Goal: Task Accomplishment & Management: Manage account settings

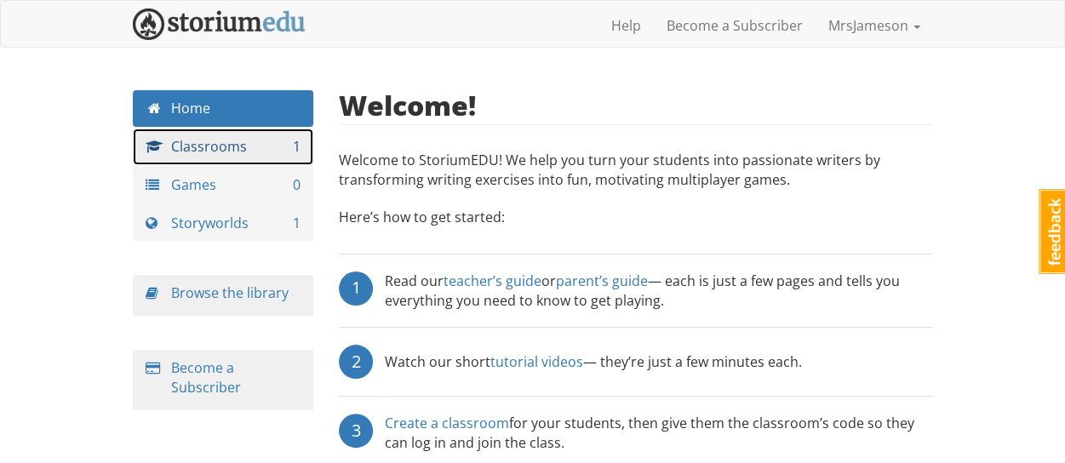
click at [211, 146] on link "Classrooms 1" at bounding box center [223, 146] width 181 height 37
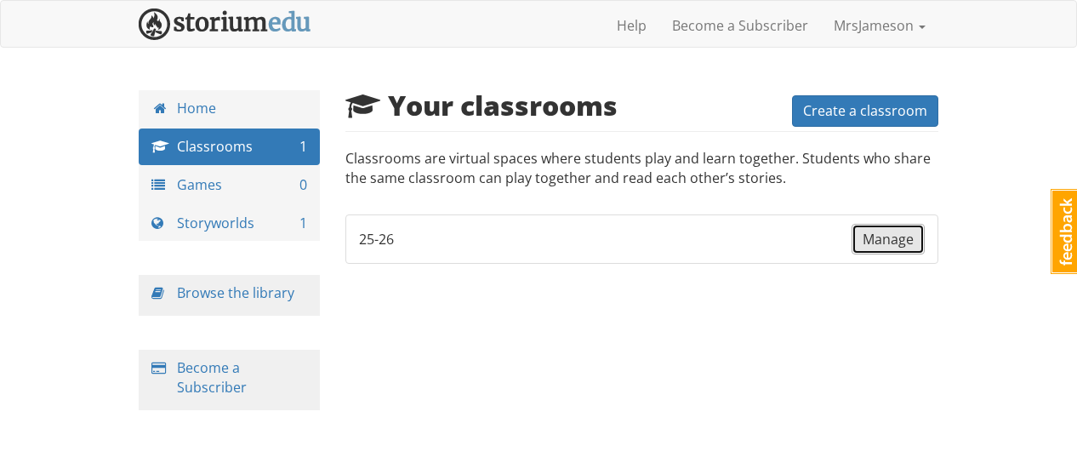
click at [892, 240] on span "Manage" at bounding box center [888, 239] width 51 height 19
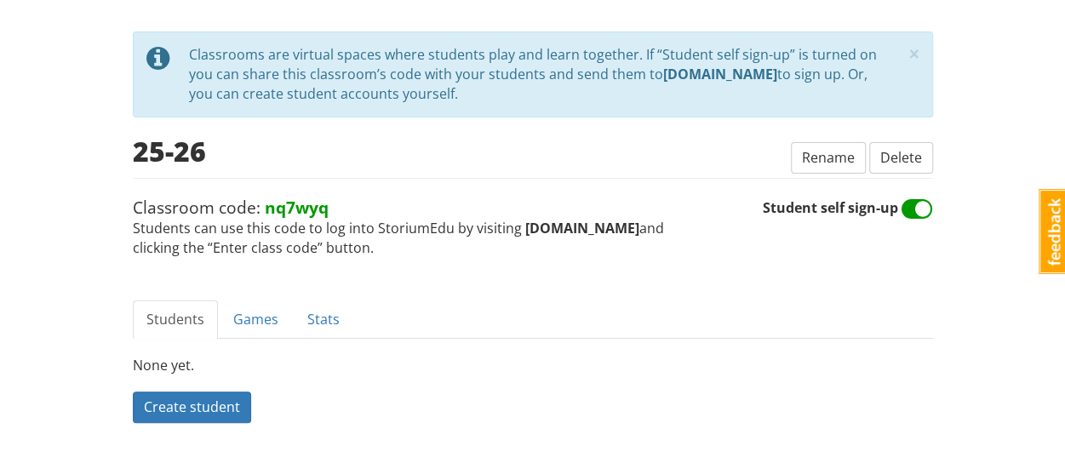
scroll to position [100, 0]
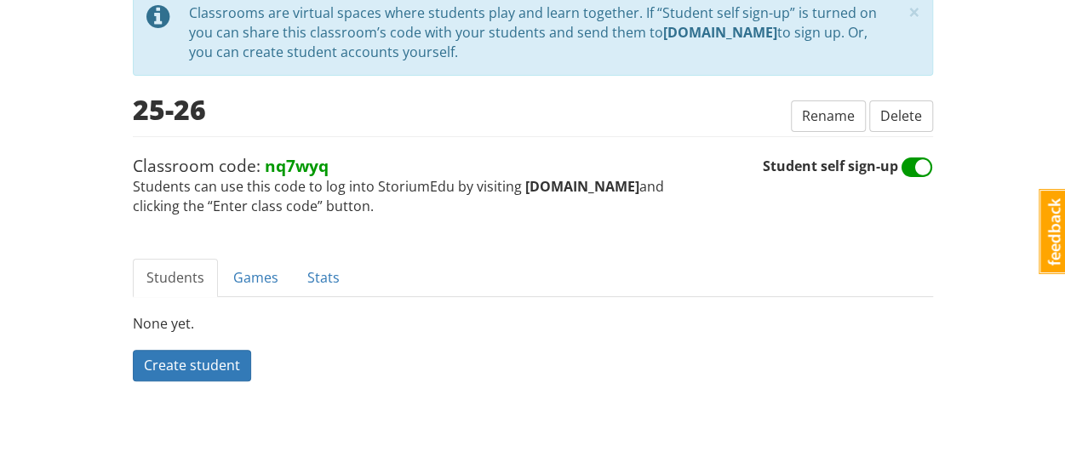
drag, startPoint x: 628, startPoint y: 183, endPoint x: 519, endPoint y: 185, distance: 108.9
click at [525, 185] on strong "[DOMAIN_NAME]" at bounding box center [582, 186] width 114 height 19
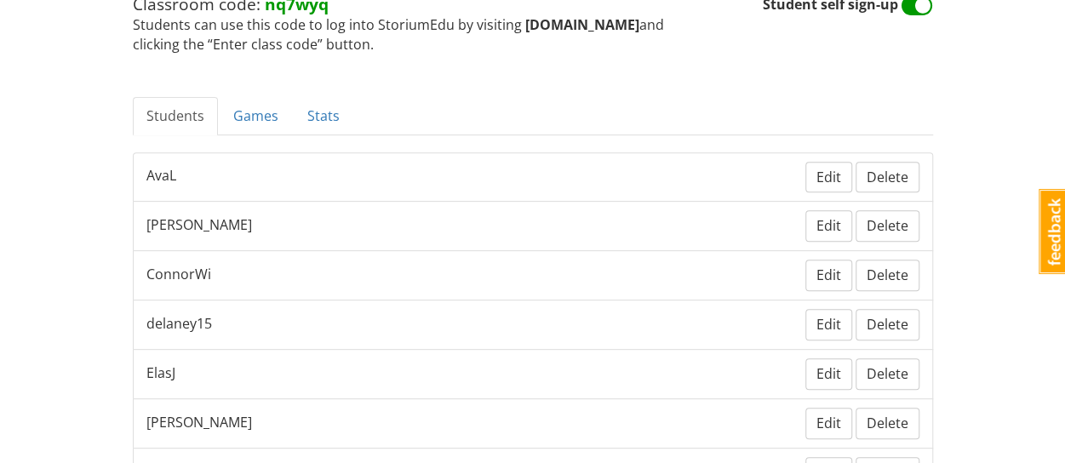
scroll to position [263, 0]
click at [250, 122] on link "Games" at bounding box center [256, 115] width 72 height 38
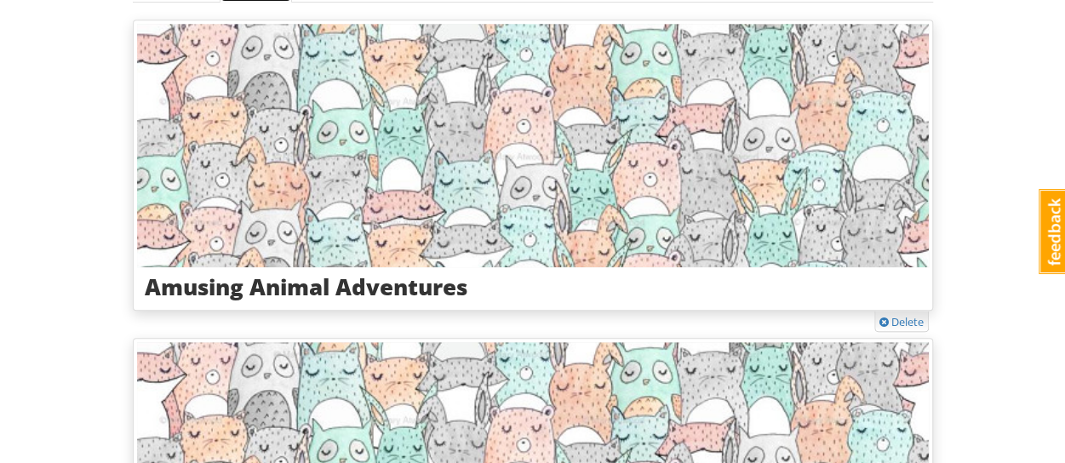
scroll to position [397, 0]
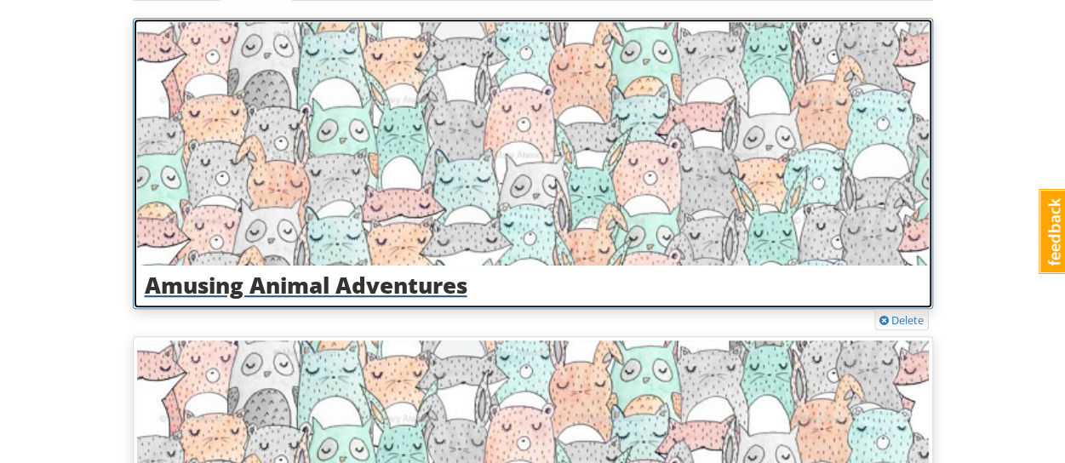
click at [180, 290] on h3 "Amusing Animal Adventures" at bounding box center [533, 285] width 776 height 25
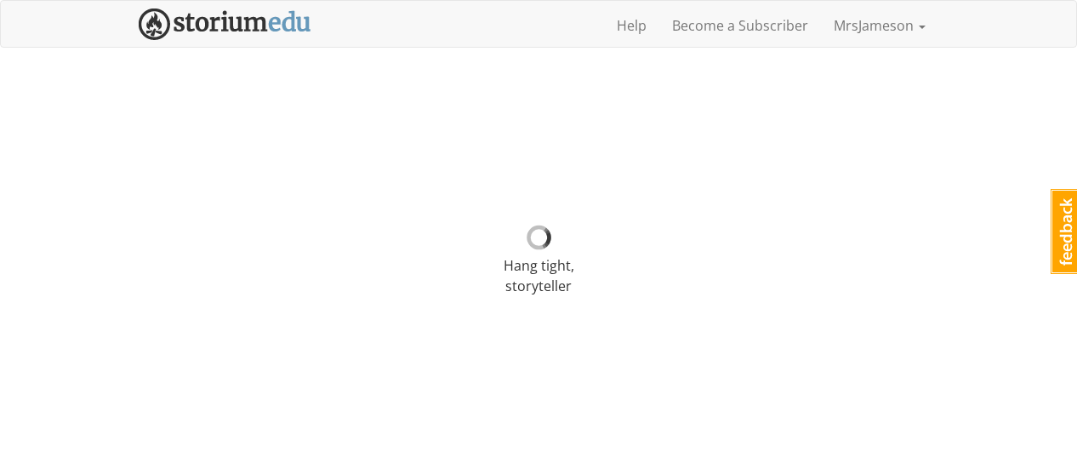
select select "0qbkd2"
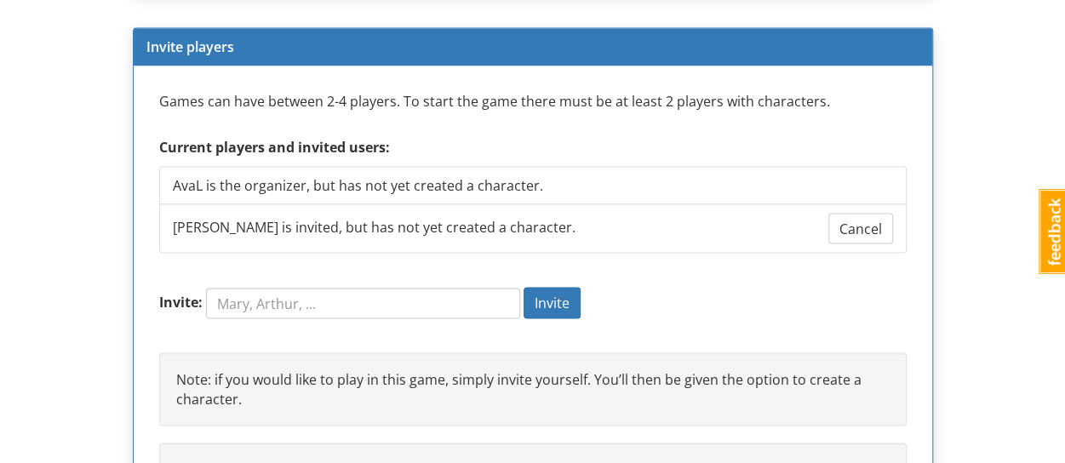
scroll to position [1569, 0]
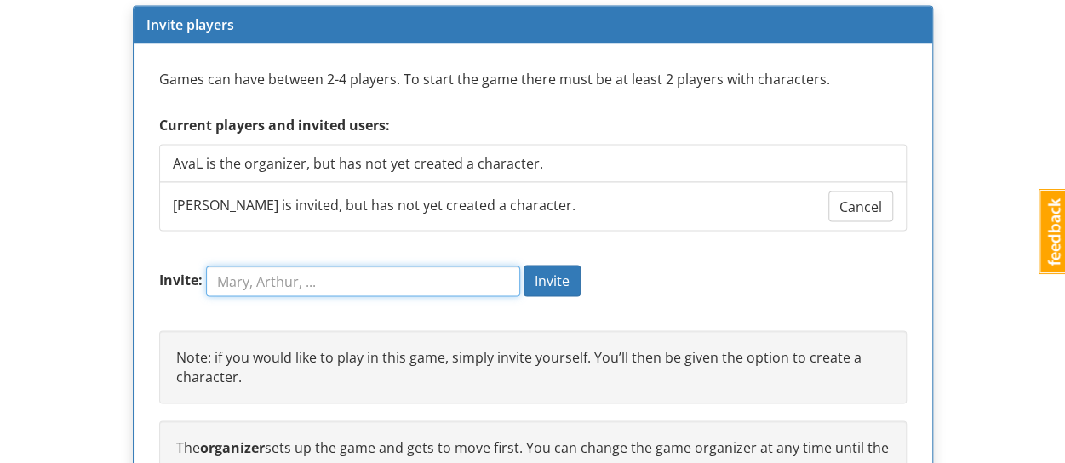
click at [488, 283] on input "Invite:" at bounding box center [363, 280] width 314 height 31
type input "Landon"
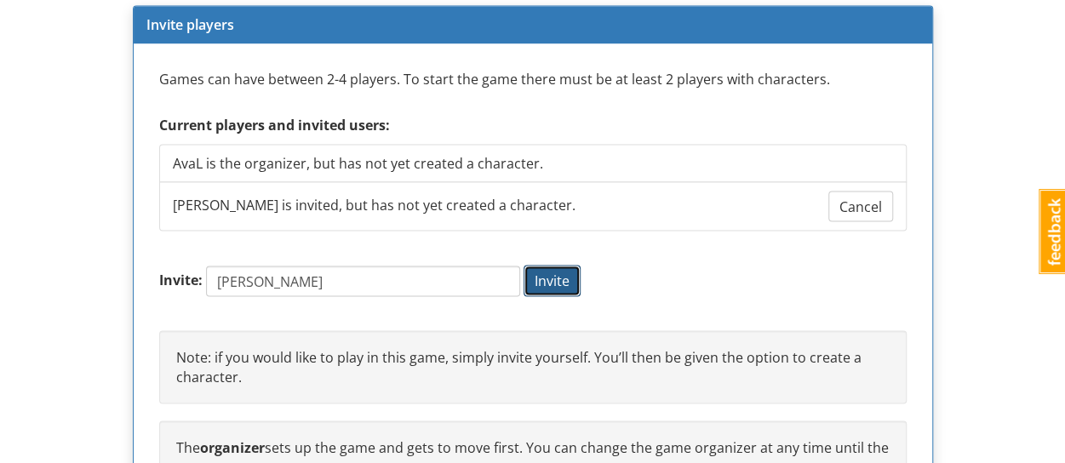
click at [569, 280] on span "Invite" at bounding box center [551, 280] width 35 height 19
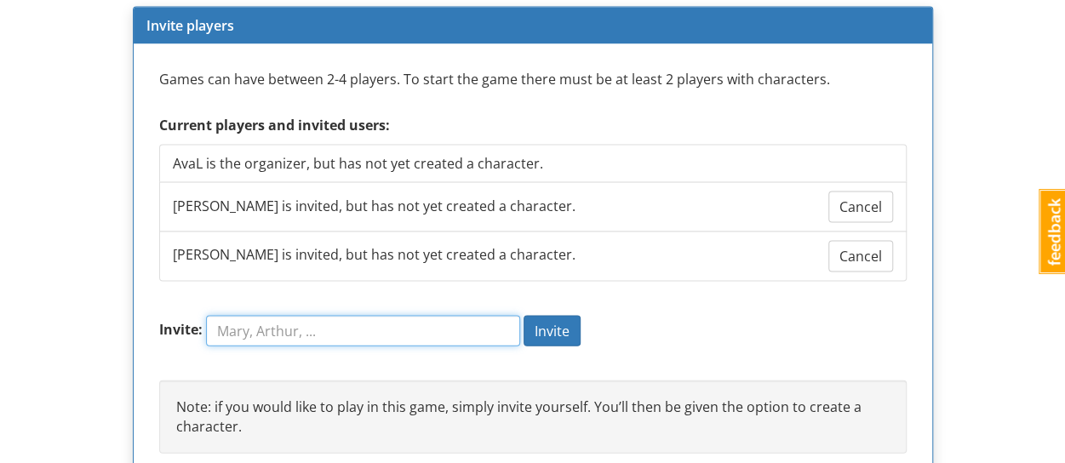
click at [460, 319] on input "Invite:" at bounding box center [363, 331] width 314 height 31
type input "[PERSON_NAME]"
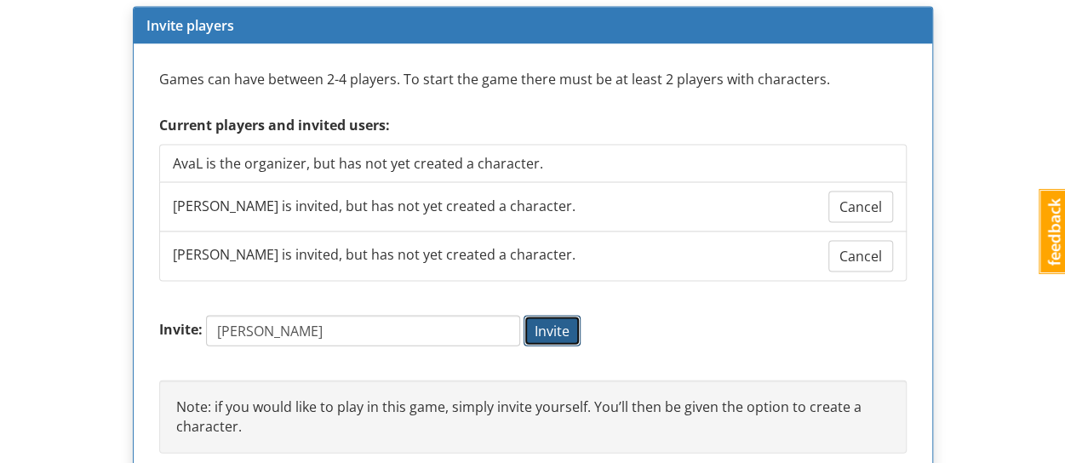
click at [568, 325] on span "Invite" at bounding box center [551, 331] width 35 height 19
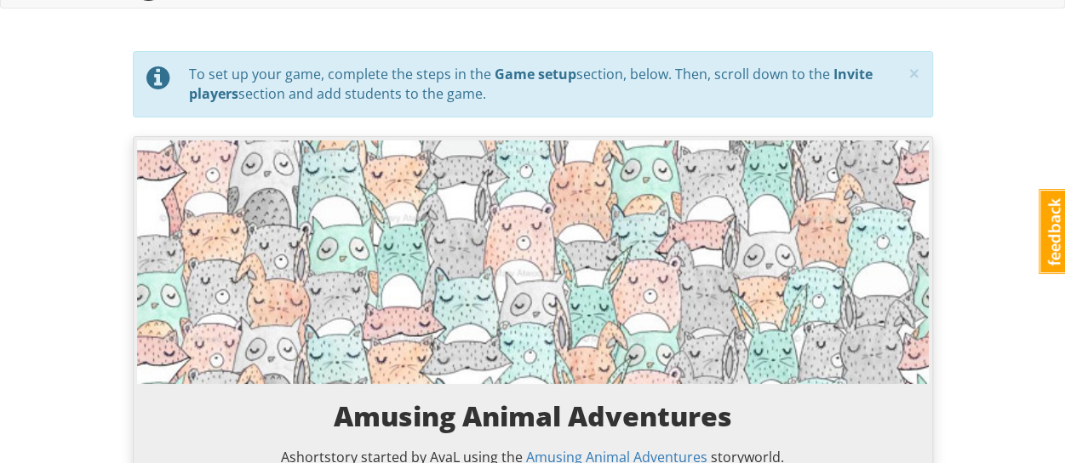
scroll to position [0, 0]
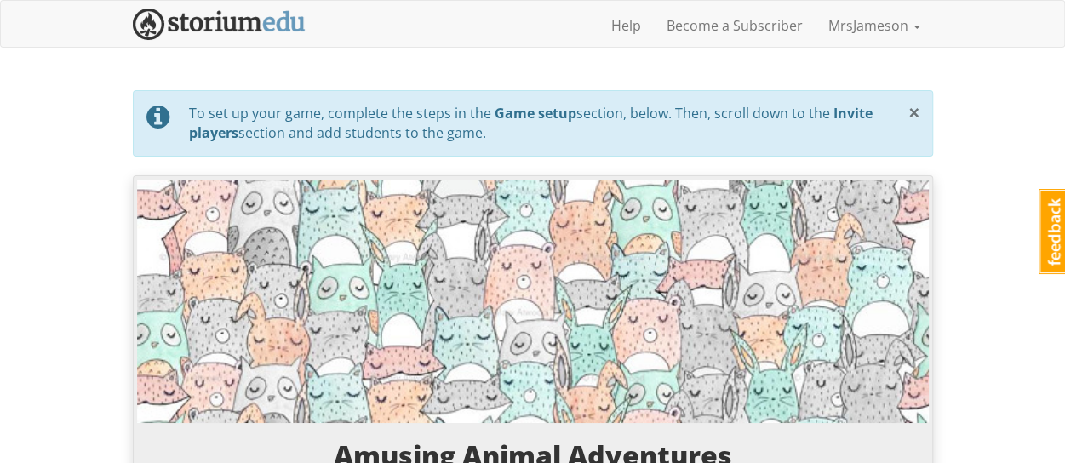
click at [912, 109] on span "×" at bounding box center [914, 112] width 12 height 28
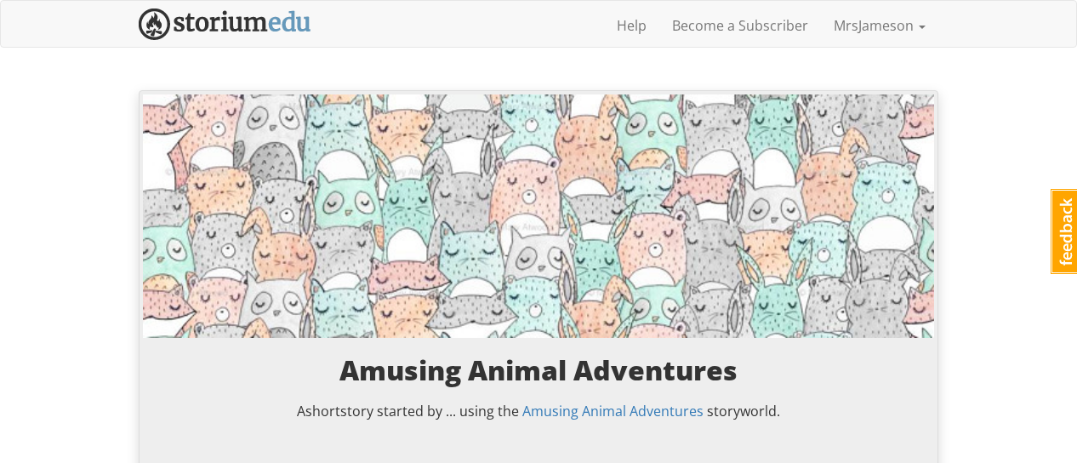
select select "0qbkd2"
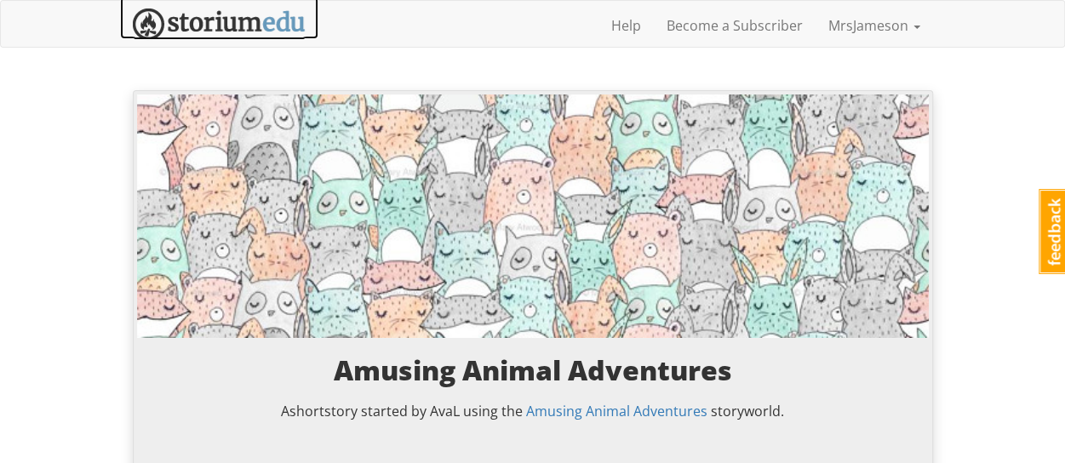
click at [233, 14] on img at bounding box center [219, 24] width 173 height 31
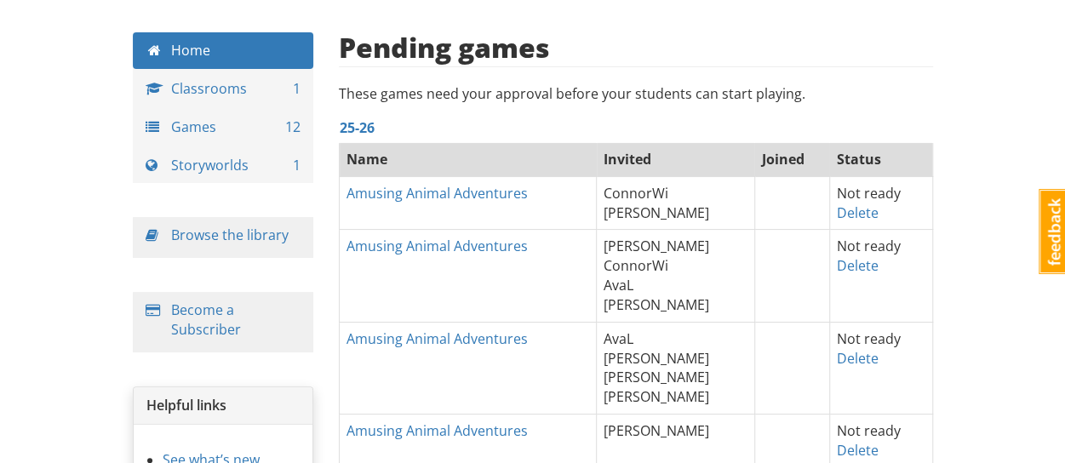
scroll to position [85, 0]
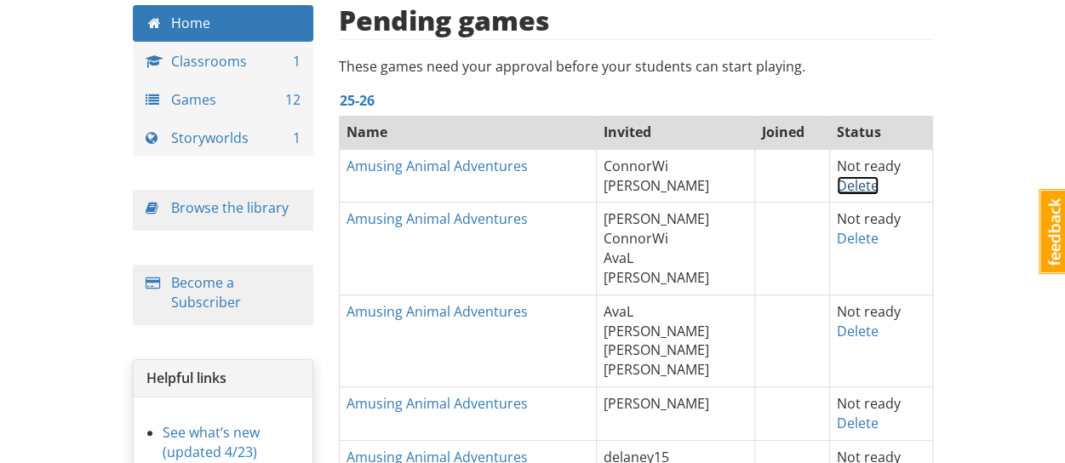
click at [853, 189] on link "Delete" at bounding box center [857, 185] width 42 height 19
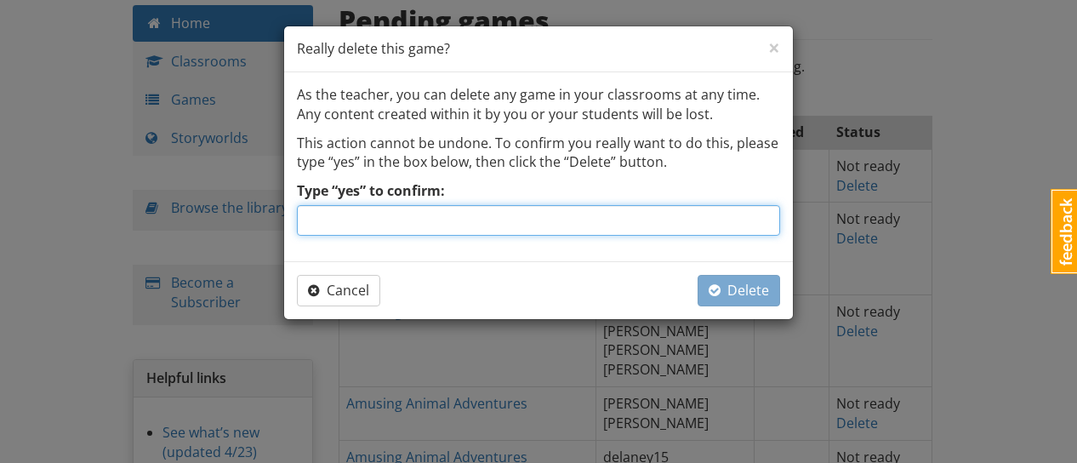
click at [653, 227] on input "Type “yes” to confirm:" at bounding box center [538, 220] width 483 height 31
type input "yes"
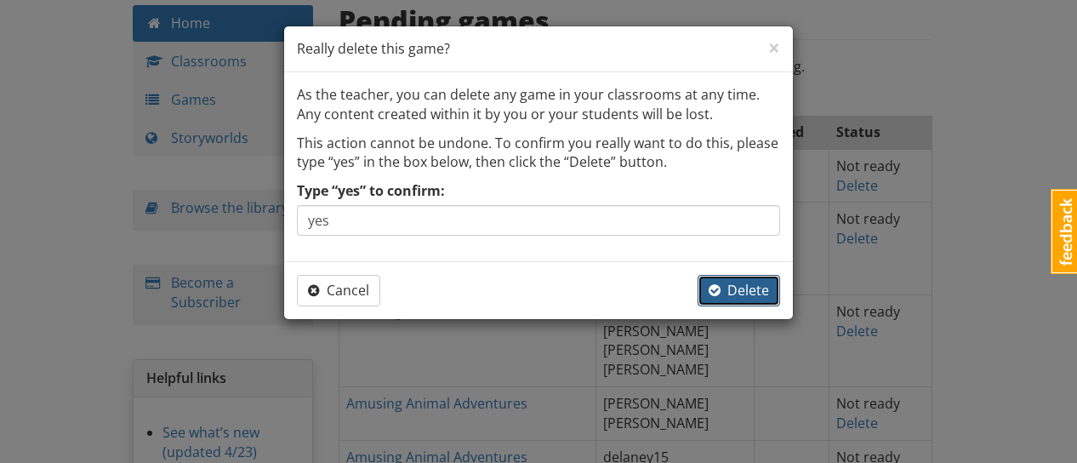
click at [745, 281] on span "Delete" at bounding box center [739, 290] width 60 height 19
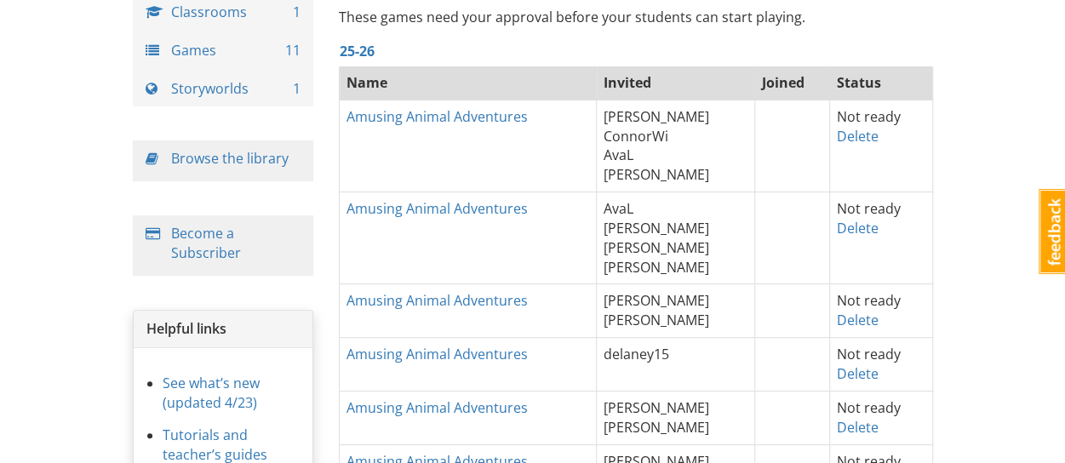
scroll to position [170, 0]
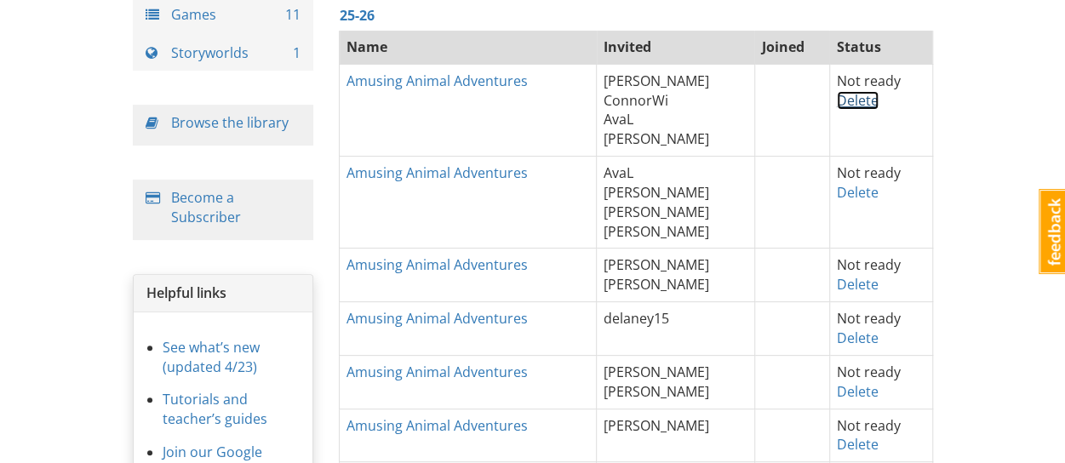
click at [844, 100] on link "Delete" at bounding box center [857, 100] width 42 height 19
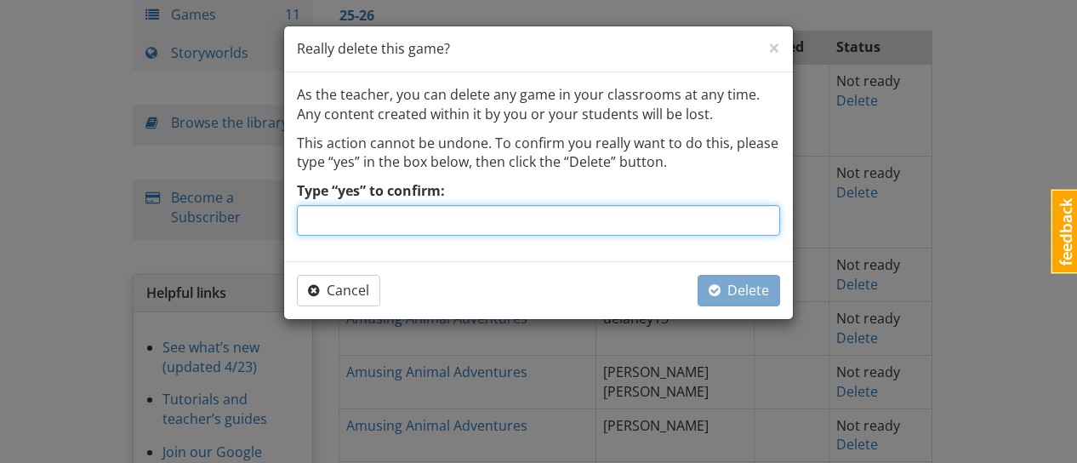
click at [415, 225] on input "Type “yes” to confirm:" at bounding box center [538, 220] width 483 height 31
type input "yes"
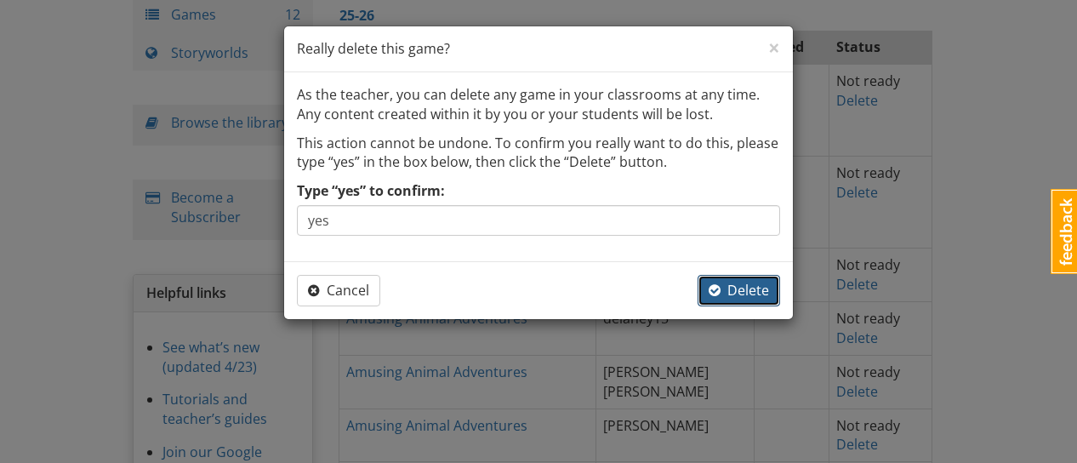
click at [725, 282] on span "Delete" at bounding box center [739, 290] width 60 height 19
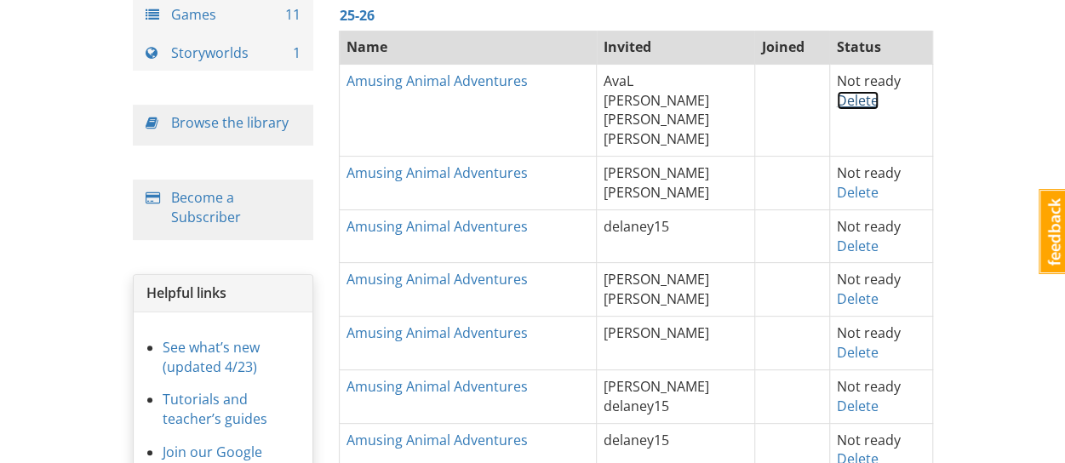
click at [844, 97] on link "Delete" at bounding box center [857, 100] width 42 height 19
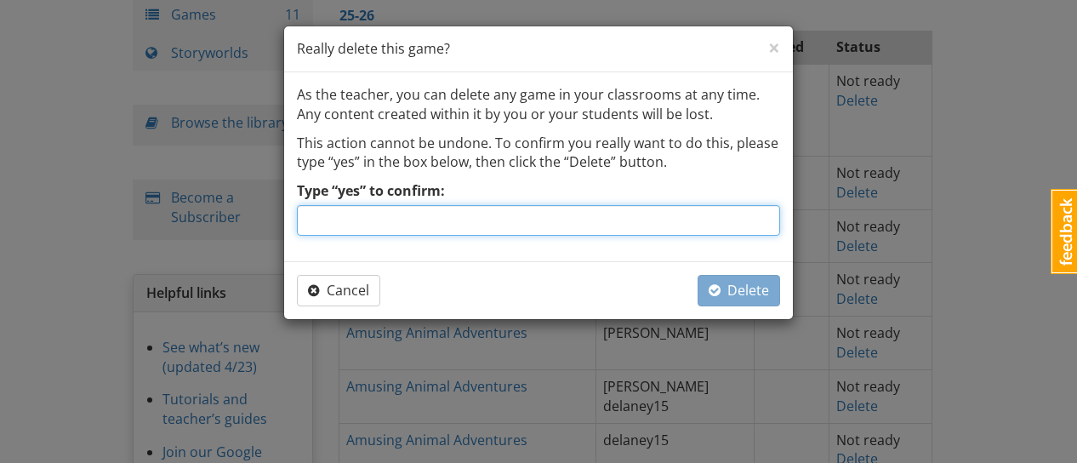
click at [418, 223] on input "Type “yes” to confirm:" at bounding box center [538, 220] width 483 height 31
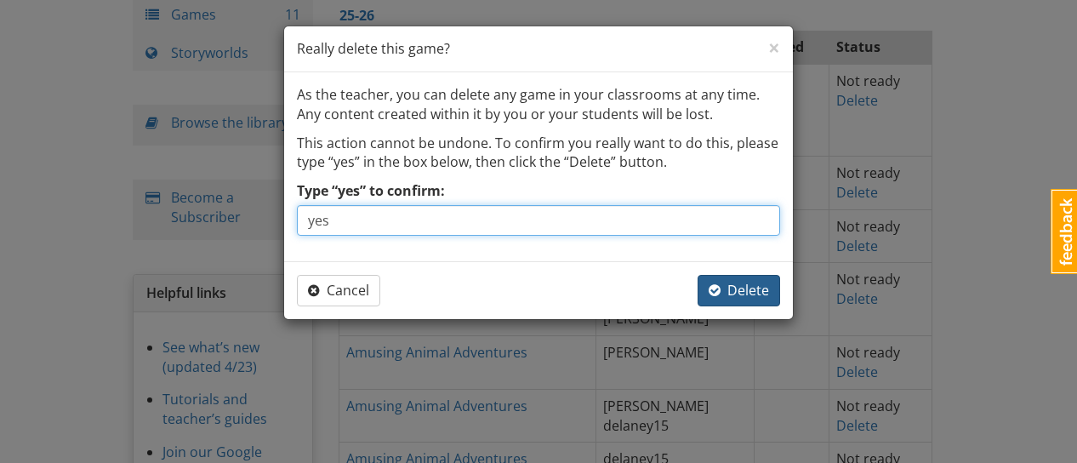
type input "yes"
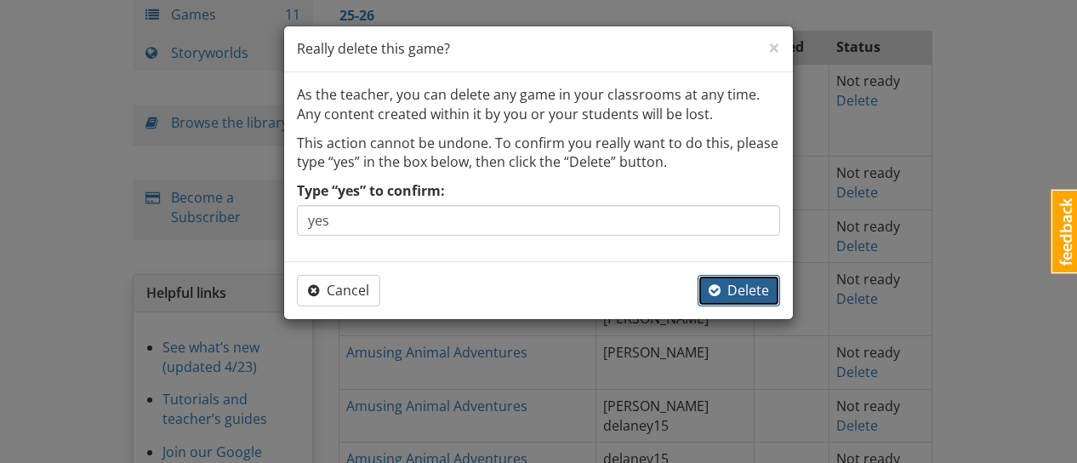
click at [752, 300] on button "Delete" at bounding box center [739, 290] width 83 height 31
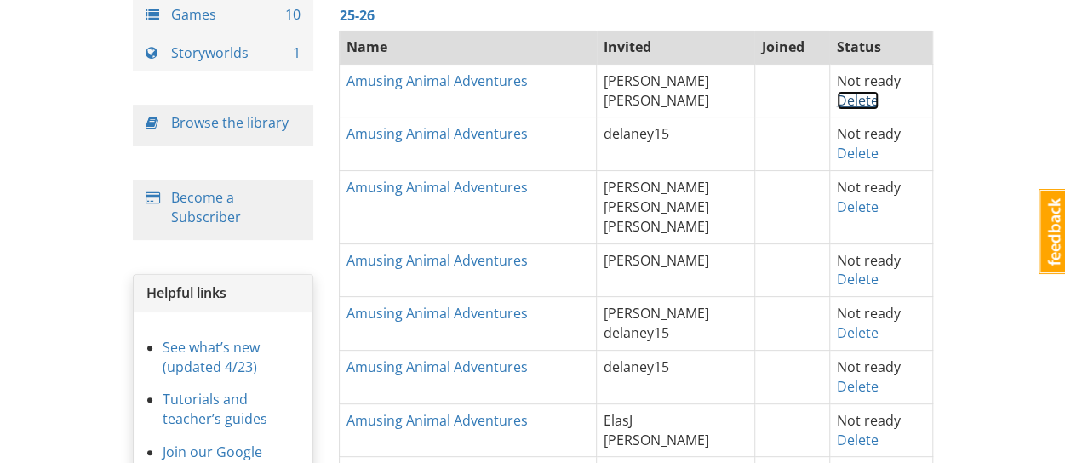
click at [845, 105] on link "Delete" at bounding box center [857, 100] width 42 height 19
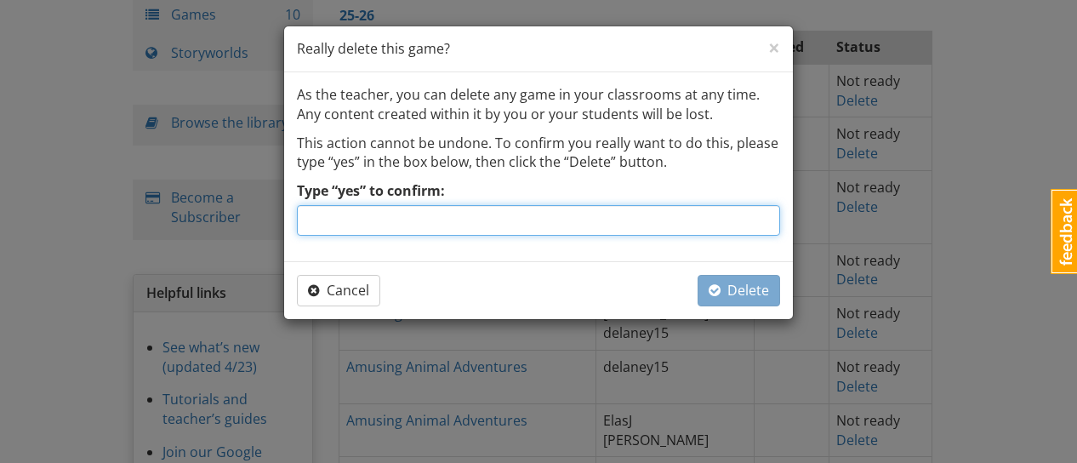
click at [681, 206] on input "Type “yes” to confirm:" at bounding box center [538, 220] width 483 height 31
type input "yes"
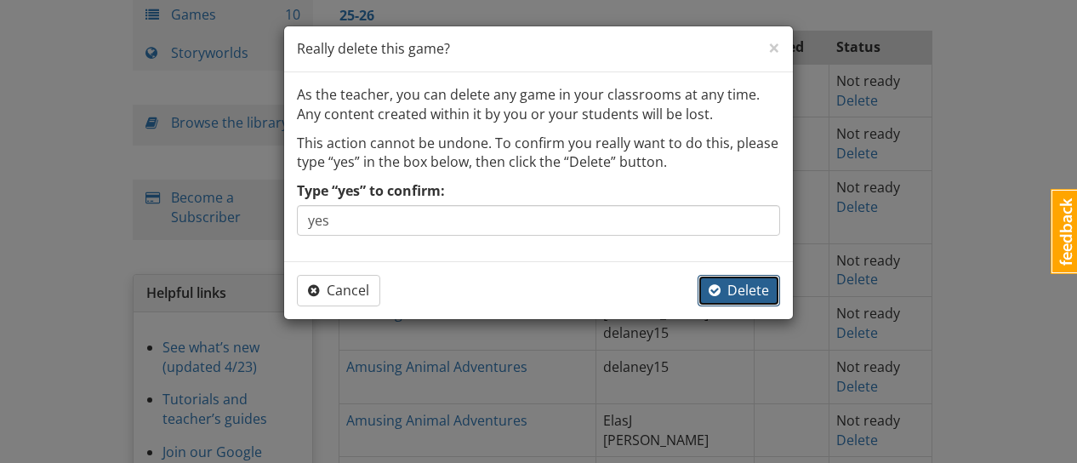
click at [716, 299] on button "Delete" at bounding box center [739, 290] width 83 height 31
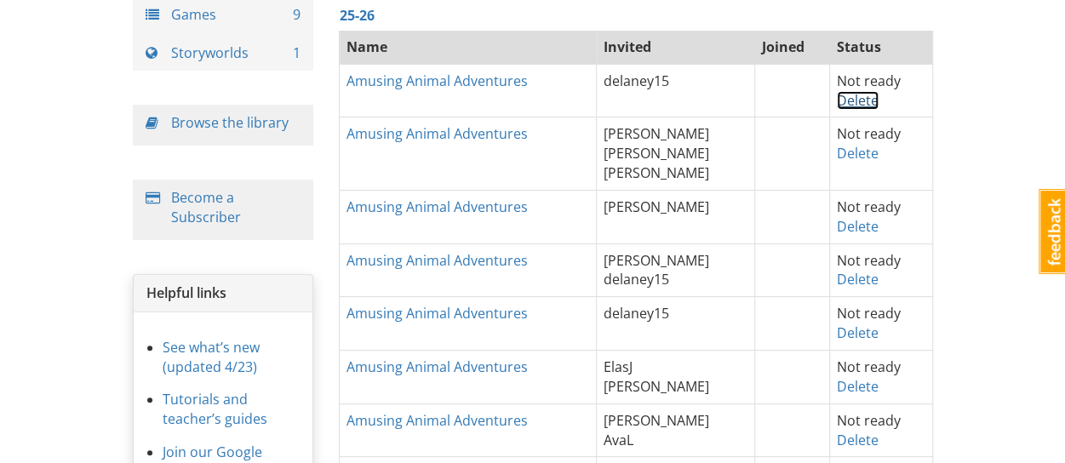
click at [856, 94] on link "Delete" at bounding box center [857, 100] width 42 height 19
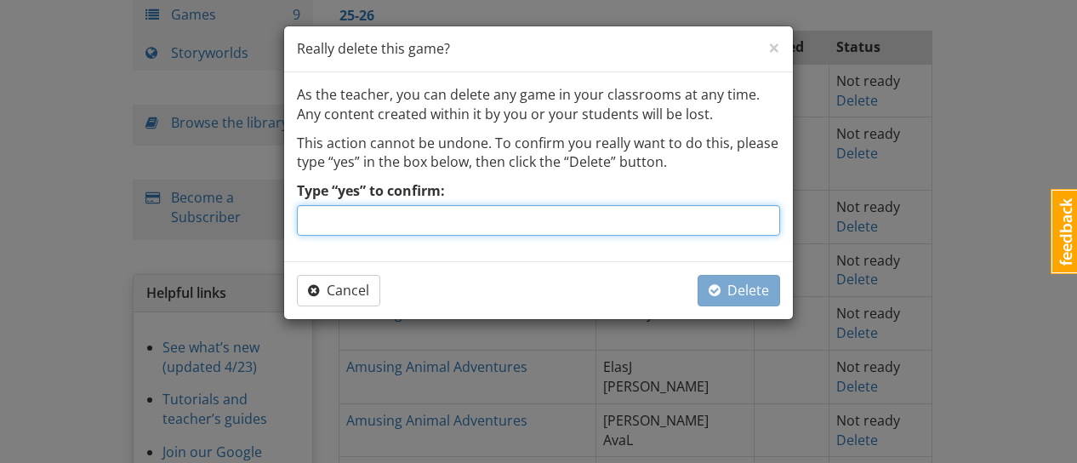
click at [746, 220] on input "Type “yes” to confirm:" at bounding box center [538, 220] width 483 height 31
type input "yes"
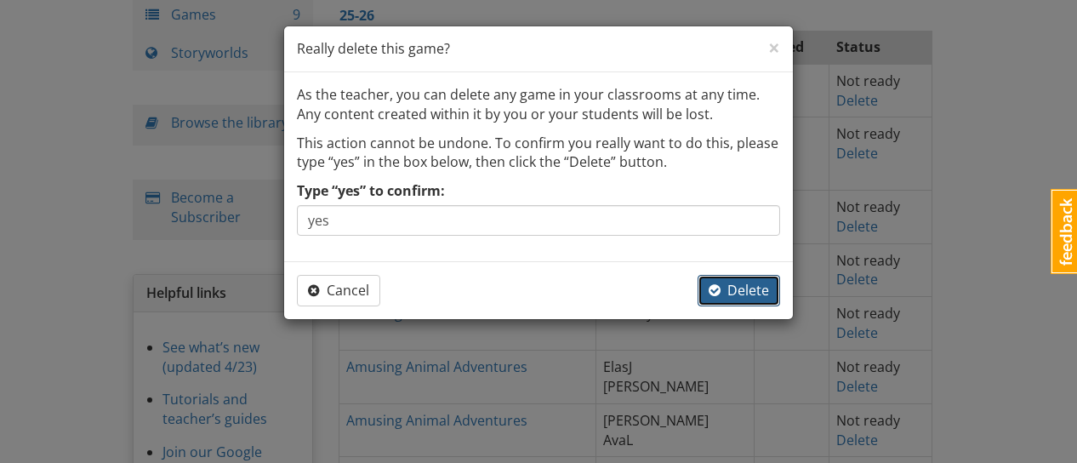
click at [758, 281] on span "Delete" at bounding box center [739, 290] width 60 height 19
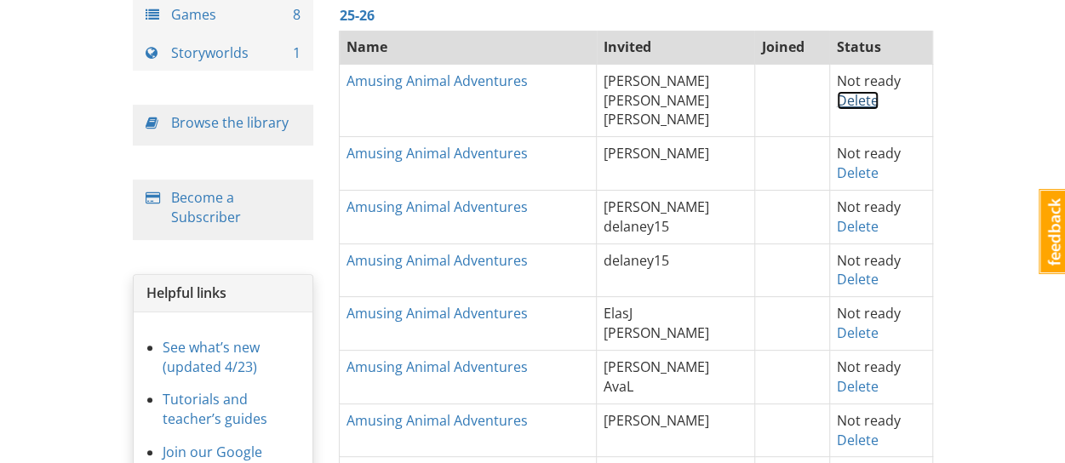
click at [849, 100] on link "Delete" at bounding box center [857, 100] width 42 height 19
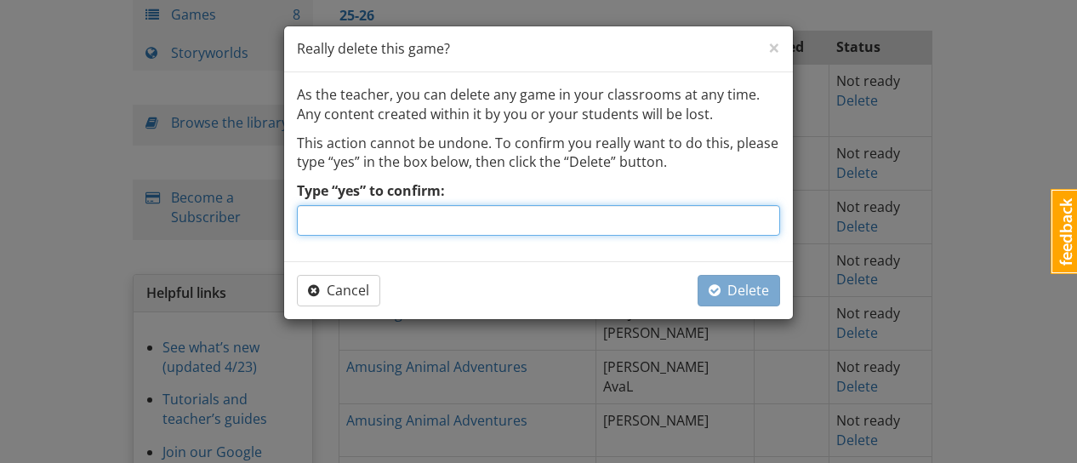
click at [698, 220] on input "Type “yes” to confirm:" at bounding box center [538, 220] width 483 height 31
type input "yes"
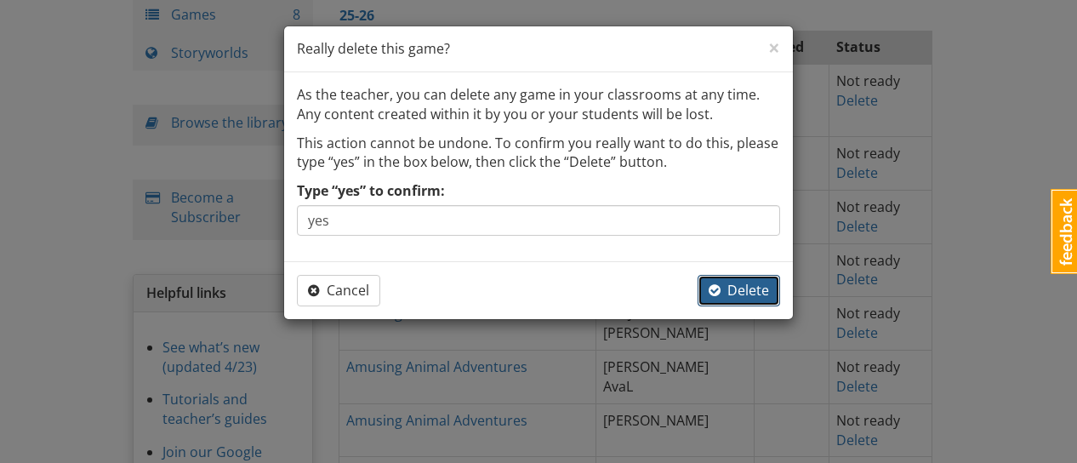
click at [739, 278] on button "Delete" at bounding box center [739, 290] width 83 height 31
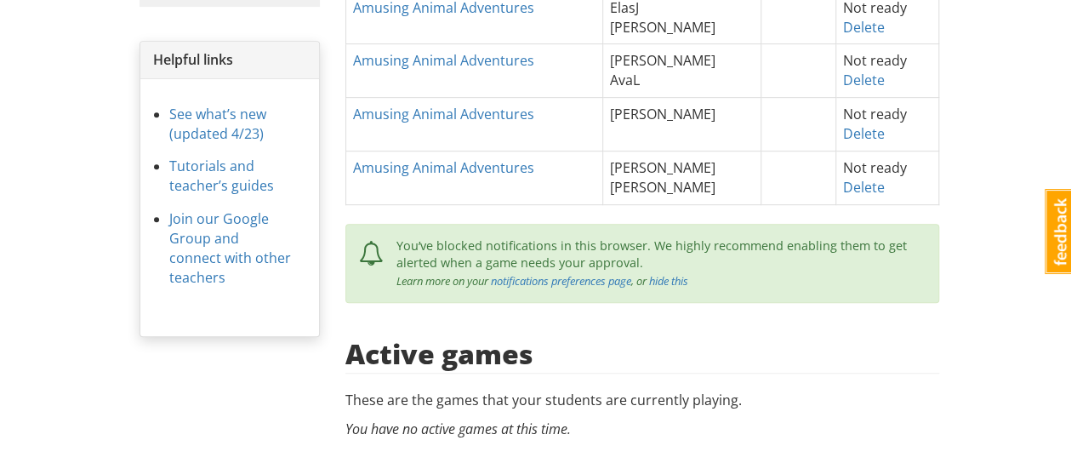
scroll to position [221, 0]
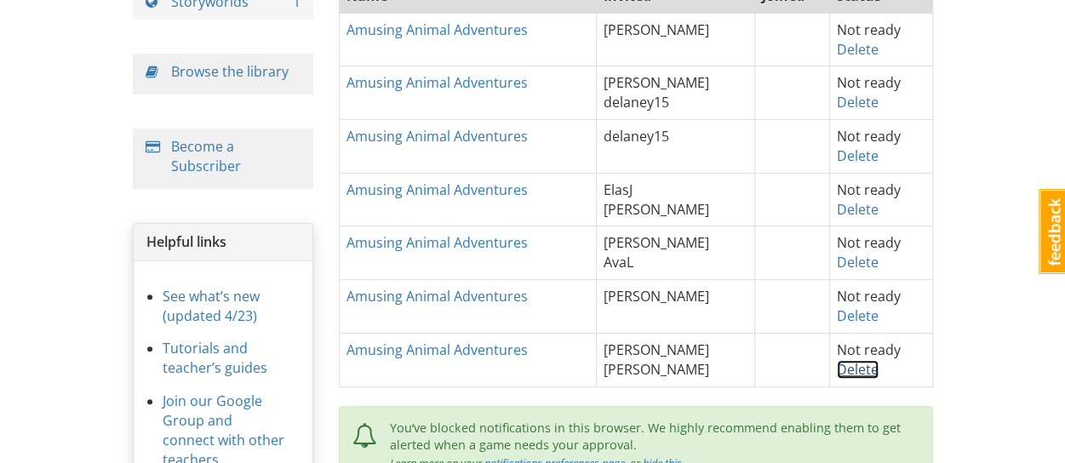
click at [858, 371] on link "Delete" at bounding box center [857, 369] width 42 height 19
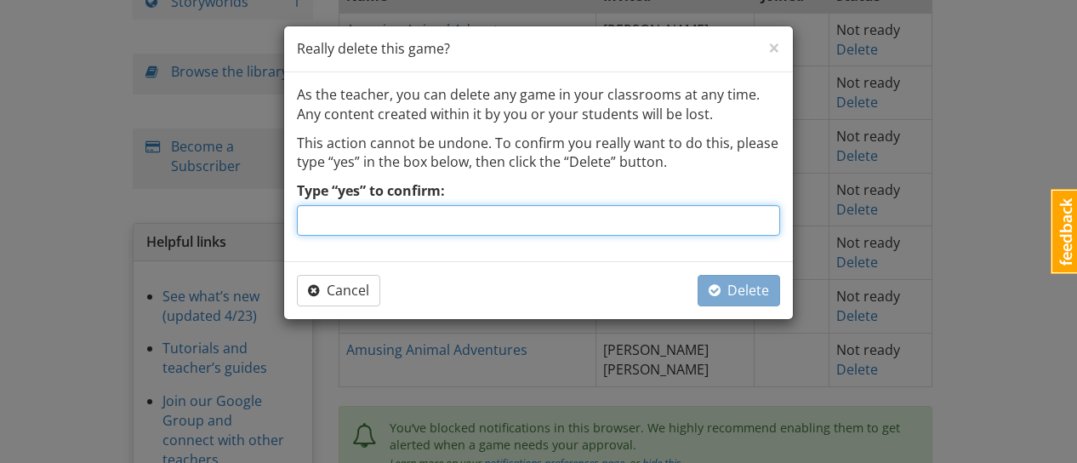
click at [641, 228] on input "Type “yes” to confirm:" at bounding box center [538, 220] width 483 height 31
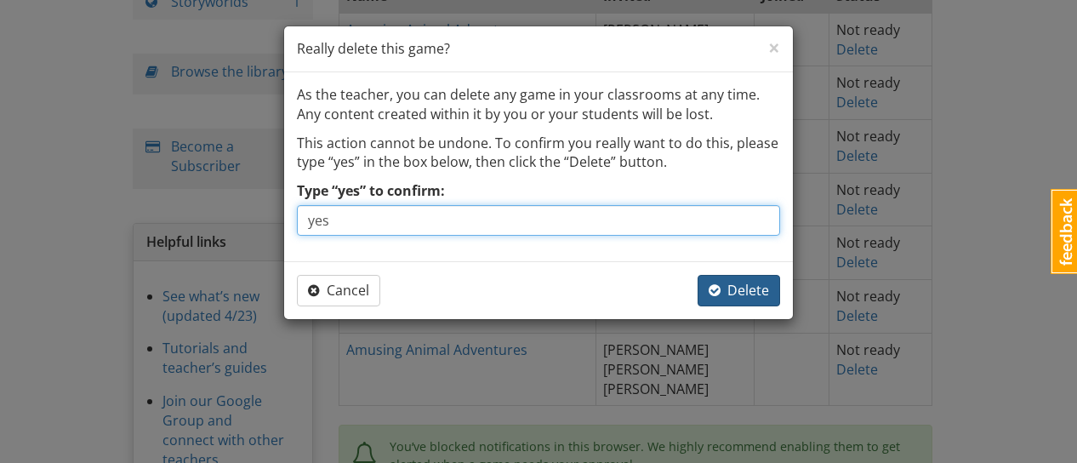
type input "yes"
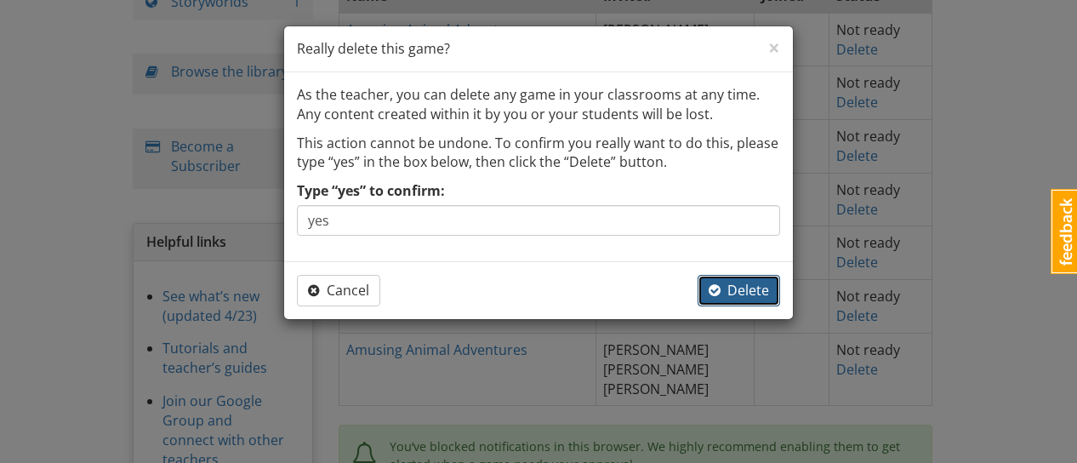
click at [715, 294] on span "button" at bounding box center [715, 290] width 12 height 14
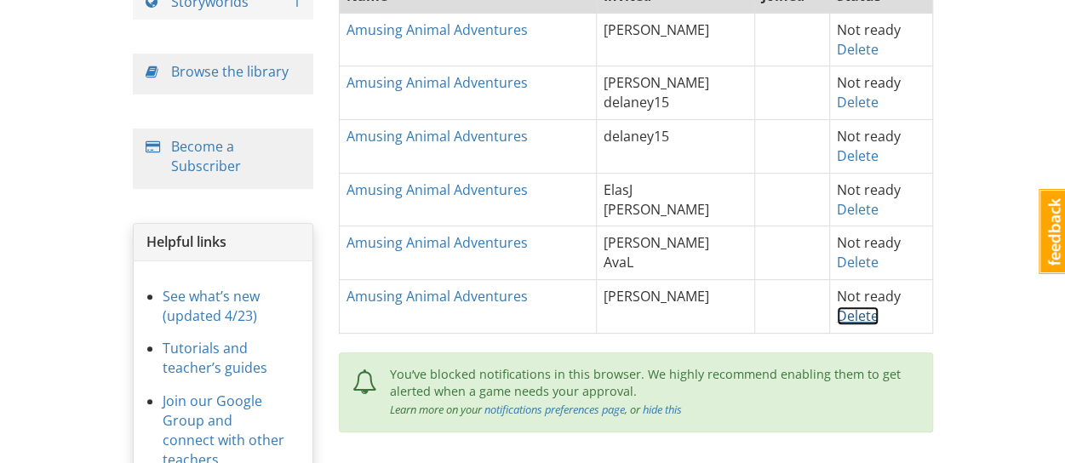
click at [837, 314] on link "Delete" at bounding box center [857, 315] width 42 height 19
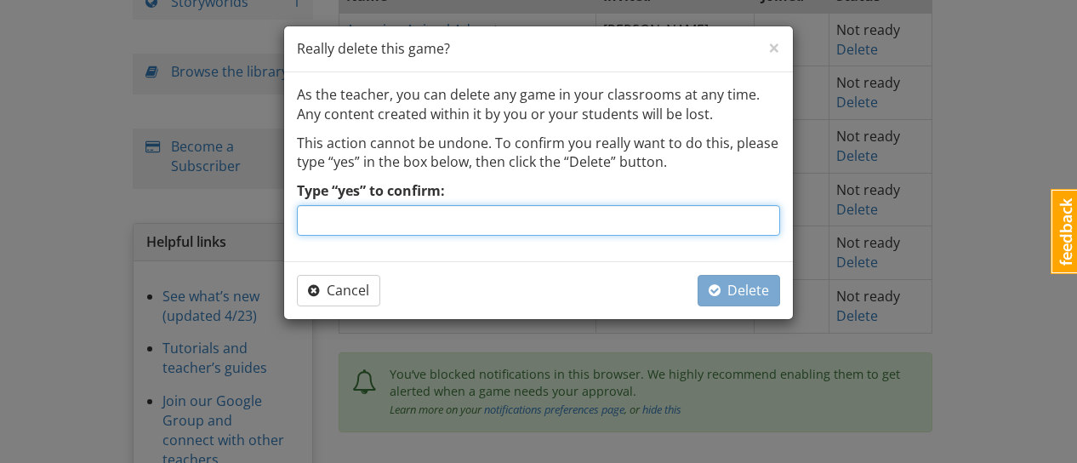
click at [580, 223] on input "Type “yes” to confirm:" at bounding box center [538, 220] width 483 height 31
type input "yes"
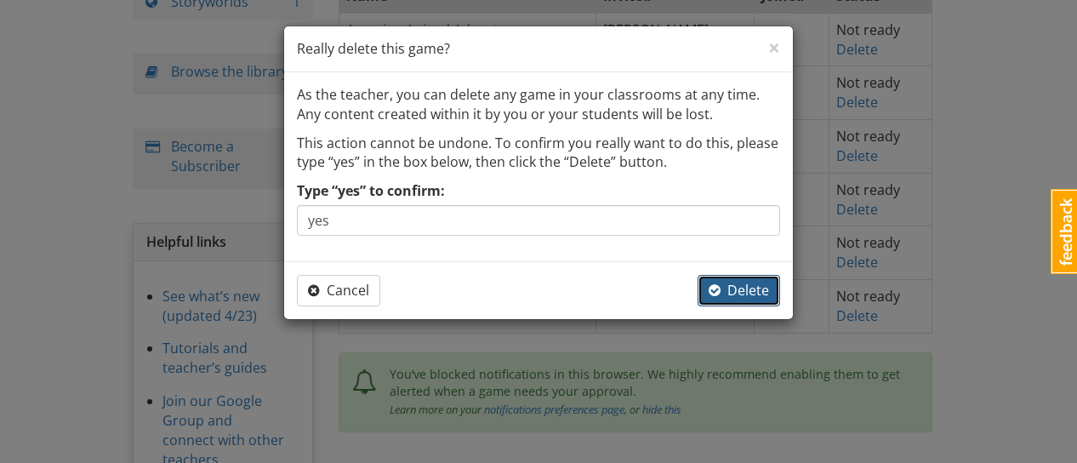
click at [711, 294] on span "button" at bounding box center [715, 290] width 12 height 14
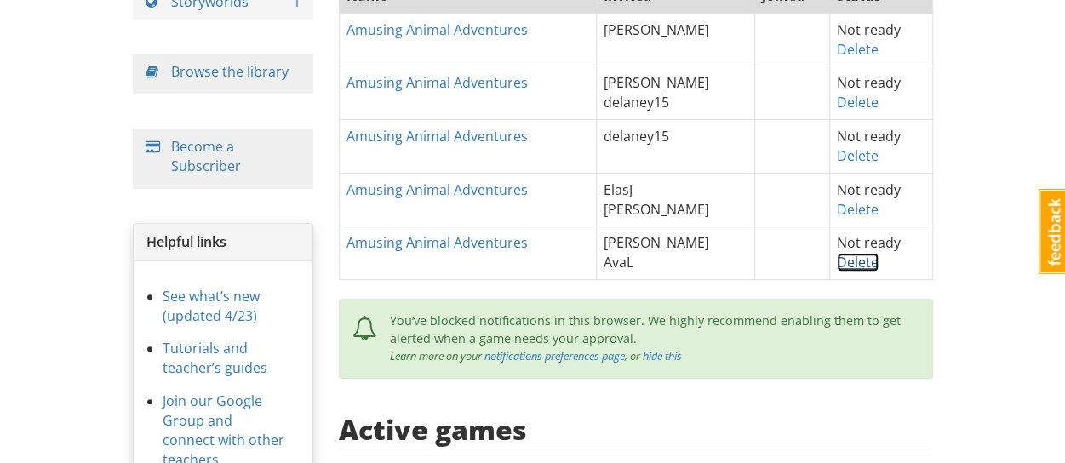
click at [836, 260] on link "Delete" at bounding box center [857, 262] width 42 height 19
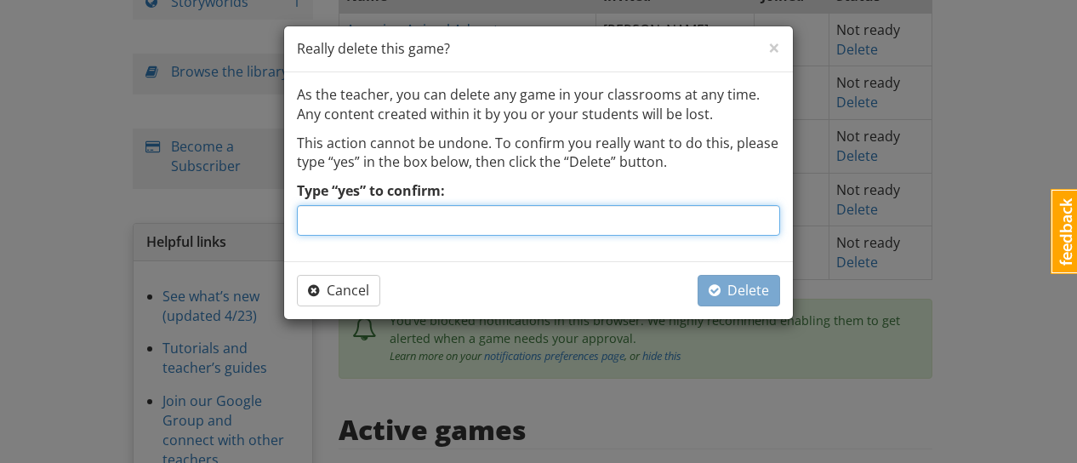
click at [648, 214] on input "Type “yes” to confirm:" at bounding box center [538, 220] width 483 height 31
type input "yes"
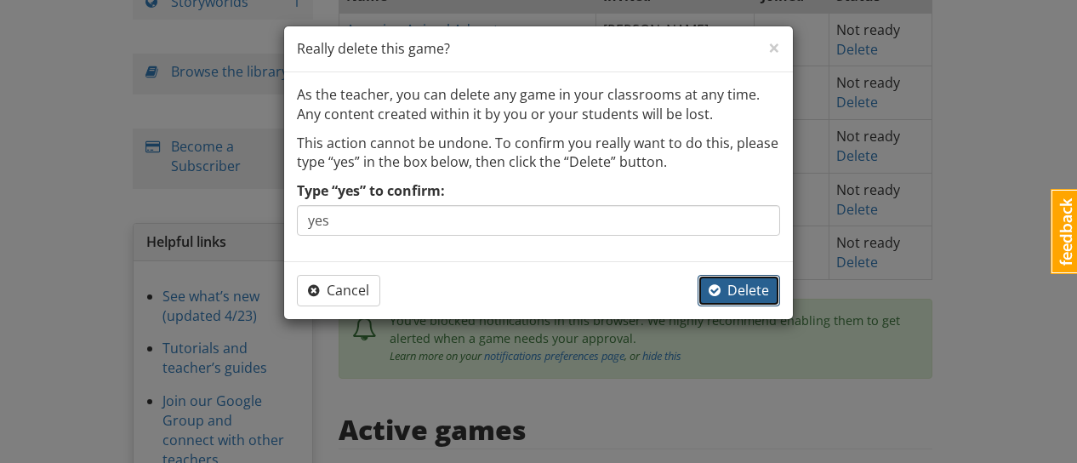
click at [708, 294] on button "Delete" at bounding box center [739, 290] width 83 height 31
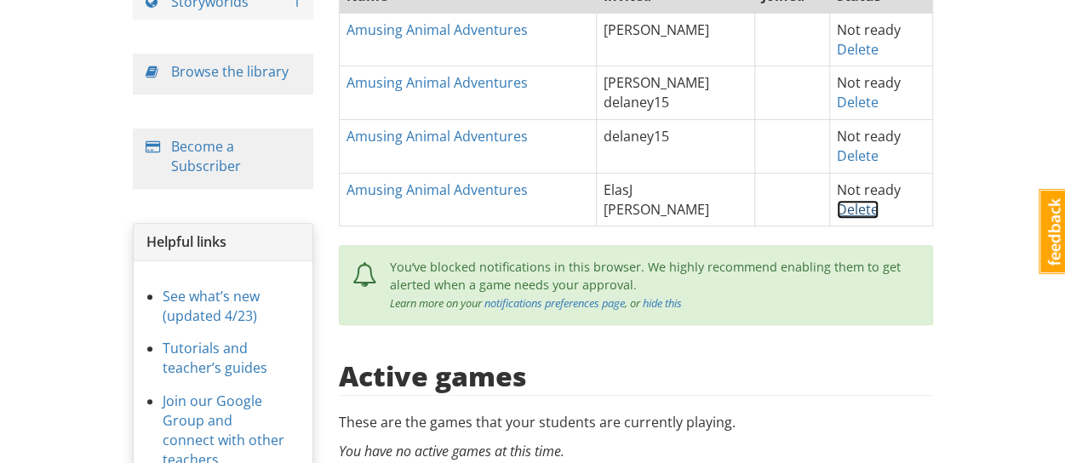
click at [846, 204] on link "Delete" at bounding box center [857, 209] width 42 height 19
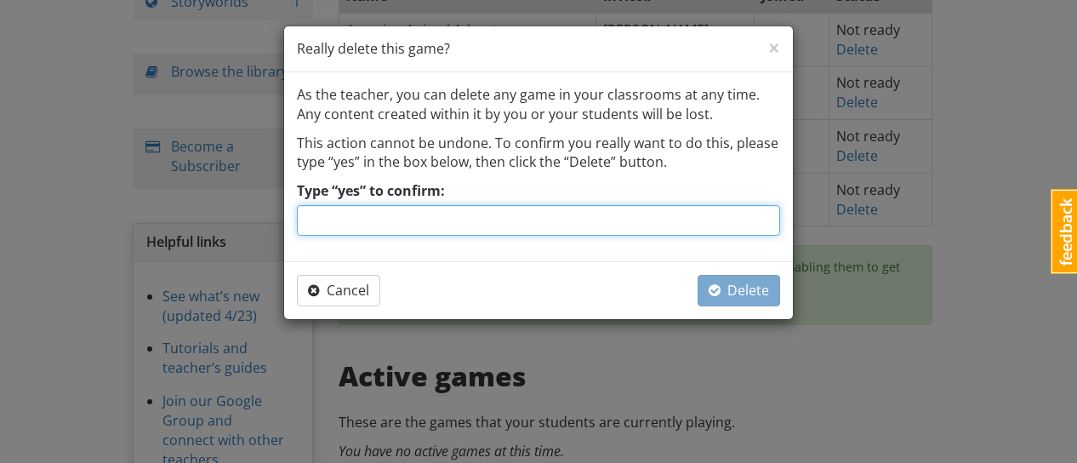
click at [684, 227] on input "Type “yes” to confirm:" at bounding box center [538, 220] width 483 height 31
type input "yes"
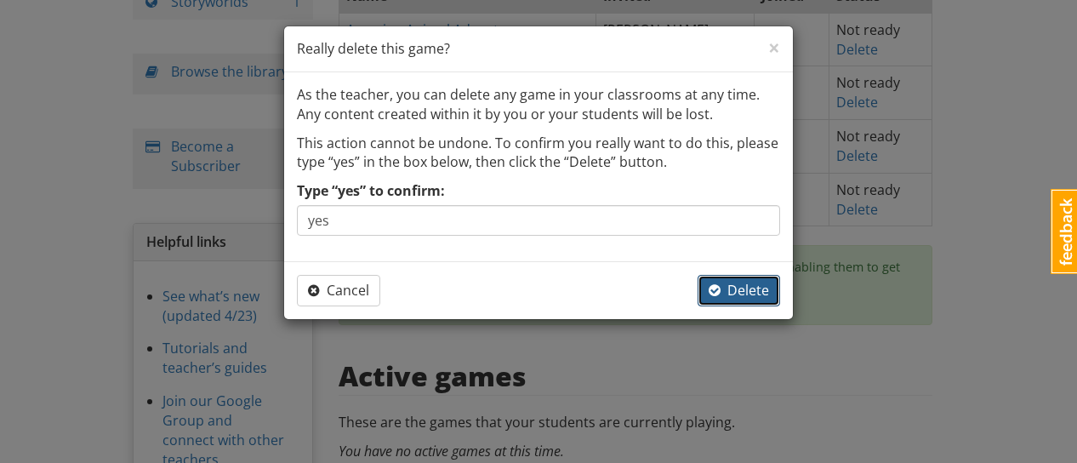
click at [711, 297] on span "button" at bounding box center [715, 290] width 12 height 19
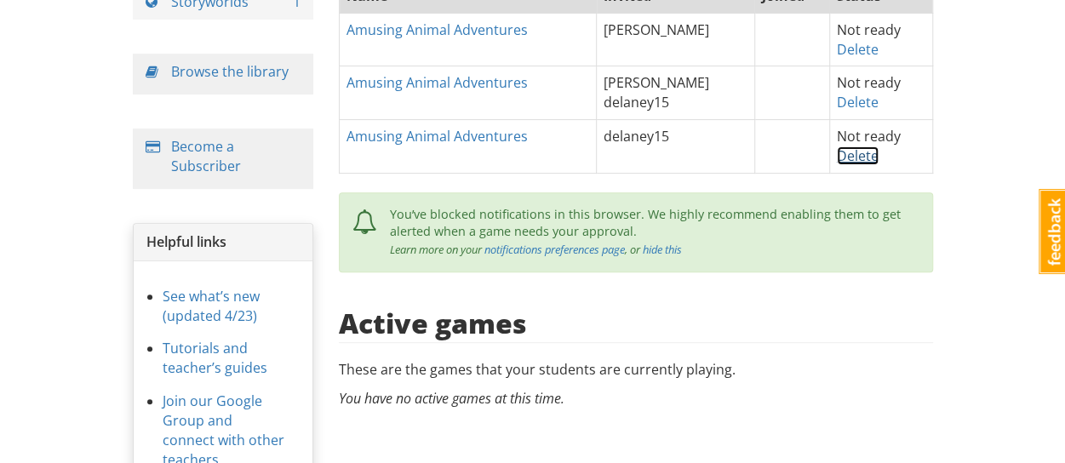
click at [854, 146] on link "Delete" at bounding box center [857, 155] width 42 height 19
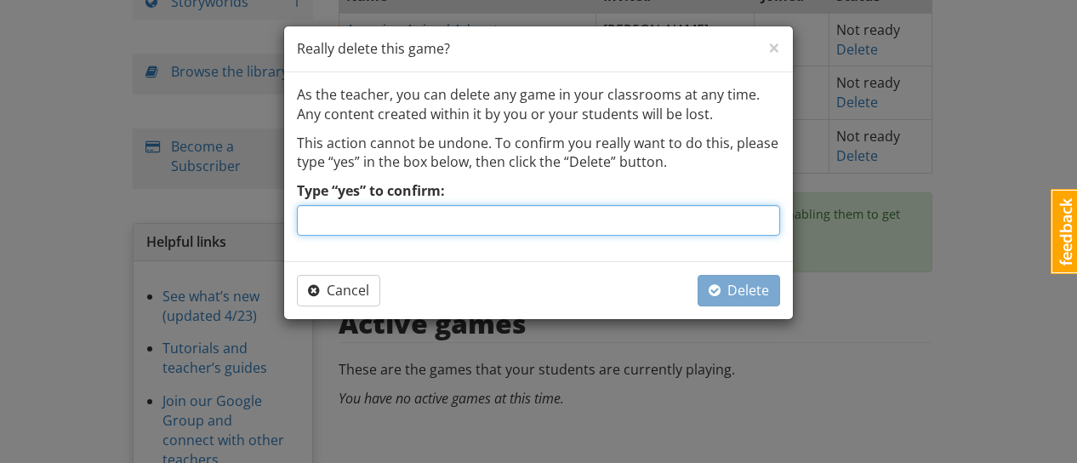
click at [724, 216] on input "Type “yes” to confirm:" at bounding box center [538, 220] width 483 height 31
type input "yes"
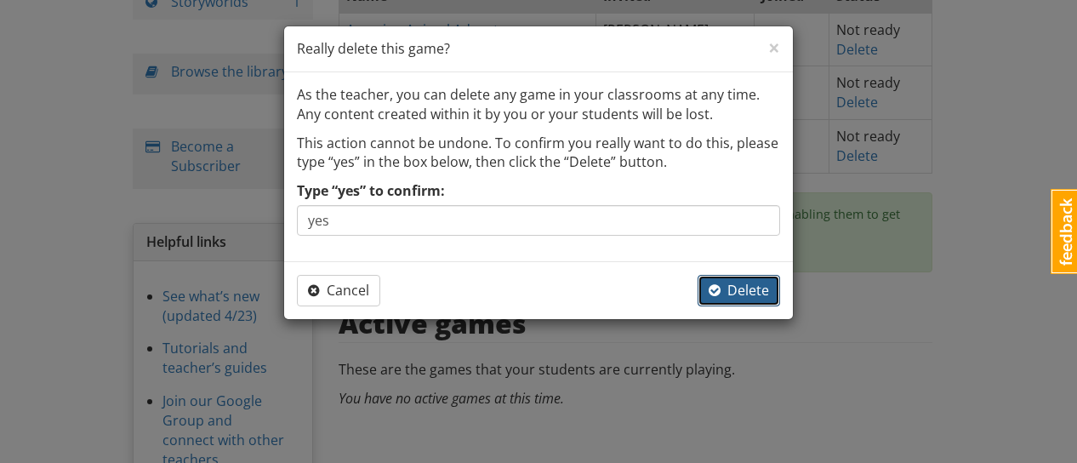
click at [728, 288] on span "Delete" at bounding box center [739, 290] width 60 height 19
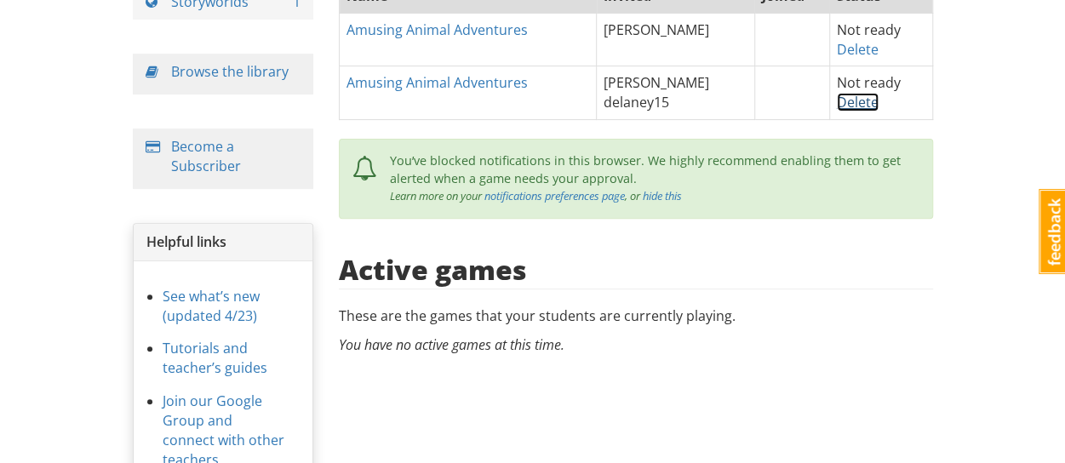
click at [841, 103] on link "Delete" at bounding box center [857, 102] width 42 height 19
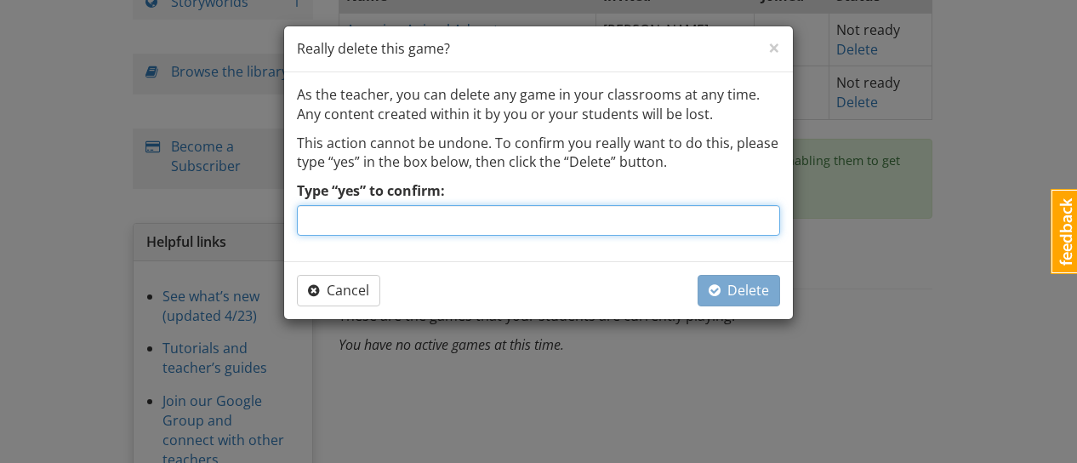
click at [679, 217] on input "Type “yes” to confirm:" at bounding box center [538, 220] width 483 height 31
type input "yes"
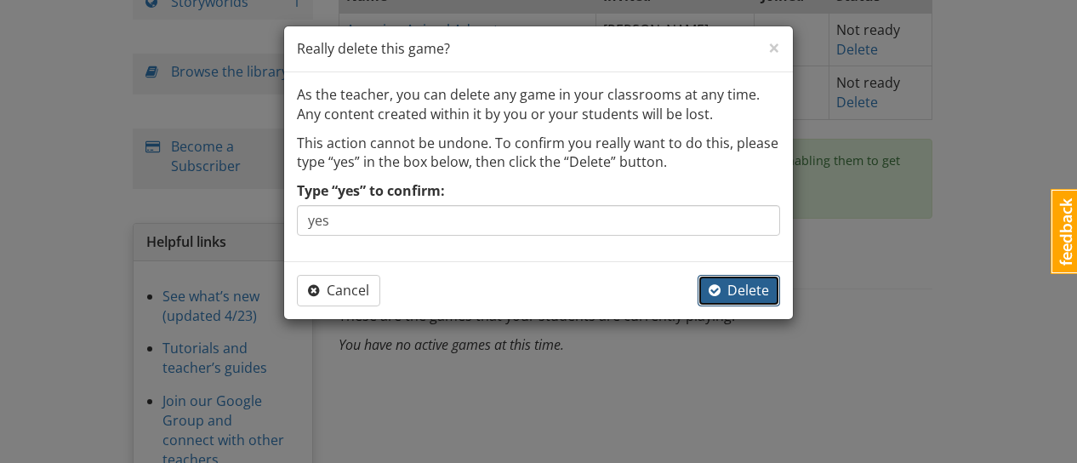
click at [725, 297] on span "Delete" at bounding box center [739, 290] width 60 height 19
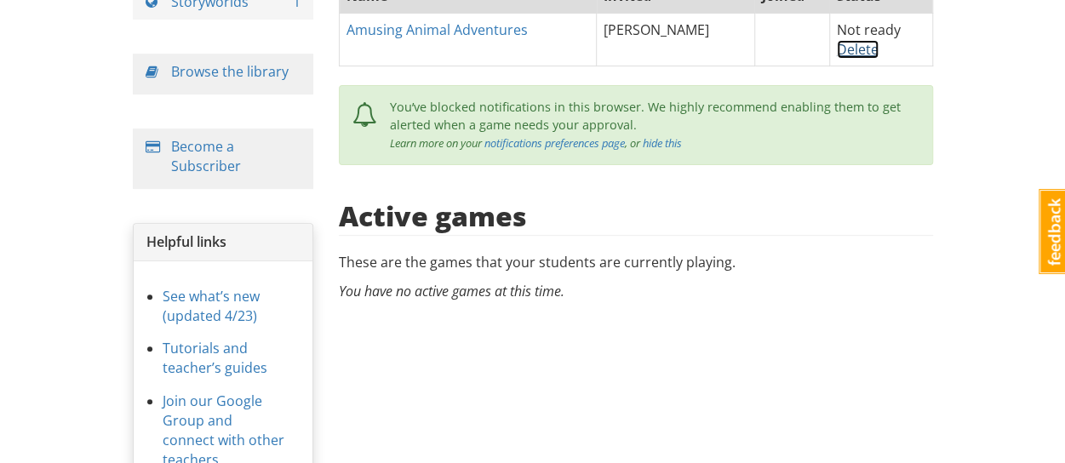
click at [842, 52] on link "Delete" at bounding box center [857, 49] width 42 height 19
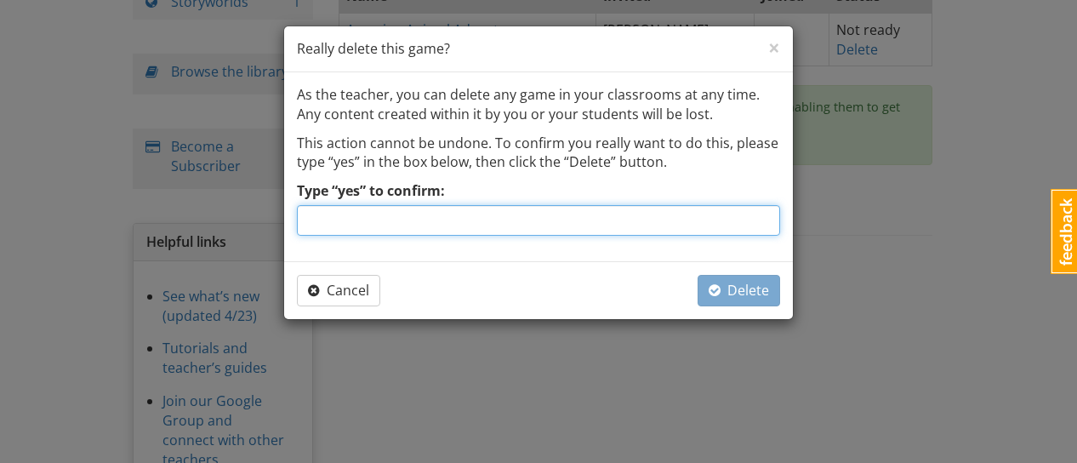
click at [723, 229] on input "Type “yes” to confirm:" at bounding box center [538, 220] width 483 height 31
type input "yes"
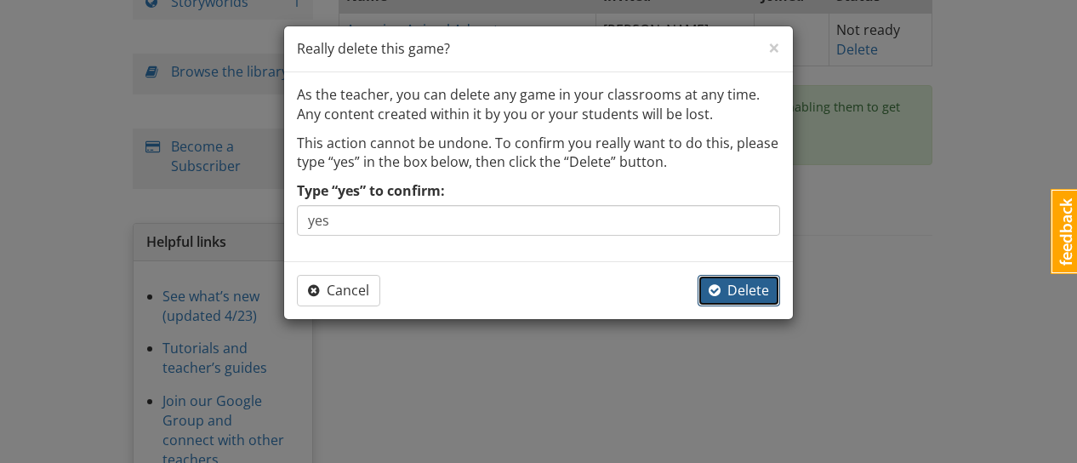
click at [749, 289] on span "Delete" at bounding box center [739, 290] width 60 height 19
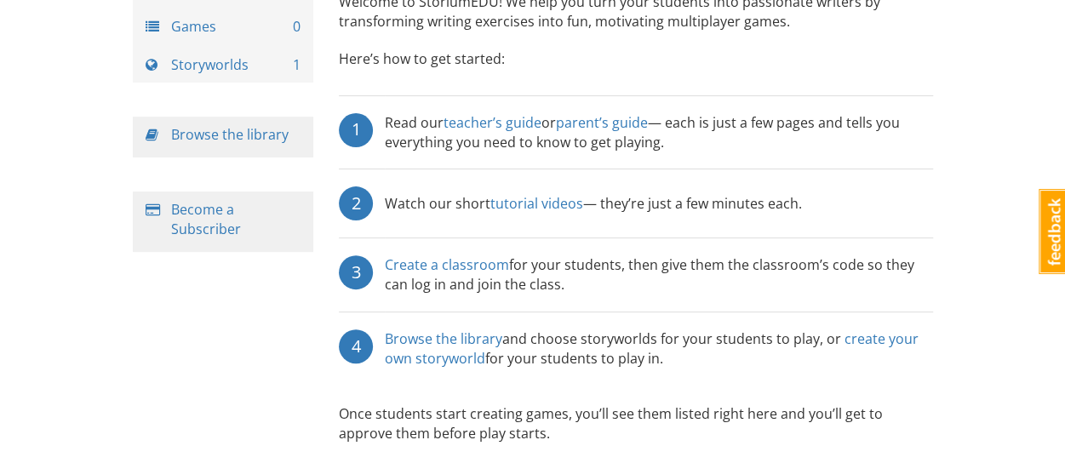
scroll to position [0, 0]
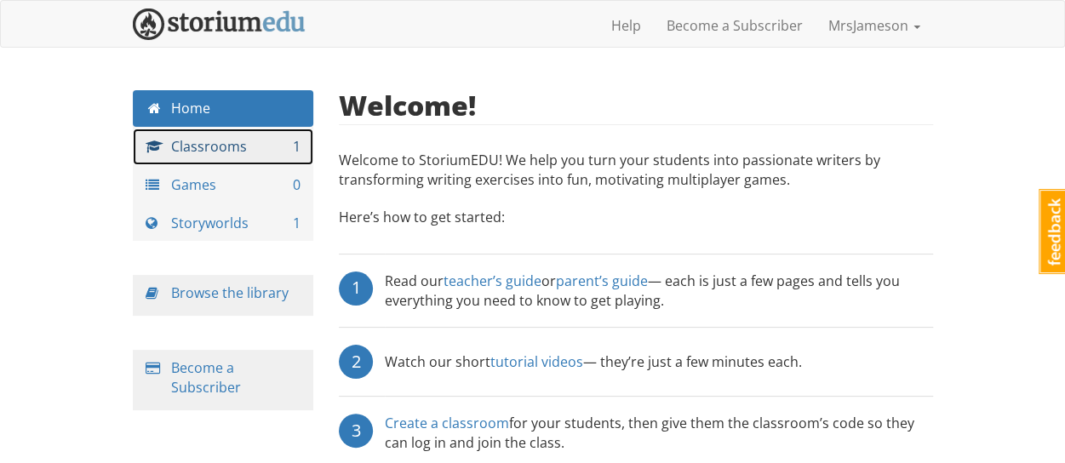
click at [244, 159] on link "Classrooms 1" at bounding box center [223, 146] width 181 height 37
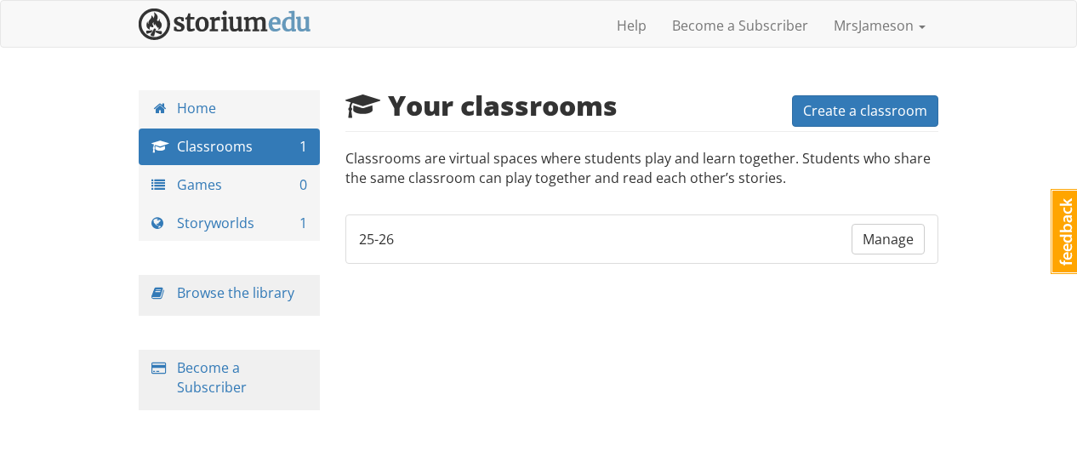
click at [687, 248] on li "25-26 Manage" at bounding box center [642, 239] width 594 height 50
click at [877, 236] on span "Manage" at bounding box center [888, 239] width 51 height 19
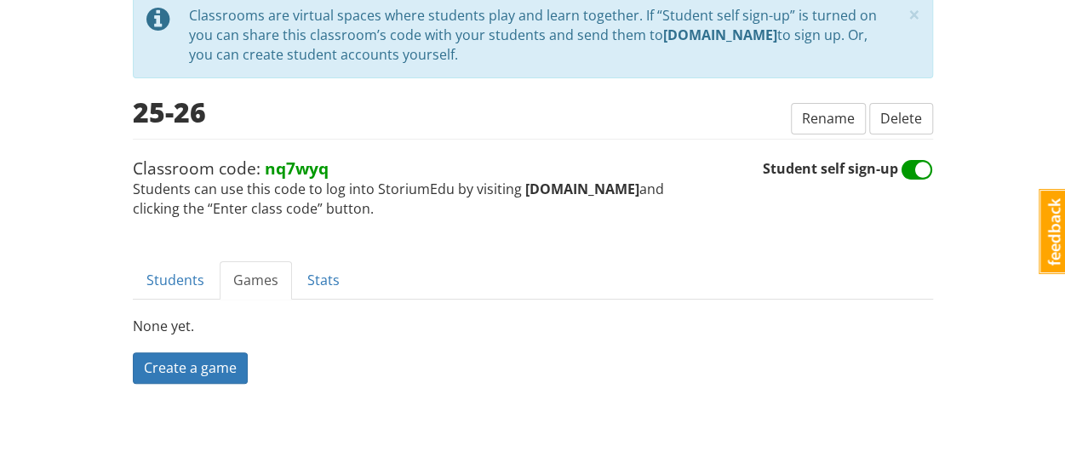
scroll to position [100, 0]
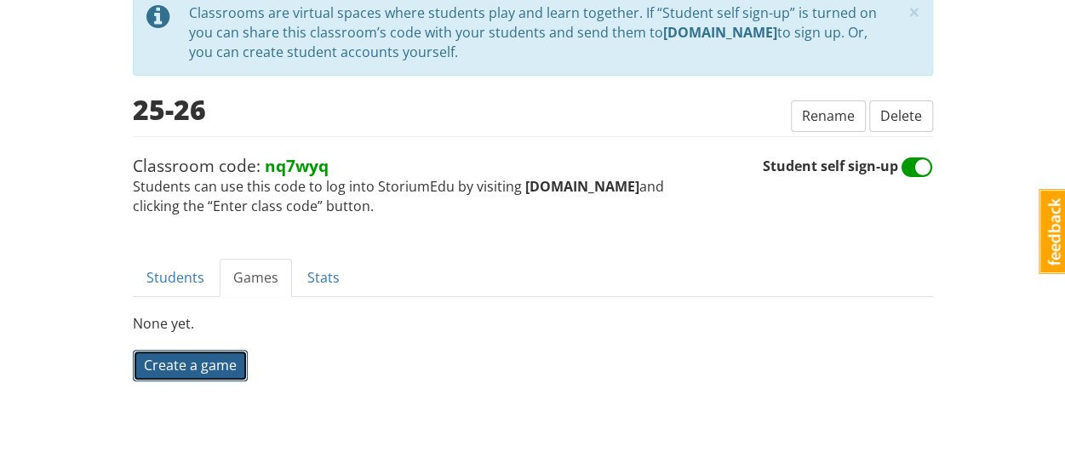
click at [209, 362] on span "Create a game" at bounding box center [190, 365] width 93 height 19
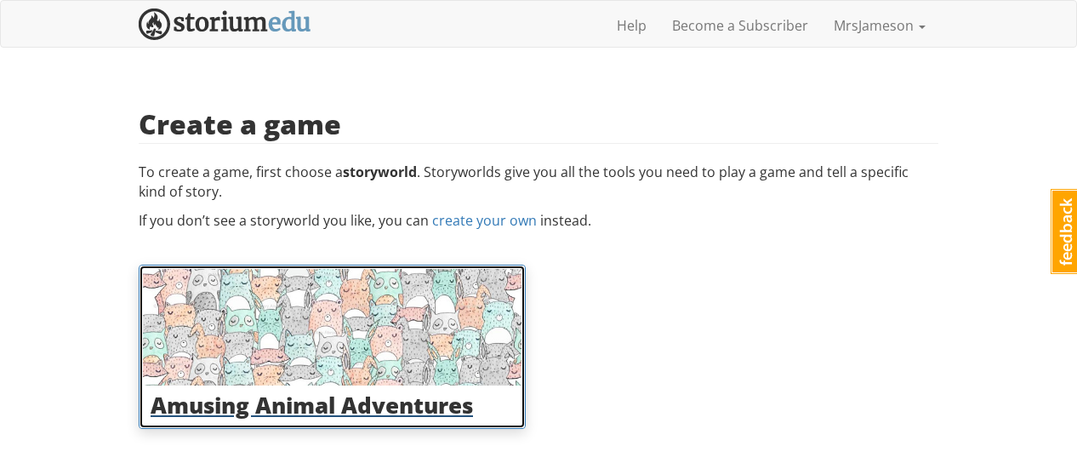
click at [361, 393] on h3 "Amusing Animal Adventures" at bounding box center [332, 405] width 363 height 25
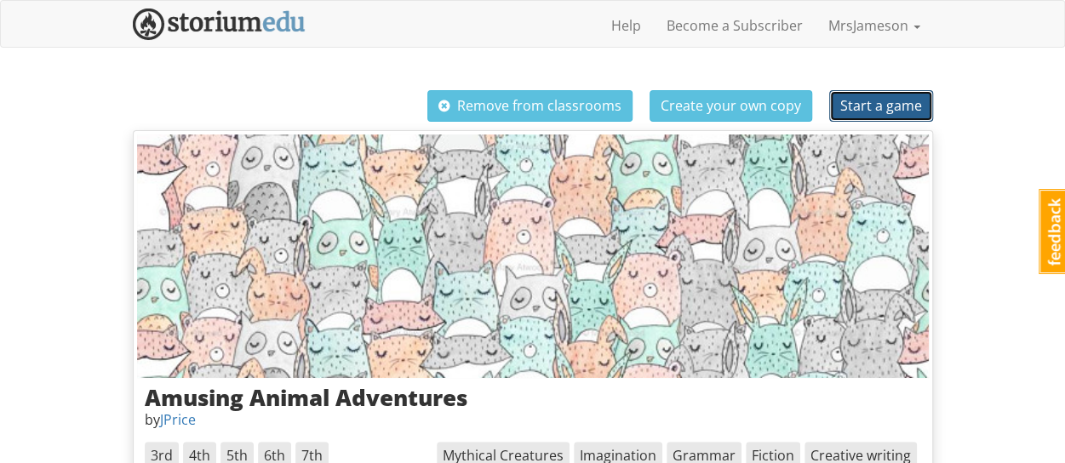
click at [872, 111] on span "Start a game" at bounding box center [881, 105] width 82 height 19
select select "nmh7tn"
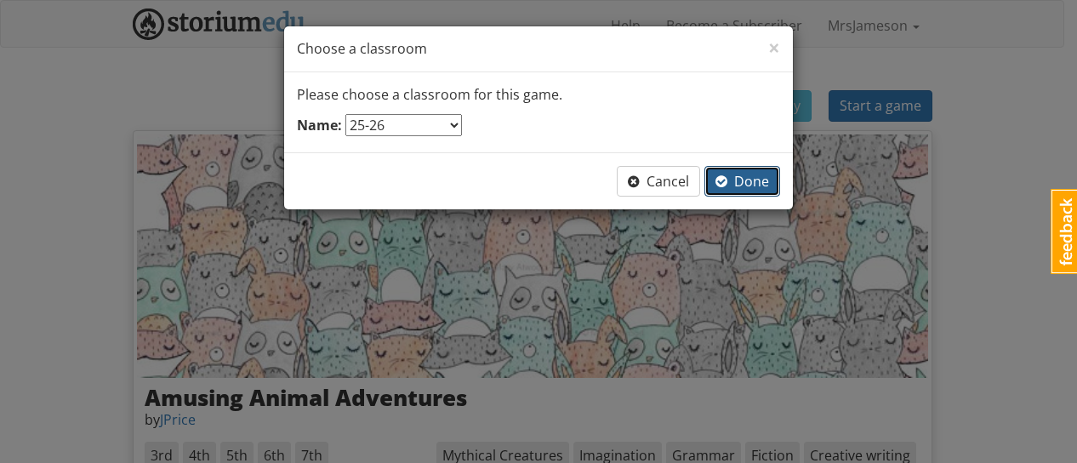
click at [762, 174] on span "Done" at bounding box center [743, 181] width 54 height 19
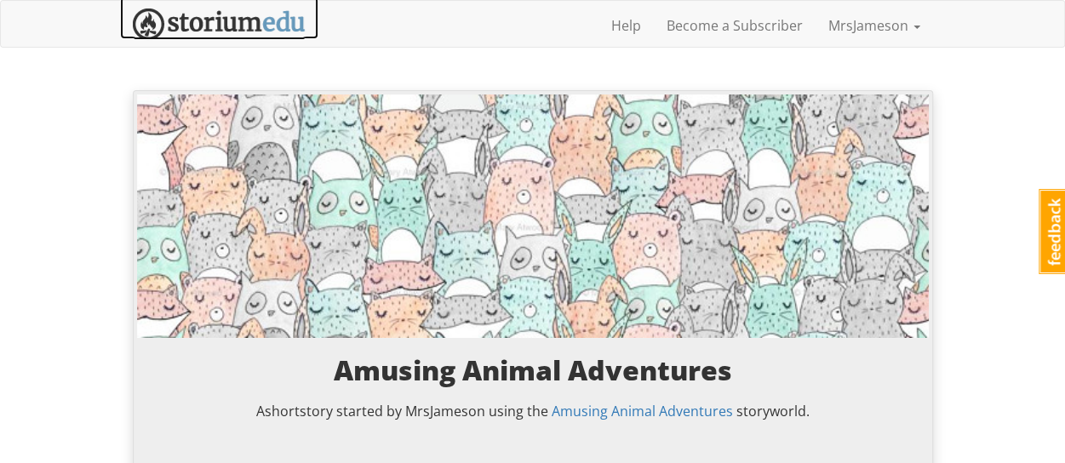
click at [288, 16] on img at bounding box center [219, 24] width 173 height 31
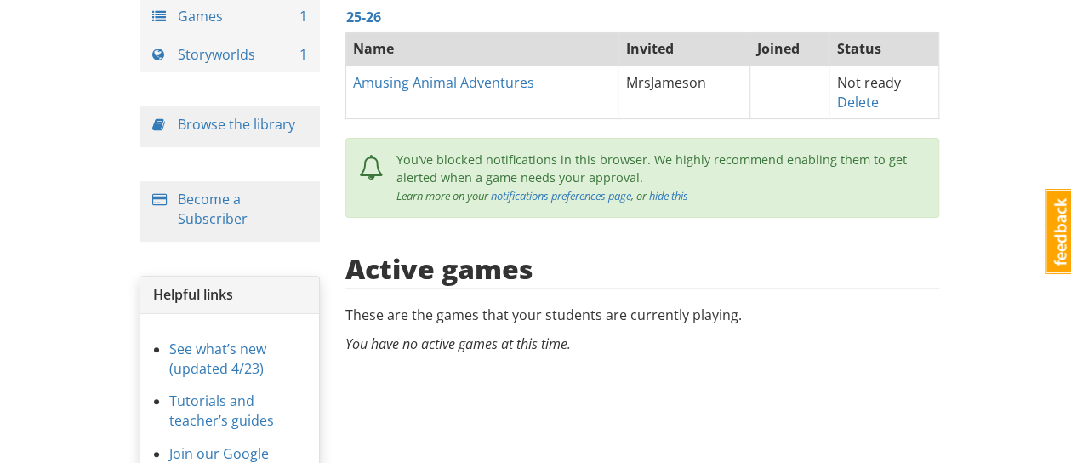
scroll to position [170, 0]
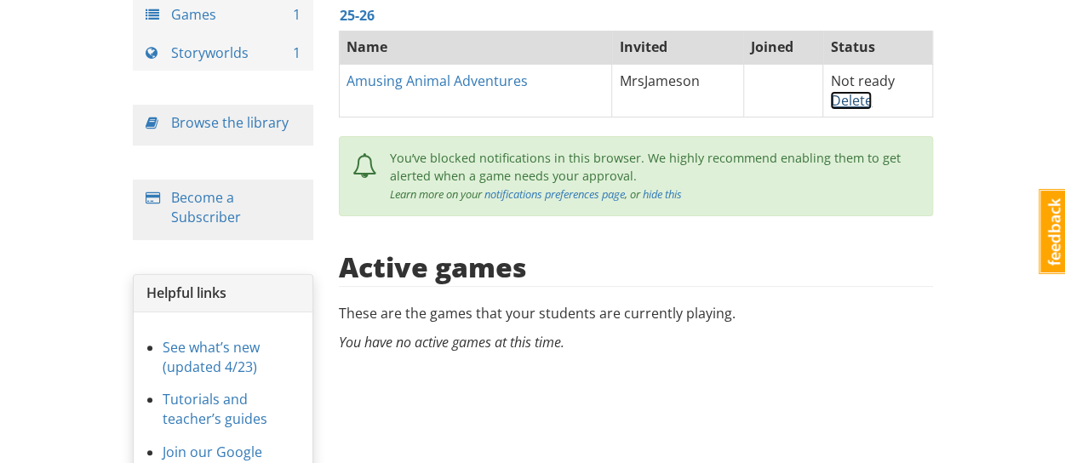
click at [857, 103] on link "Delete" at bounding box center [851, 100] width 42 height 19
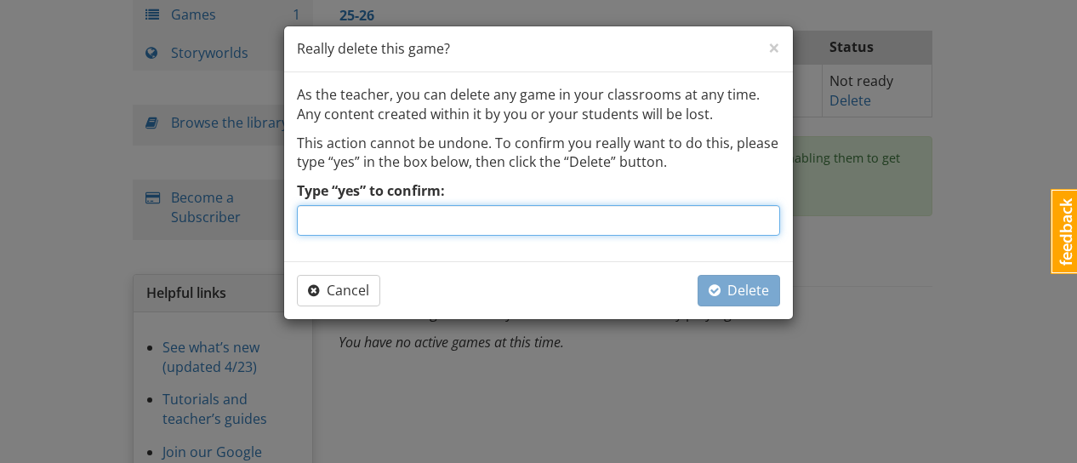
click at [415, 220] on input "Type “yes” to confirm:" at bounding box center [538, 220] width 483 height 31
type input "yes"
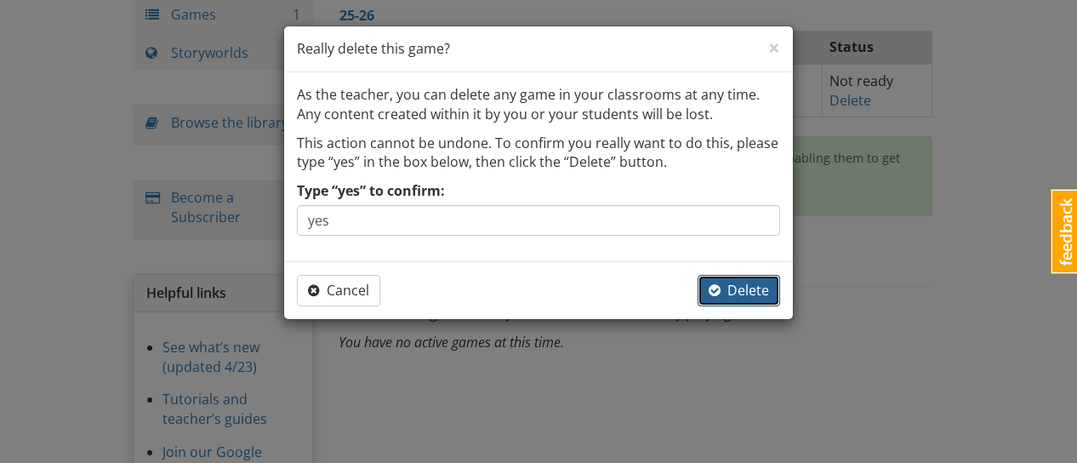
click at [761, 292] on span "Delete" at bounding box center [739, 290] width 60 height 19
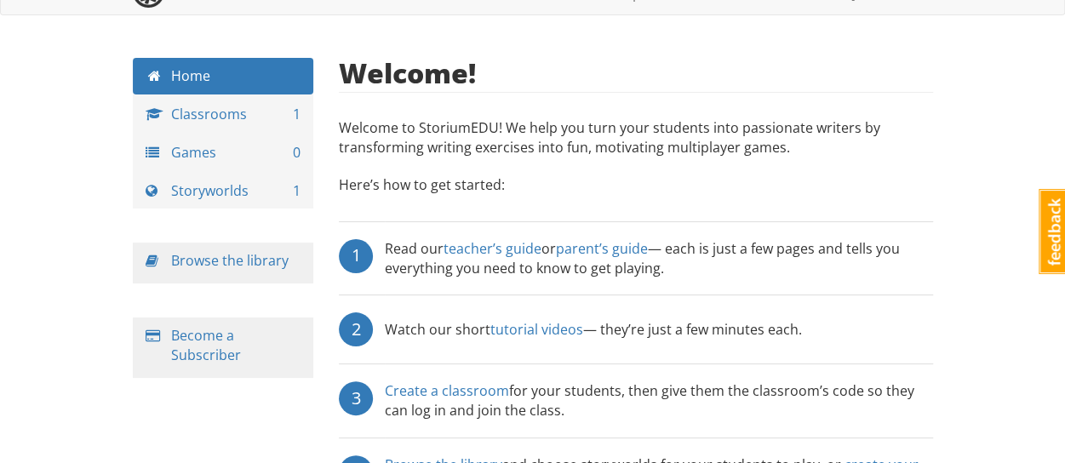
scroll to position [0, 0]
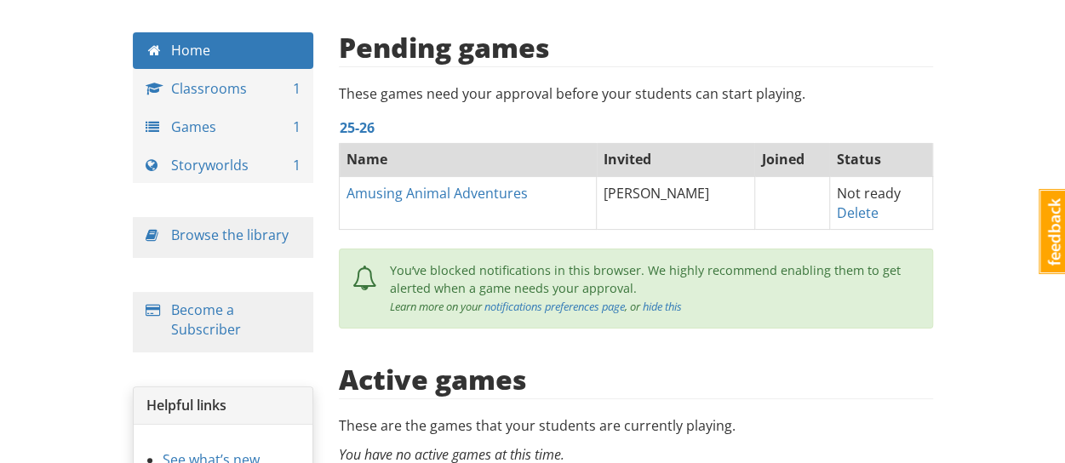
scroll to position [85, 0]
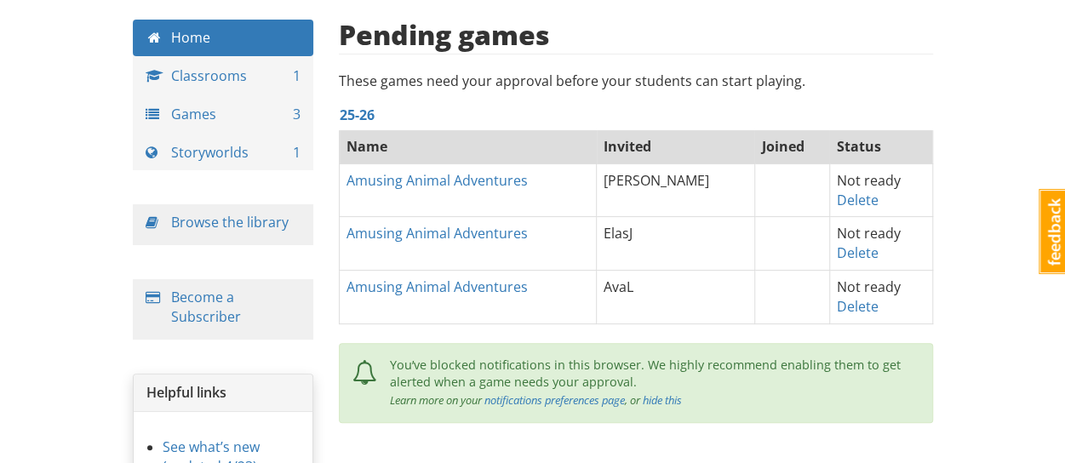
scroll to position [170, 0]
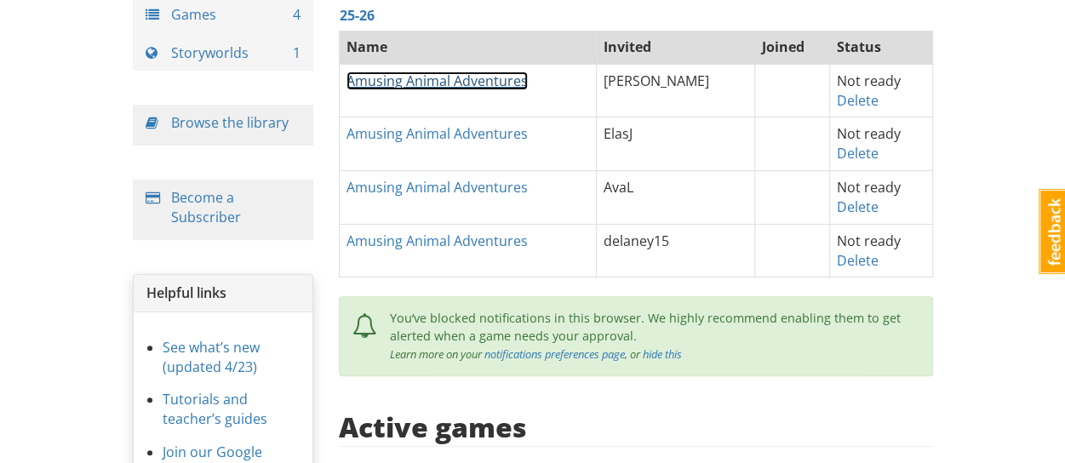
click at [520, 85] on link "Amusing Animal Adventures" at bounding box center [436, 80] width 181 height 19
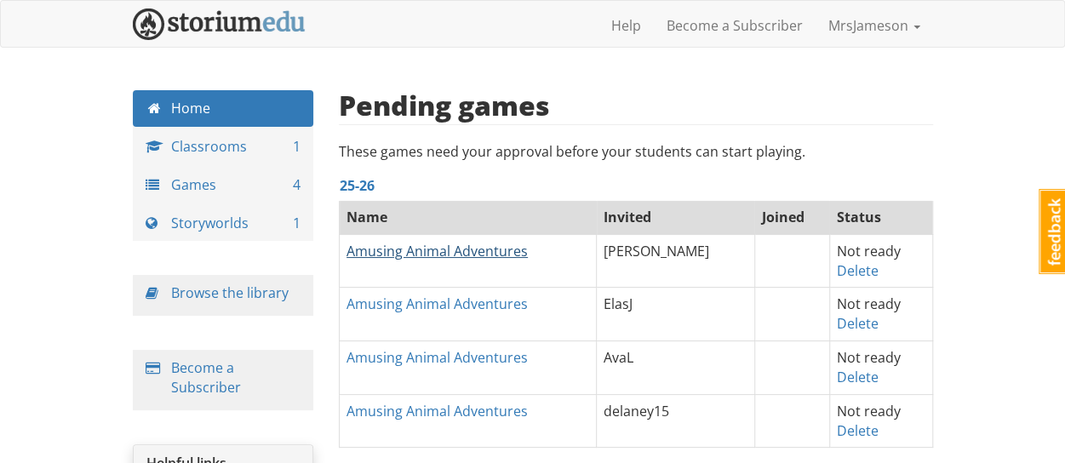
select select "h2jchb"
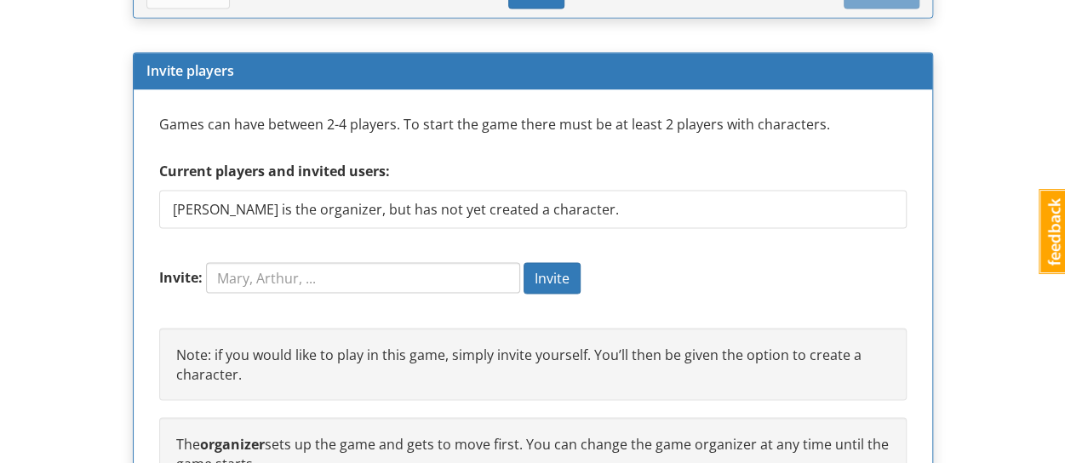
scroll to position [1532, 0]
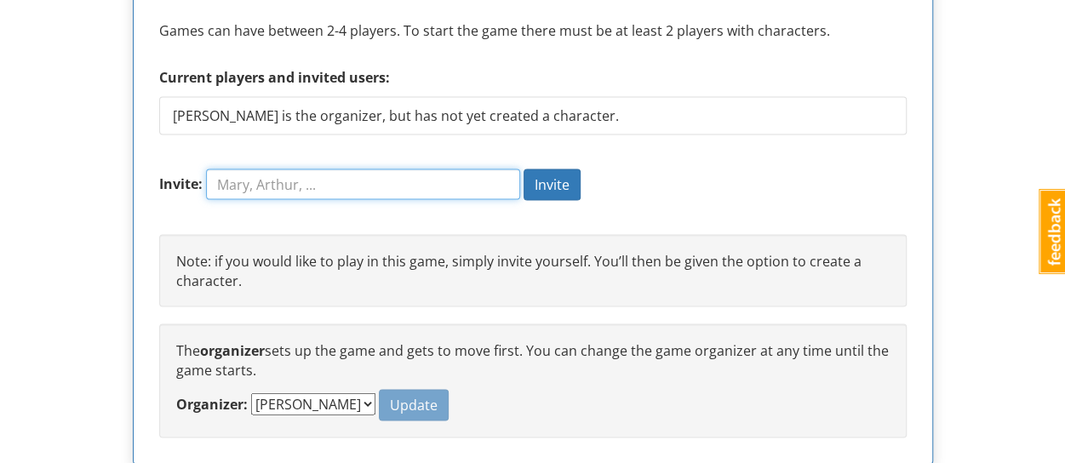
click at [373, 193] on input "Invite:" at bounding box center [363, 183] width 314 height 31
type input "[PERSON_NAME]"
click at [523, 168] on button "Invite" at bounding box center [551, 183] width 57 height 31
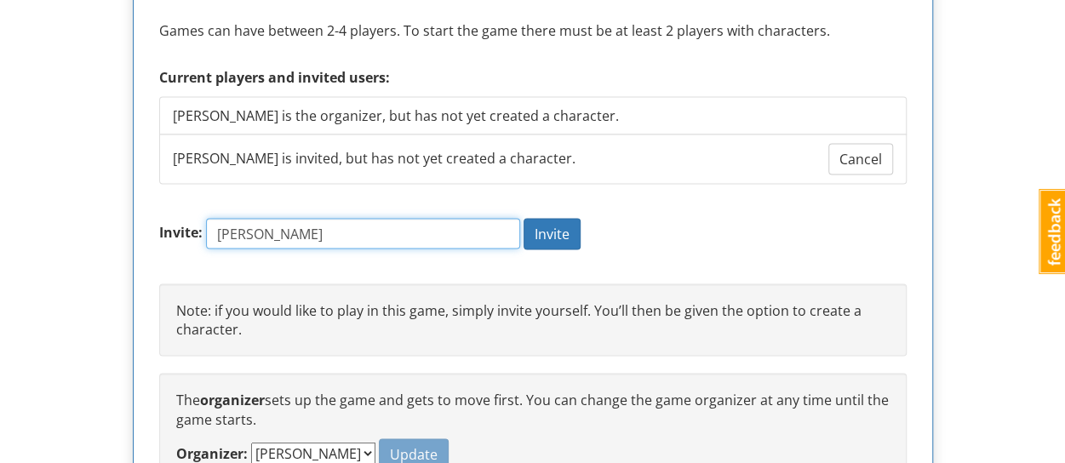
type input "[PERSON_NAME]"
click at [523, 218] on button "Invite" at bounding box center [551, 233] width 57 height 31
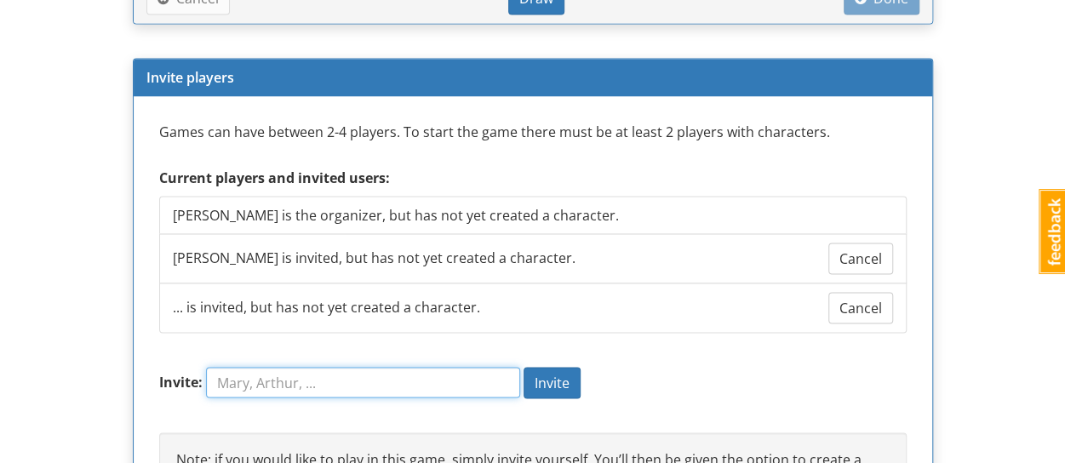
scroll to position [1631, 0]
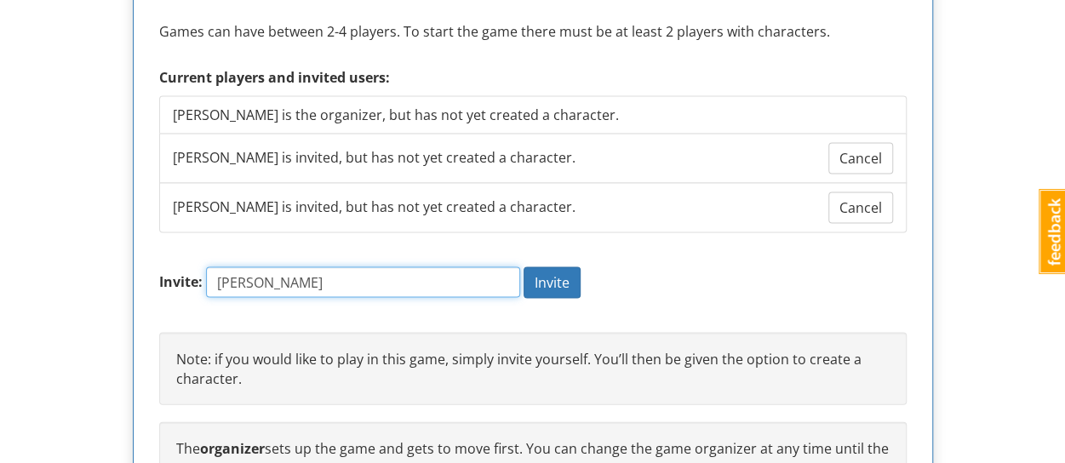
type input "[PERSON_NAME]"
click at [523, 267] on button "Invite" at bounding box center [551, 282] width 57 height 31
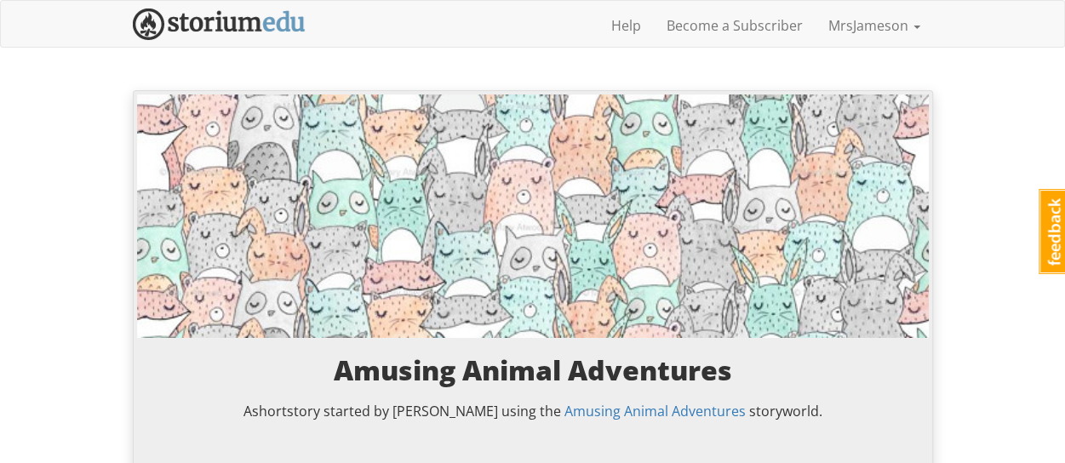
scroll to position [0, 0]
click at [235, 26] on img at bounding box center [219, 24] width 173 height 31
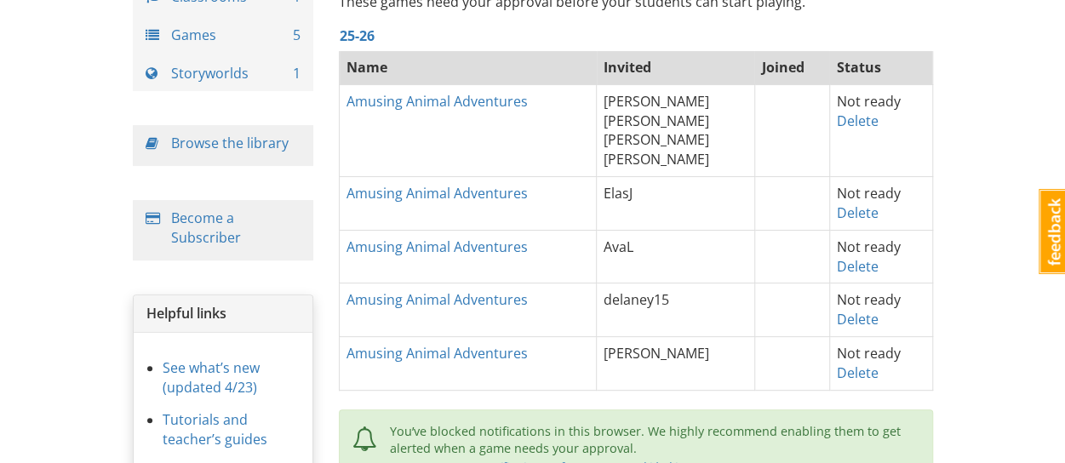
scroll to position [170, 0]
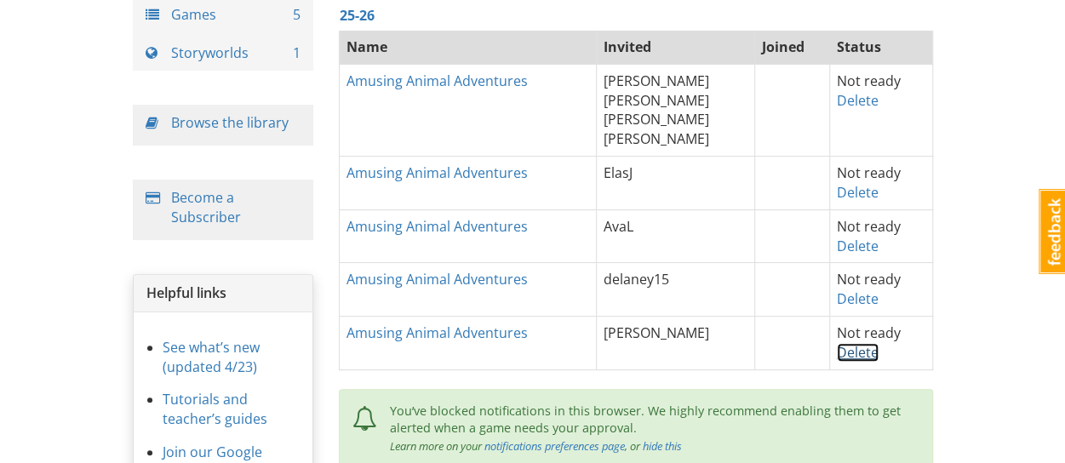
click at [863, 353] on link "Delete" at bounding box center [857, 352] width 42 height 19
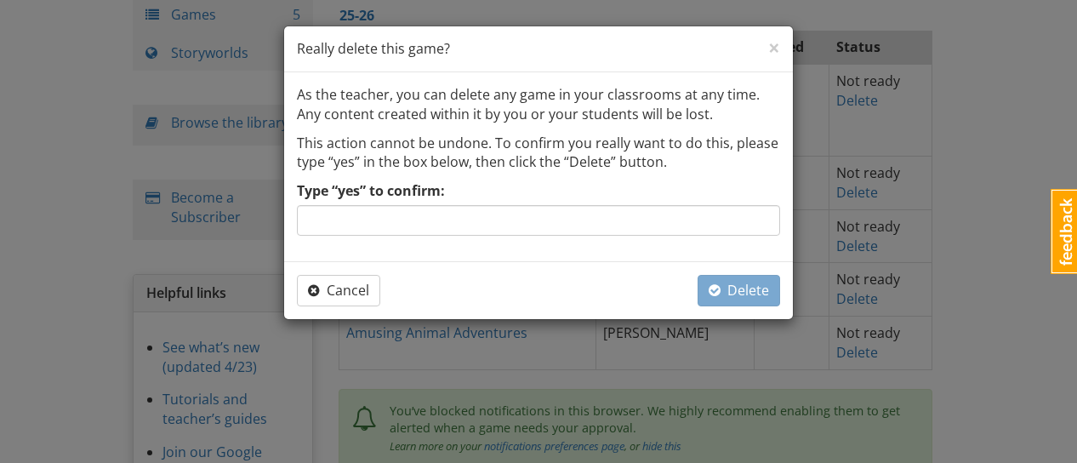
drag, startPoint x: 393, startPoint y: 199, endPoint x: 395, endPoint y: 222, distance: 23.0
click at [393, 200] on div "Type “yes” to confirm:" at bounding box center [538, 208] width 483 height 54
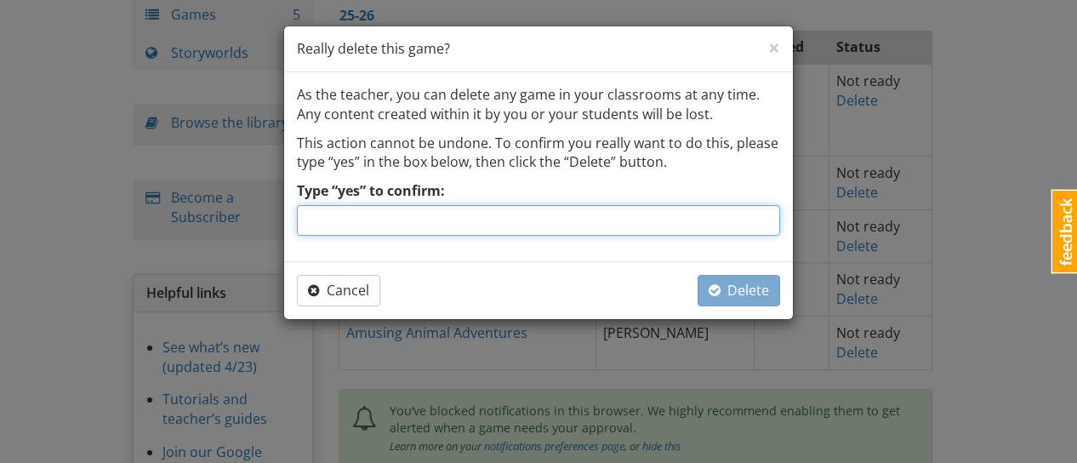
click at [395, 222] on input "Type “yes” to confirm:" at bounding box center [538, 220] width 483 height 31
type input "yes"
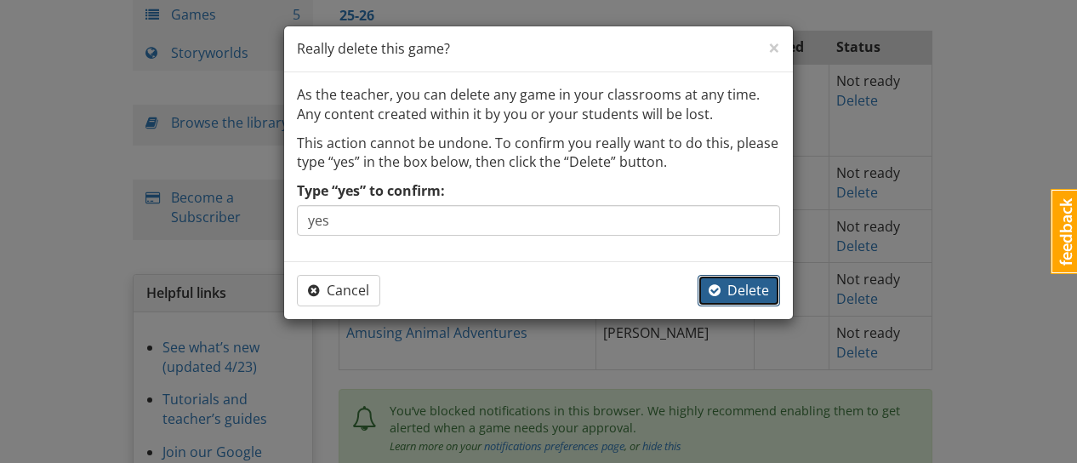
click at [728, 298] on span "Delete" at bounding box center [739, 290] width 60 height 19
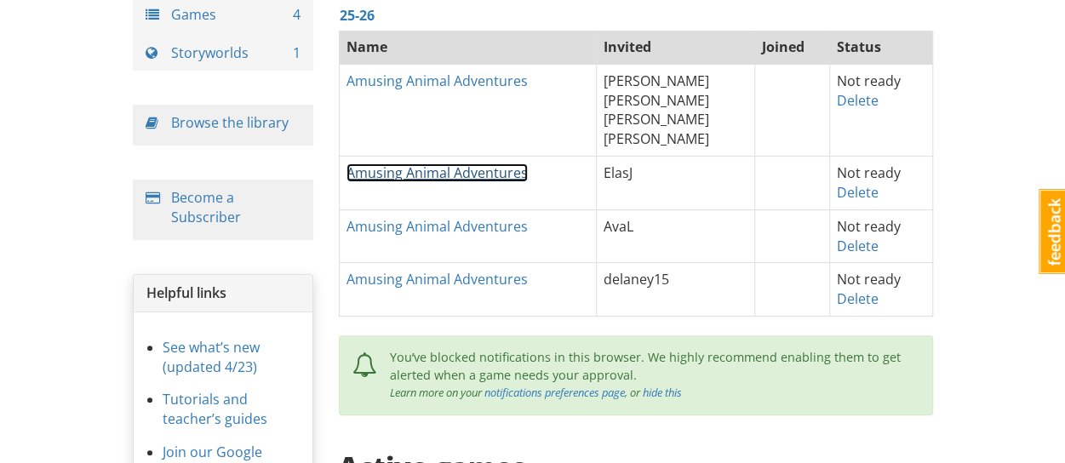
click at [482, 174] on link "Amusing Animal Adventures" at bounding box center [436, 172] width 181 height 19
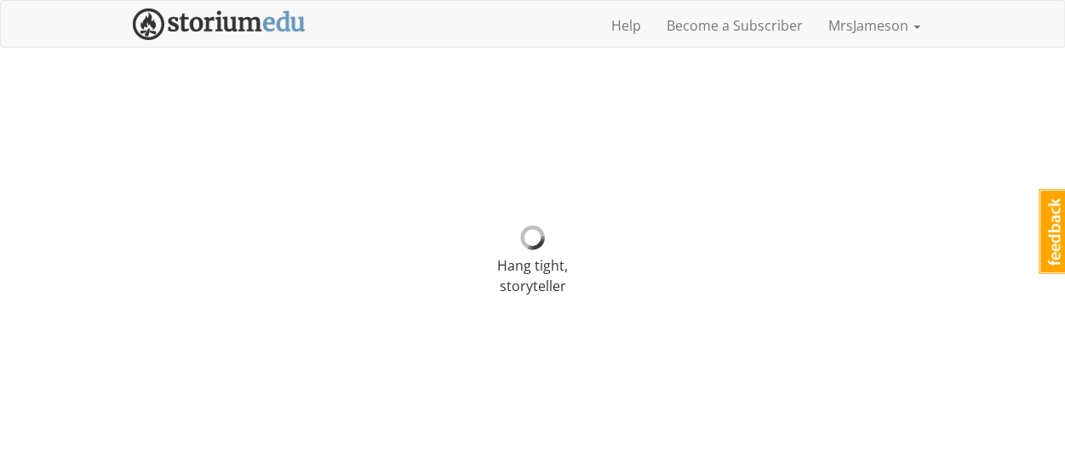
select select "pkghhn"
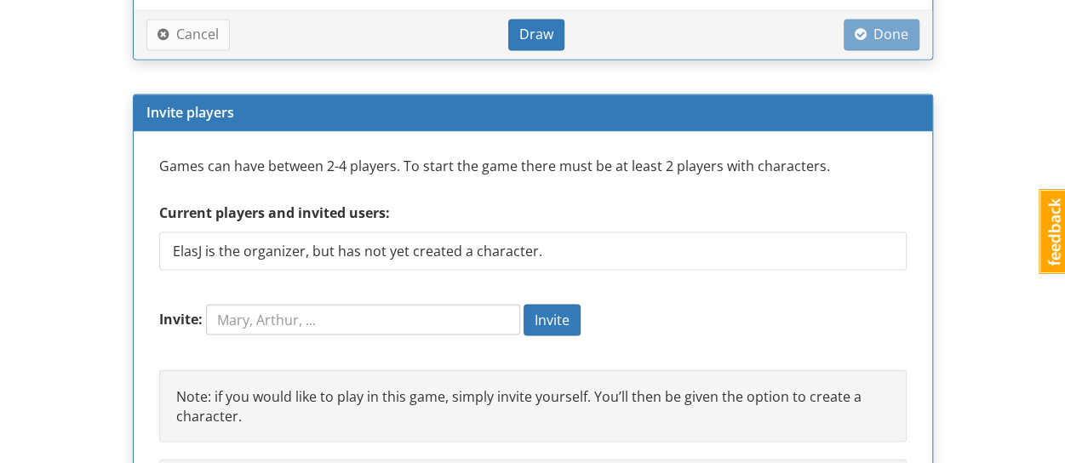
scroll to position [1447, 0]
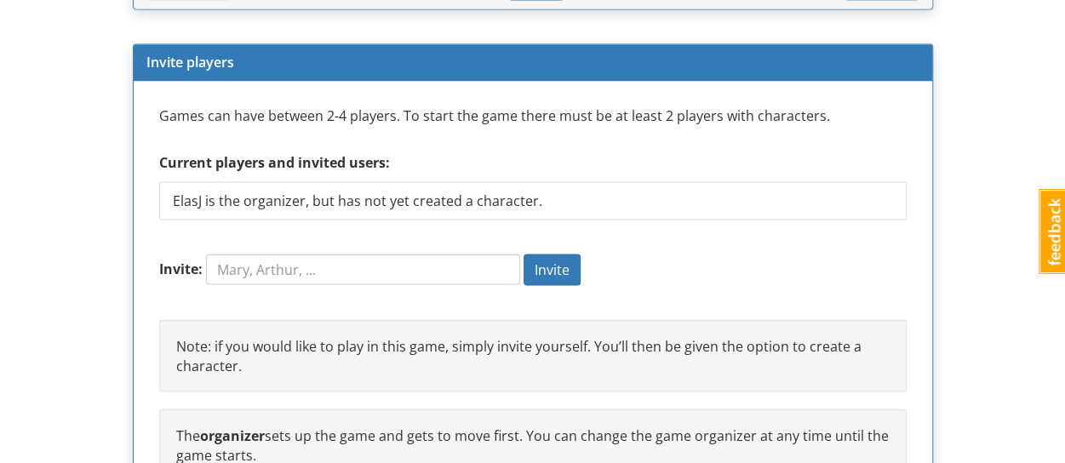
click at [351, 279] on form "Invite: Invite" at bounding box center [532, 278] width 747 height 49
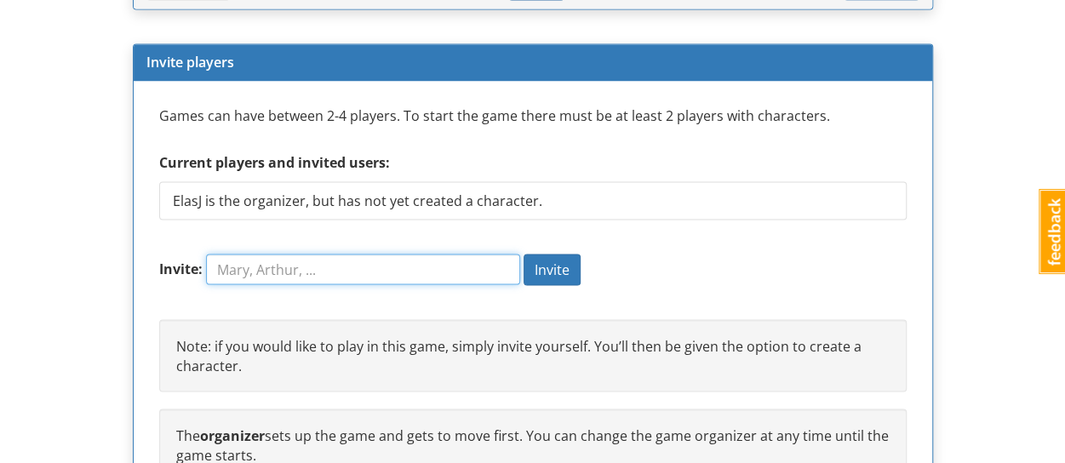
click at [349, 266] on input "Invite:" at bounding box center [363, 269] width 314 height 31
type input "[PERSON_NAME]"
click at [523, 254] on button "Invite" at bounding box center [551, 269] width 57 height 31
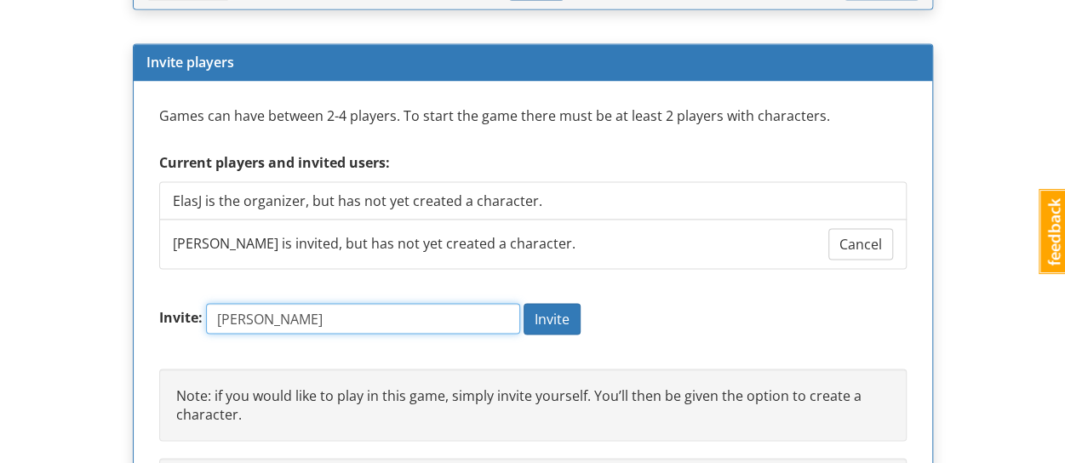
type input "[PERSON_NAME]"
click at [523, 303] on button "Invite" at bounding box center [551, 318] width 57 height 31
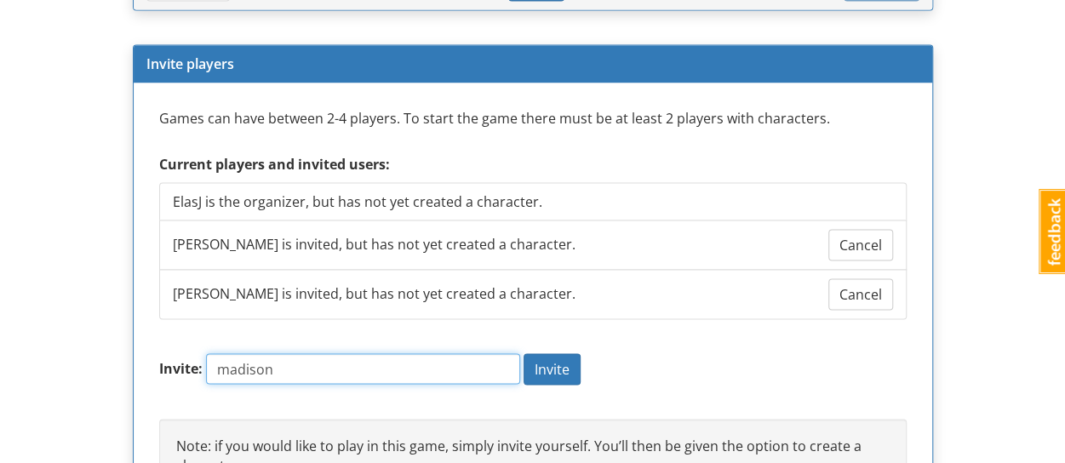
click at [523, 353] on button "Invite" at bounding box center [551, 368] width 57 height 31
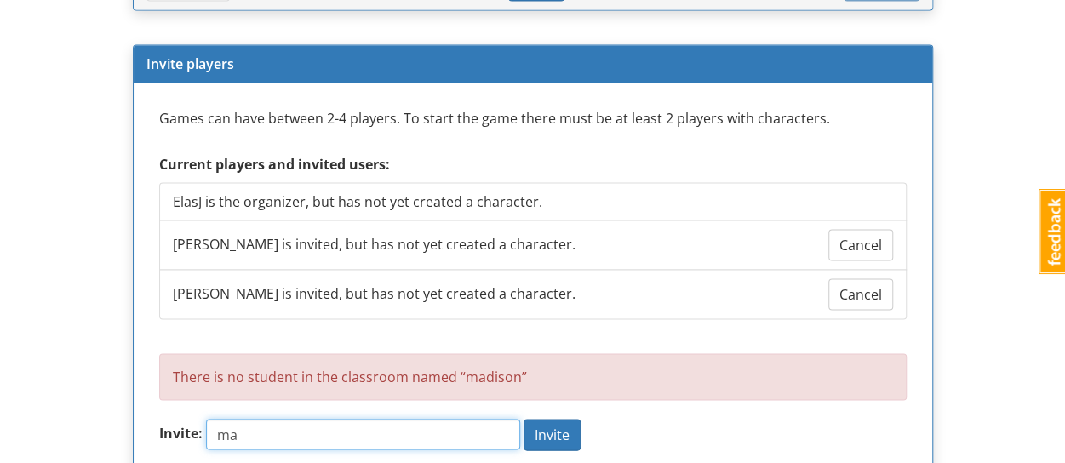
type input "m"
type input "[PERSON_NAME]"
click at [523, 419] on button "Invite" at bounding box center [551, 434] width 57 height 31
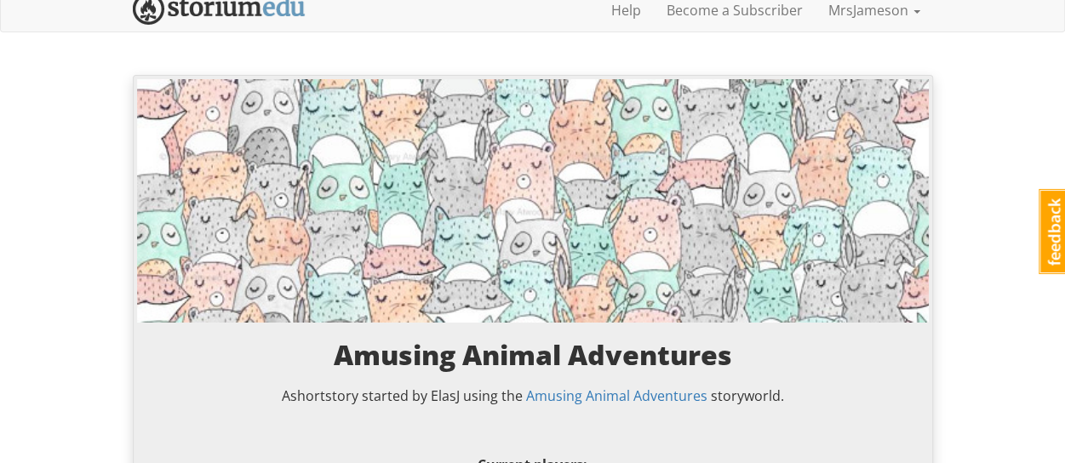
scroll to position [0, 0]
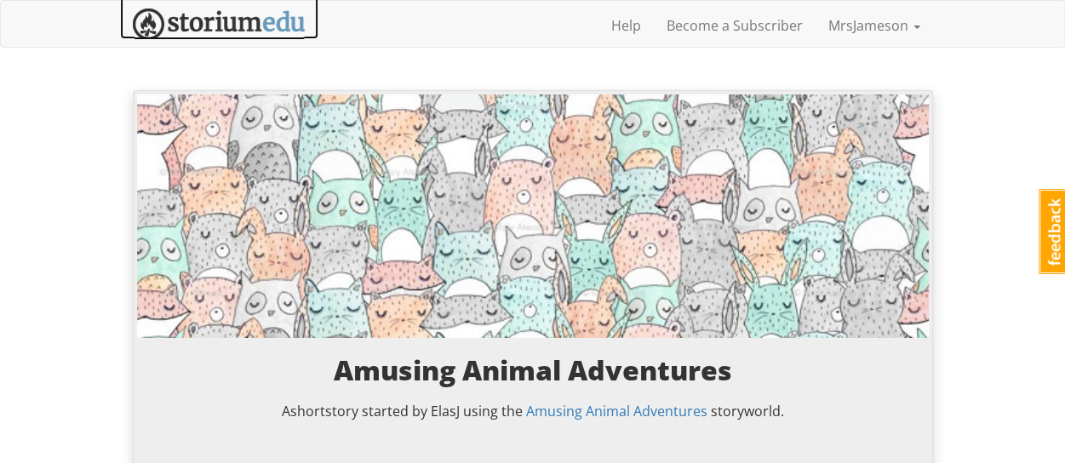
click at [208, 25] on img at bounding box center [219, 24] width 173 height 31
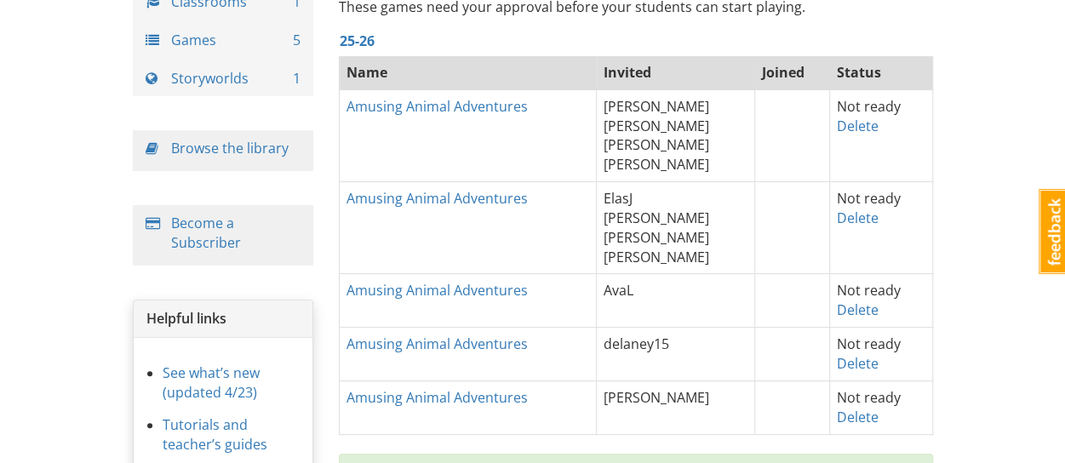
scroll to position [170, 0]
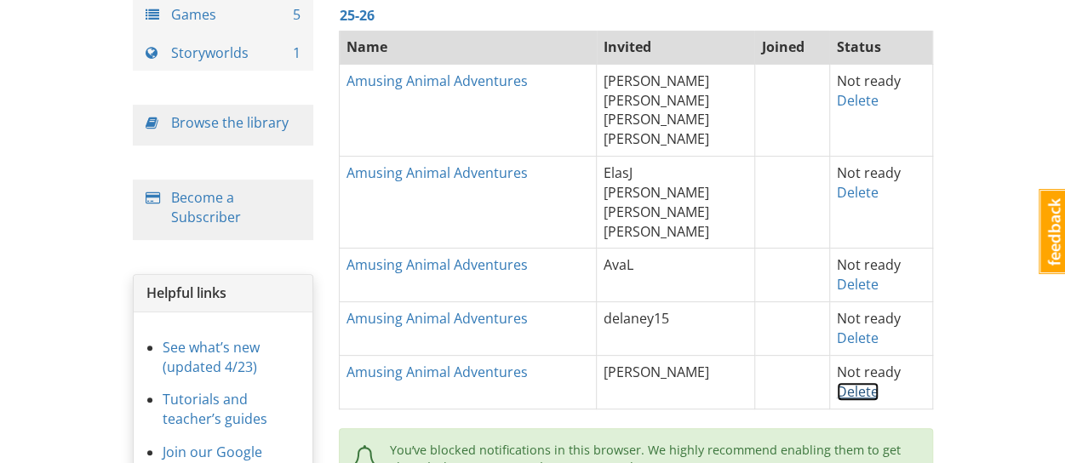
click at [848, 388] on link "Delete" at bounding box center [857, 391] width 42 height 19
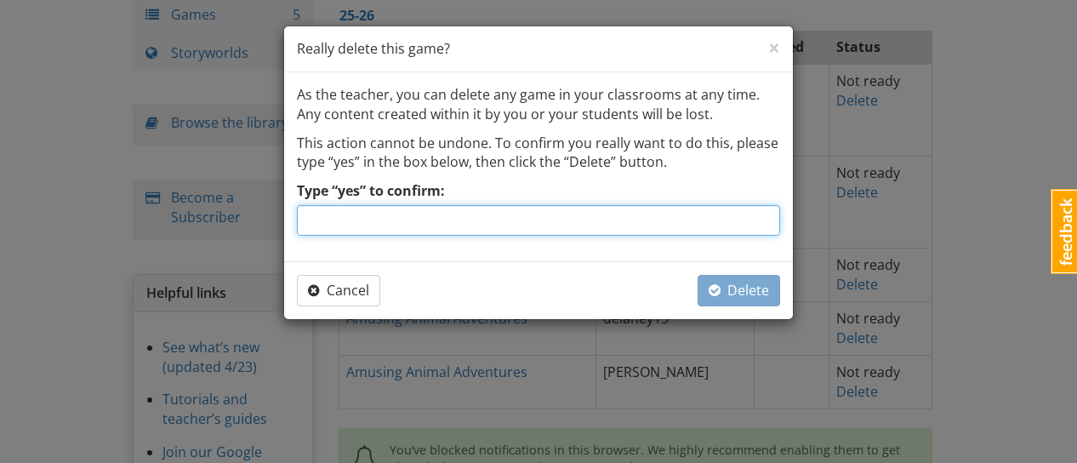
click at [625, 214] on input "Type “yes” to confirm:" at bounding box center [538, 220] width 483 height 31
type input "yes"
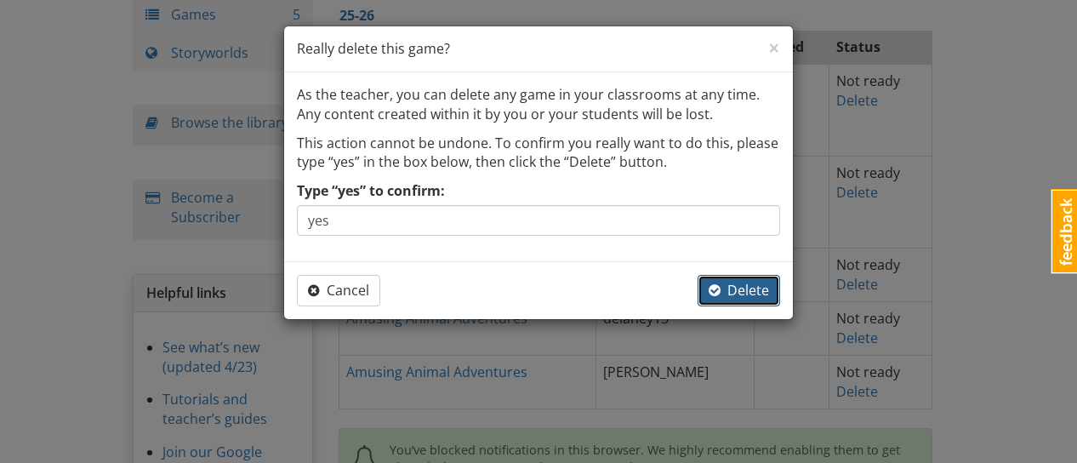
click at [756, 281] on span "Delete" at bounding box center [739, 290] width 60 height 19
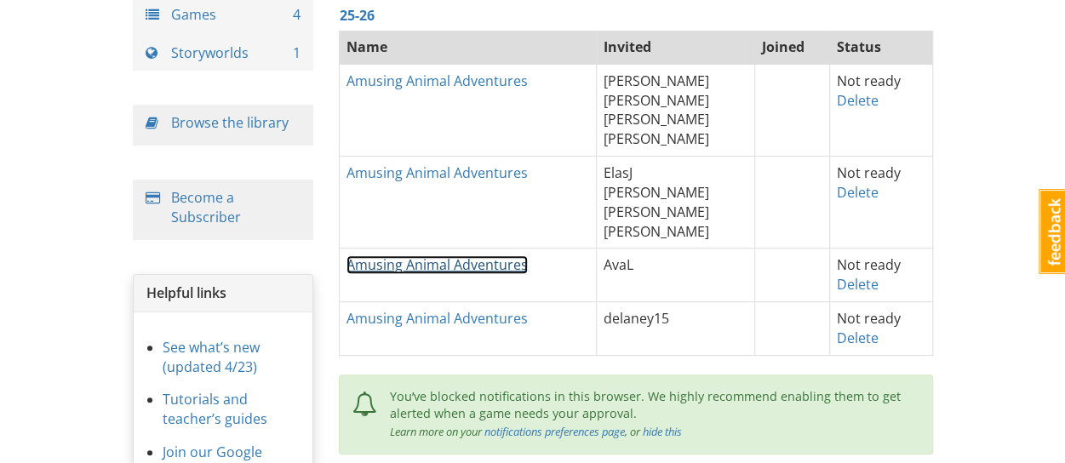
click at [511, 264] on link "Amusing Animal Adventures" at bounding box center [436, 264] width 181 height 19
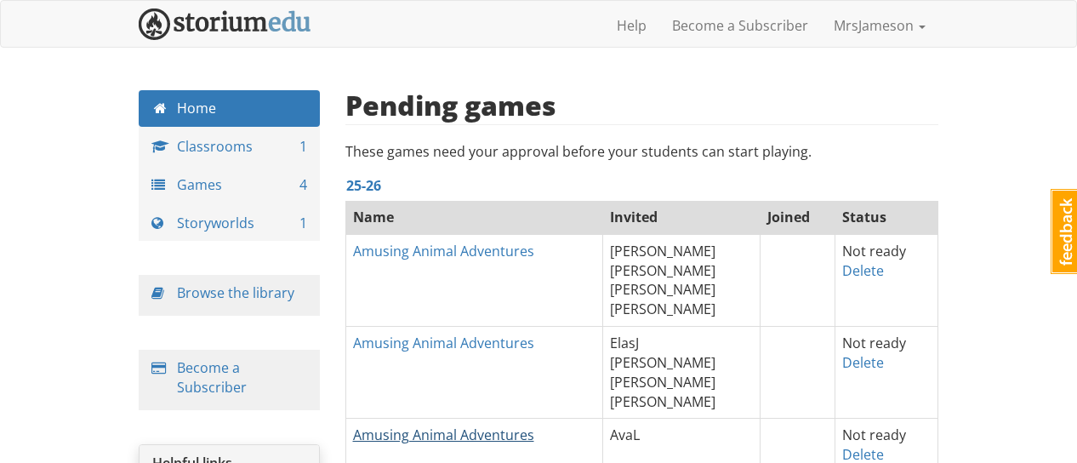
select select "0qbkd2"
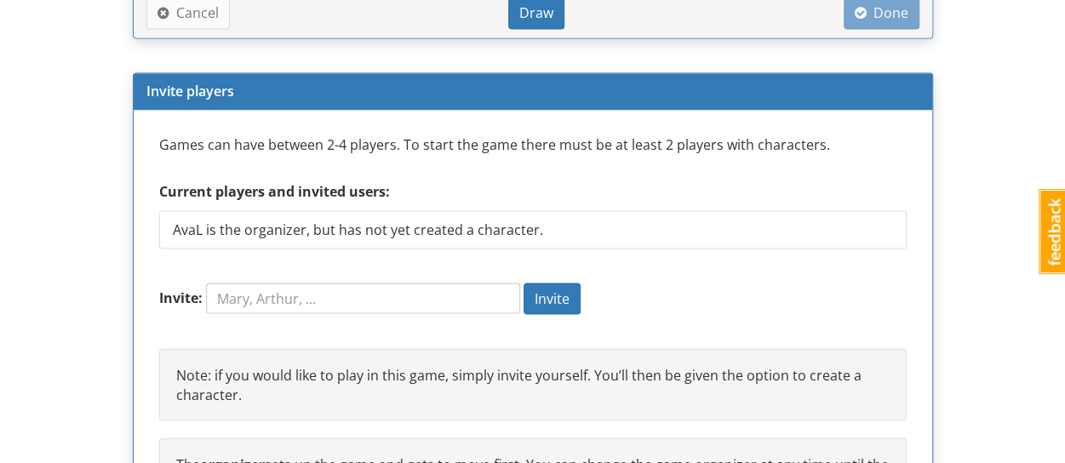
scroll to position [1532, 0]
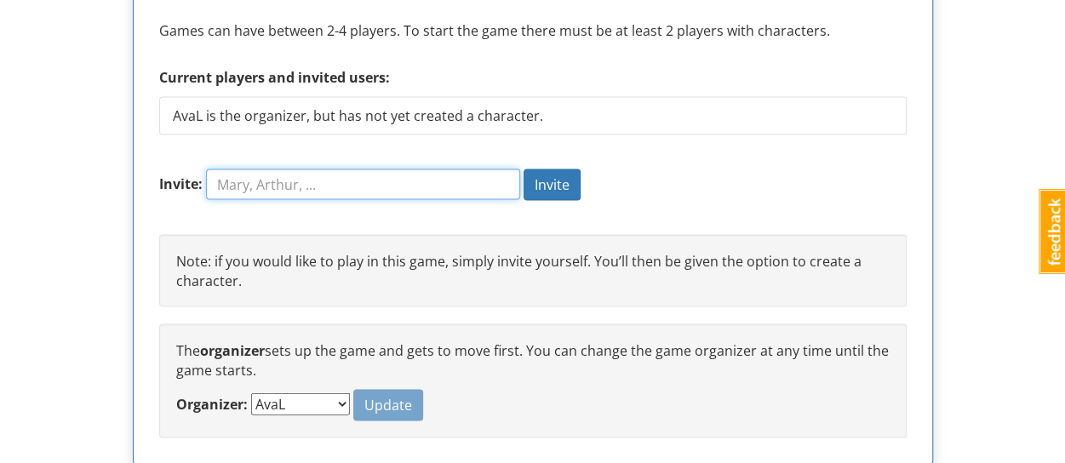
click at [442, 168] on input "Invite:" at bounding box center [363, 183] width 314 height 31
type input "connorwi"
click at [523, 168] on button "Invite" at bounding box center [551, 183] width 57 height 31
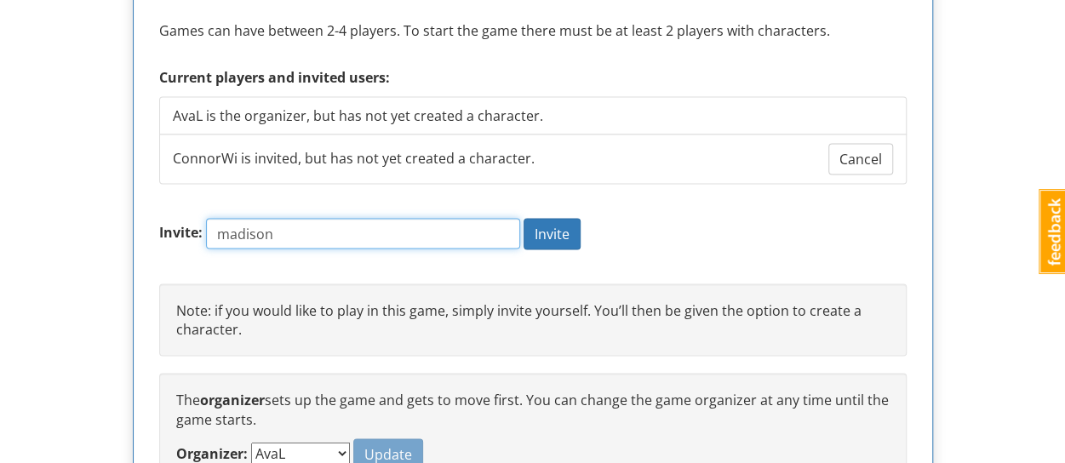
type input "madison"
click at [523, 218] on button "Invite" at bounding box center [551, 233] width 57 height 31
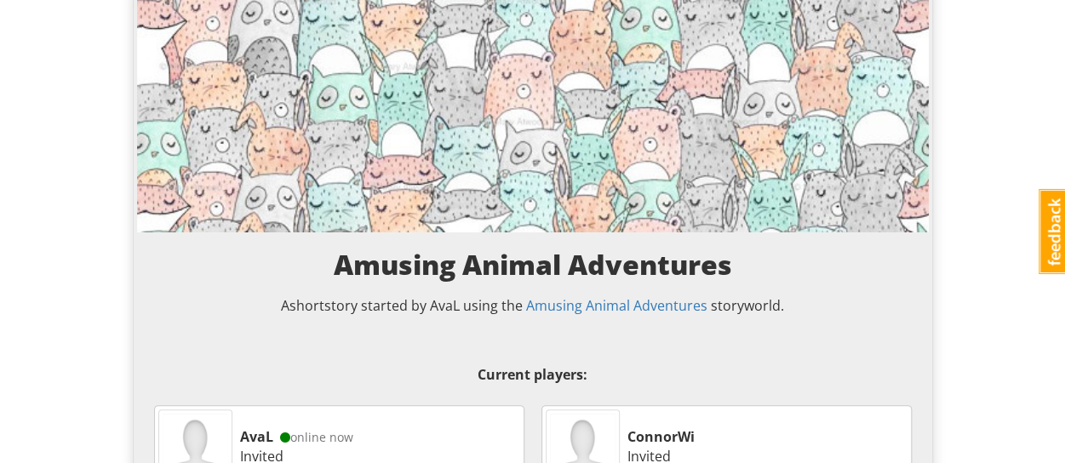
scroll to position [0, 0]
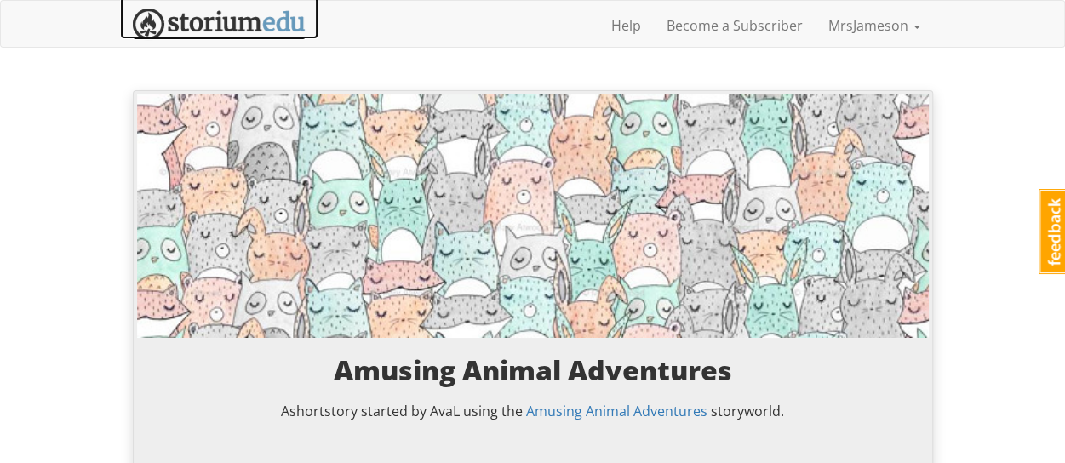
click at [218, 30] on img at bounding box center [219, 24] width 173 height 31
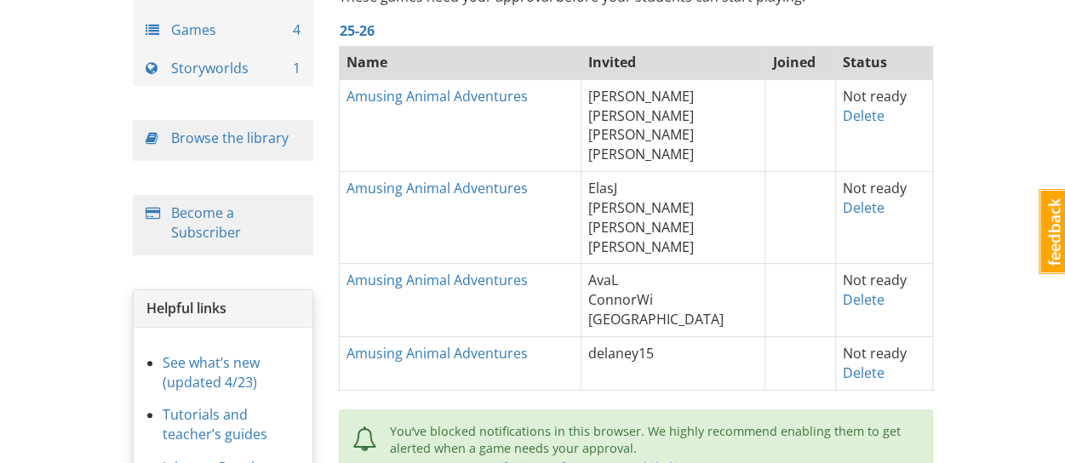
scroll to position [255, 0]
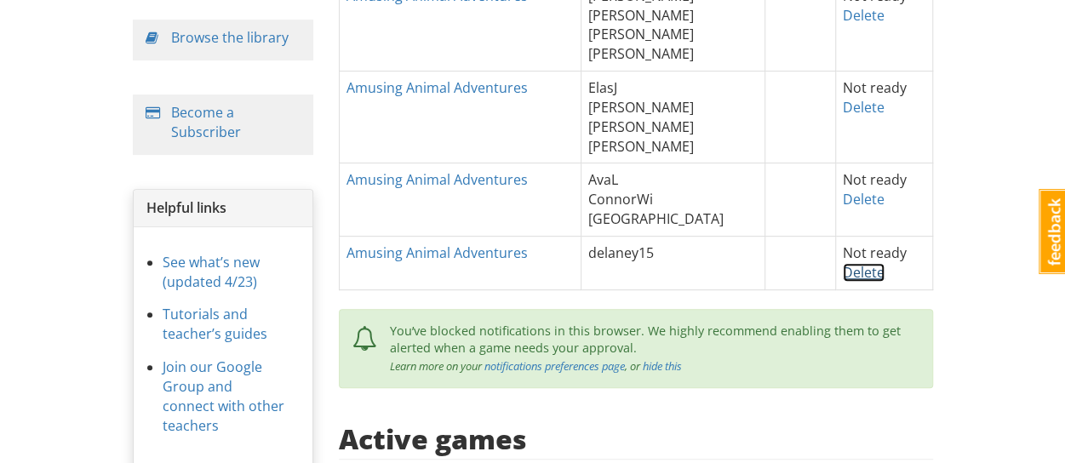
click at [842, 271] on link "Delete" at bounding box center [863, 272] width 42 height 19
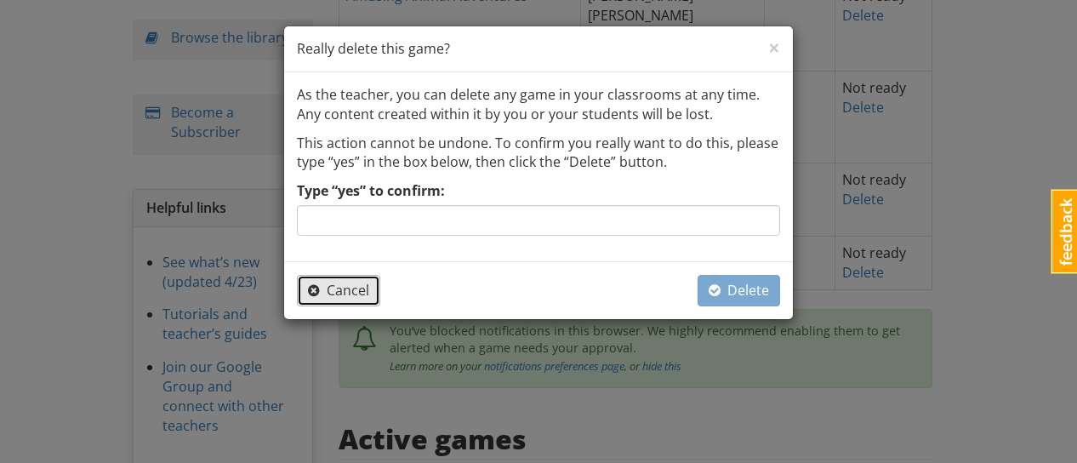
click at [316, 294] on span "button" at bounding box center [314, 290] width 12 height 14
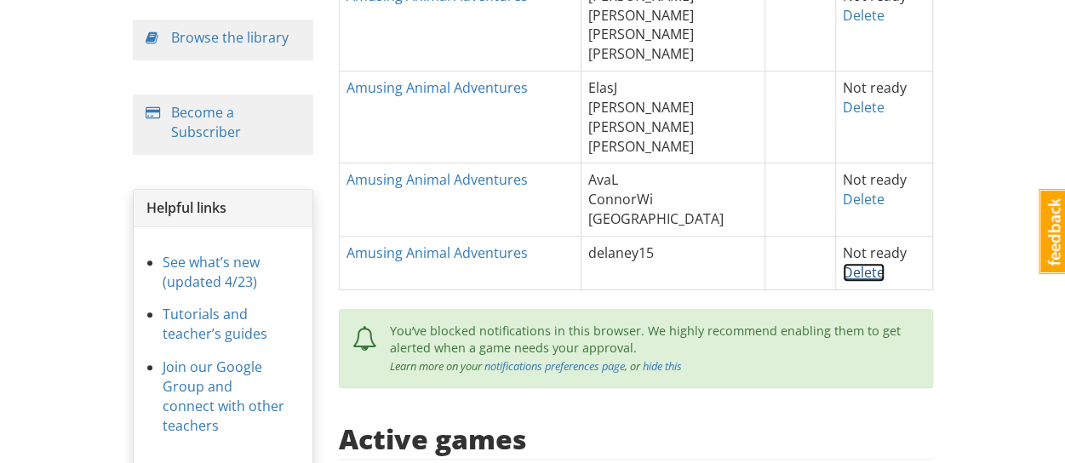
click at [863, 271] on link "Delete" at bounding box center [863, 272] width 42 height 19
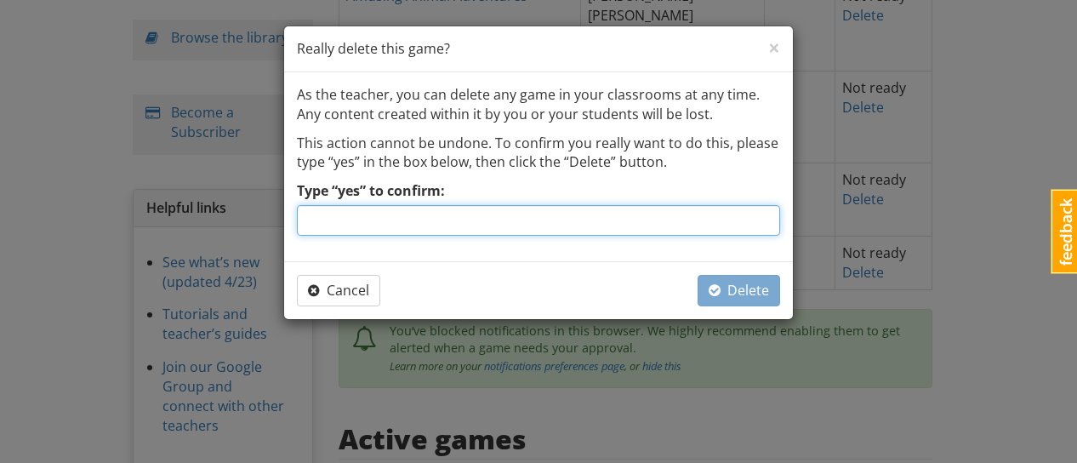
click at [644, 212] on input "Type “yes” to confirm:" at bounding box center [538, 220] width 483 height 31
type input "yes"
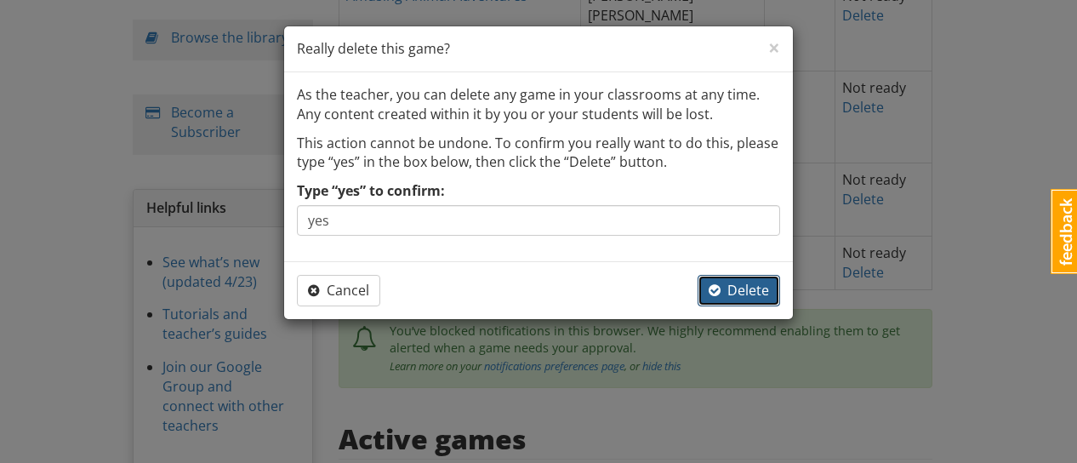
click at [721, 297] on span "button" at bounding box center [715, 290] width 12 height 19
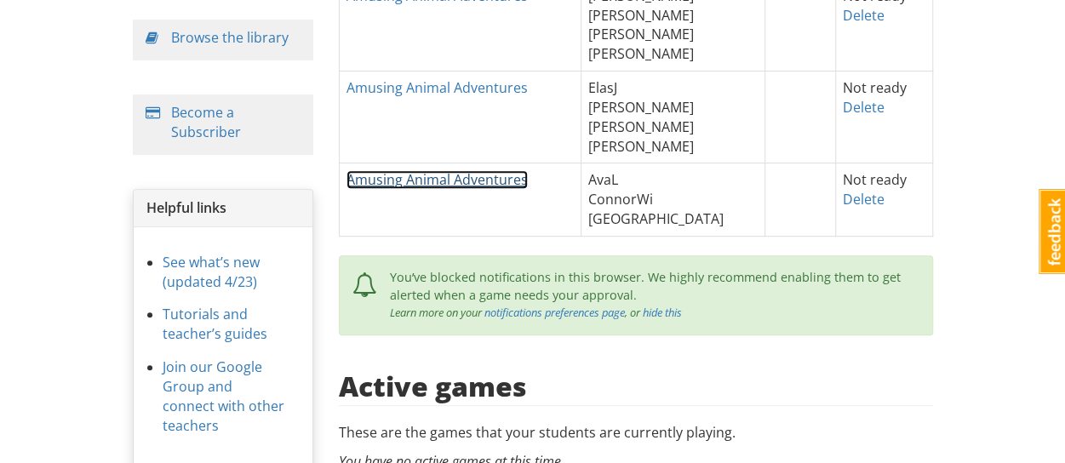
click at [489, 177] on link "Amusing Animal Adventures" at bounding box center [436, 179] width 181 height 19
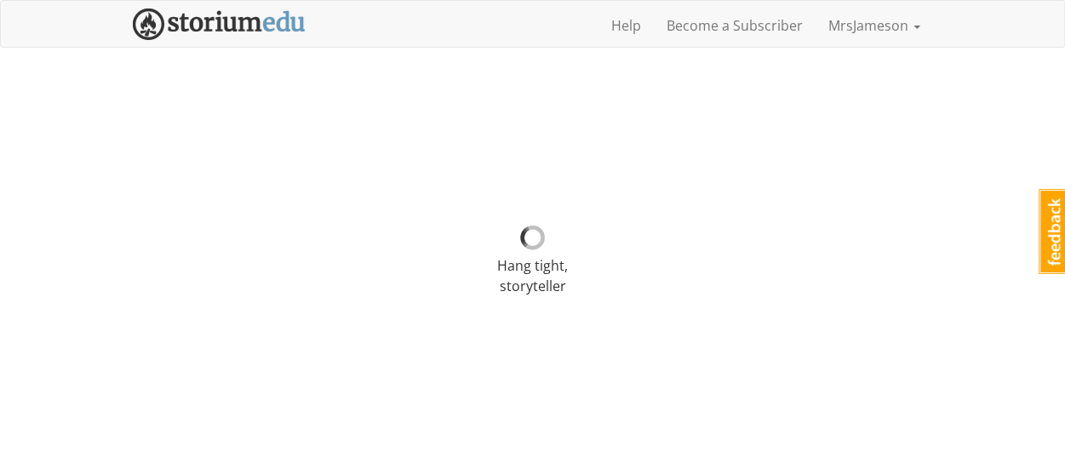
select select "0qbkd2"
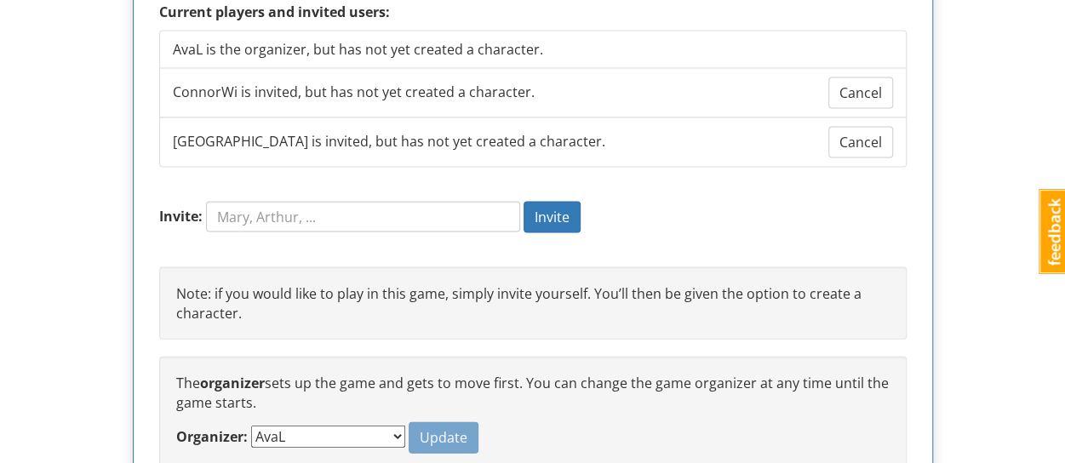
scroll to position [1702, 0]
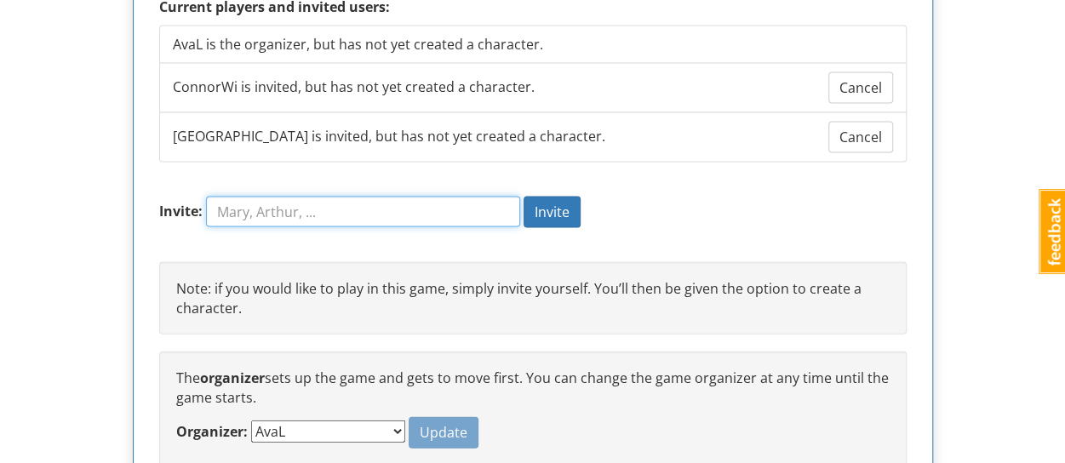
click at [484, 201] on input "Invite:" at bounding box center [363, 212] width 314 height 31
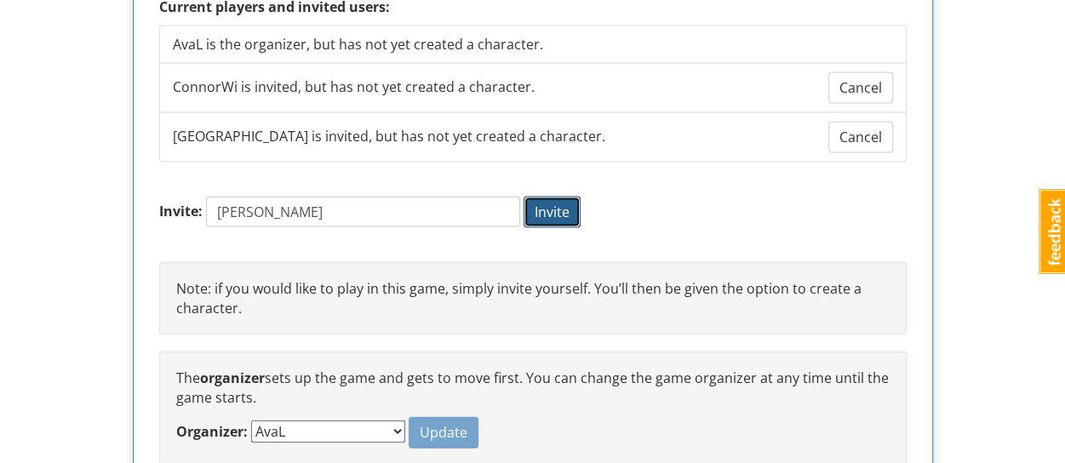
click at [548, 203] on span "Invite" at bounding box center [551, 212] width 35 height 19
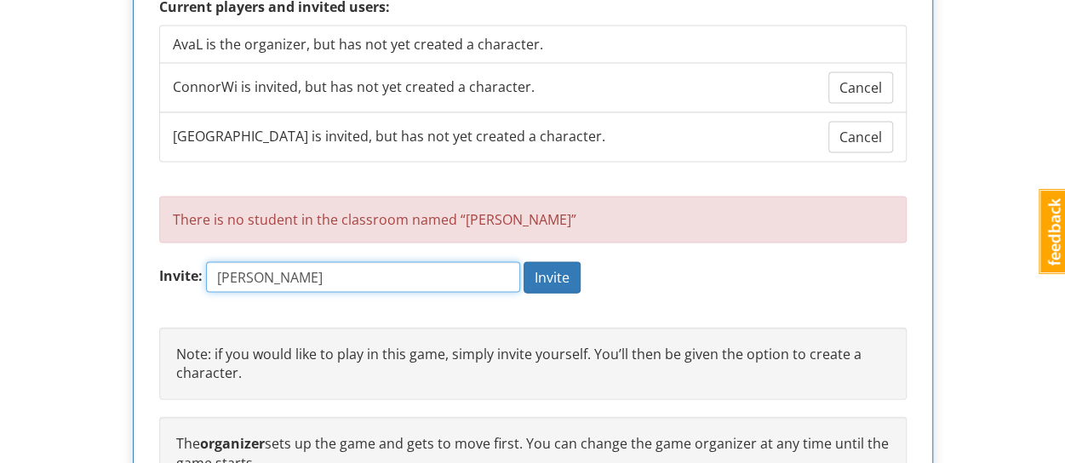
click at [403, 266] on input "[PERSON_NAME]" at bounding box center [363, 277] width 314 height 31
click at [140, 248] on div "Games can have between 2-4 players. To start the game there must be at least 2 …" at bounding box center [533, 241] width 798 height 631
type input "delaney15"
click at [523, 262] on button "Invite" at bounding box center [551, 277] width 57 height 31
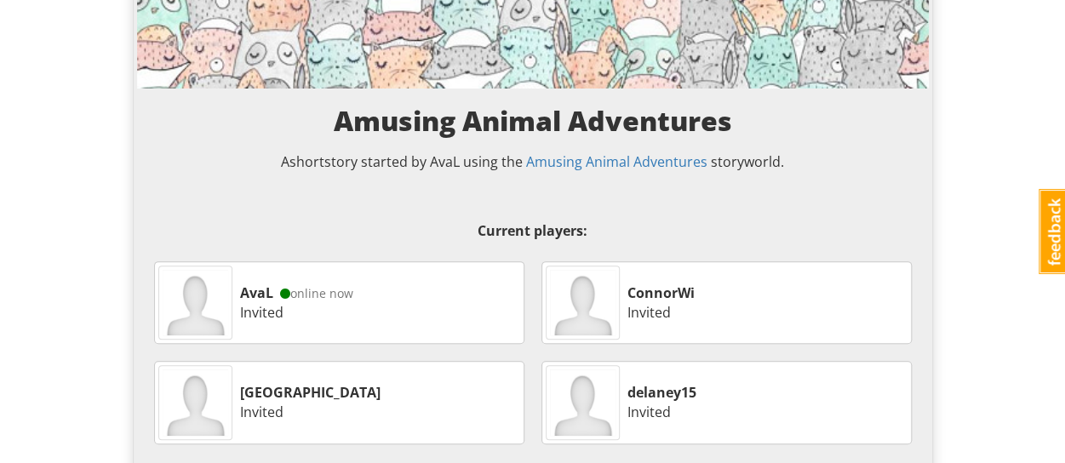
scroll to position [0, 0]
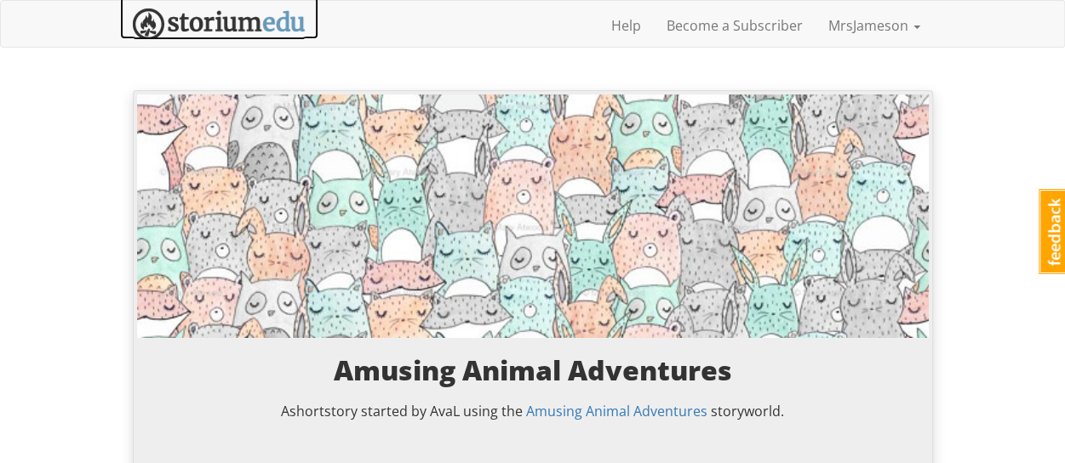
click at [268, 26] on img at bounding box center [219, 24] width 173 height 31
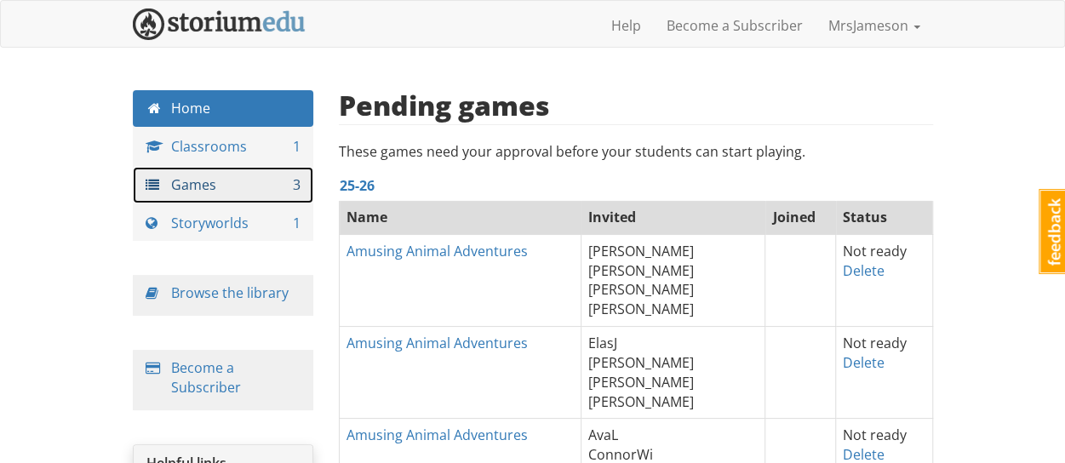
click at [208, 194] on link "Games 3" at bounding box center [223, 185] width 181 height 37
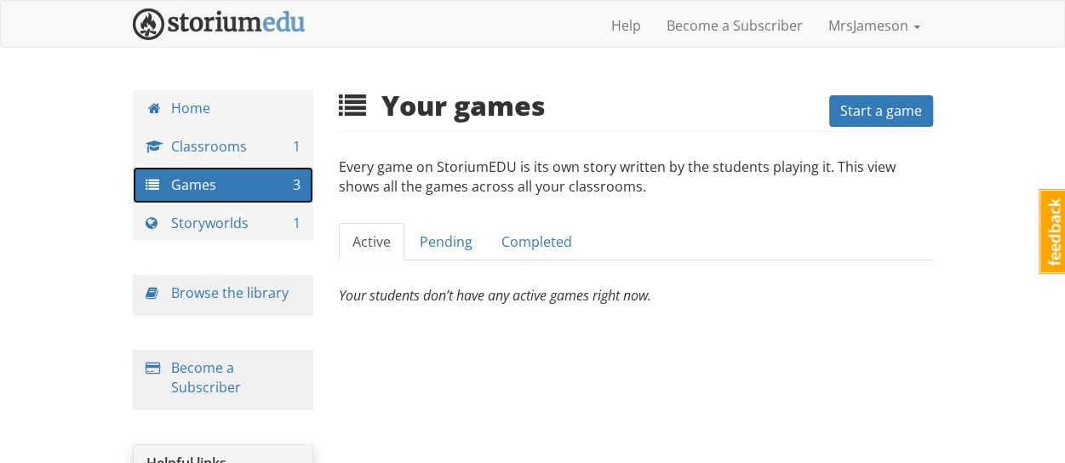
click at [228, 35] on img at bounding box center [219, 24] width 173 height 31
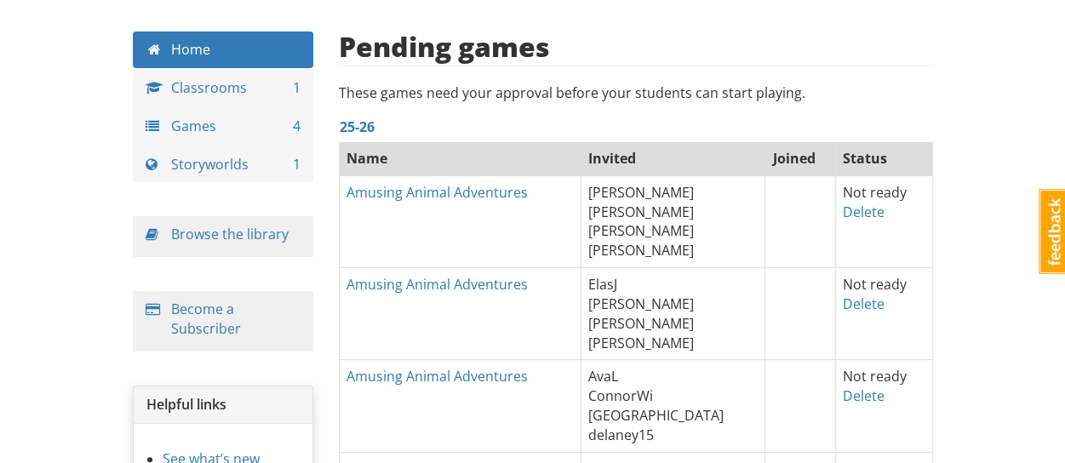
scroll to position [85, 0]
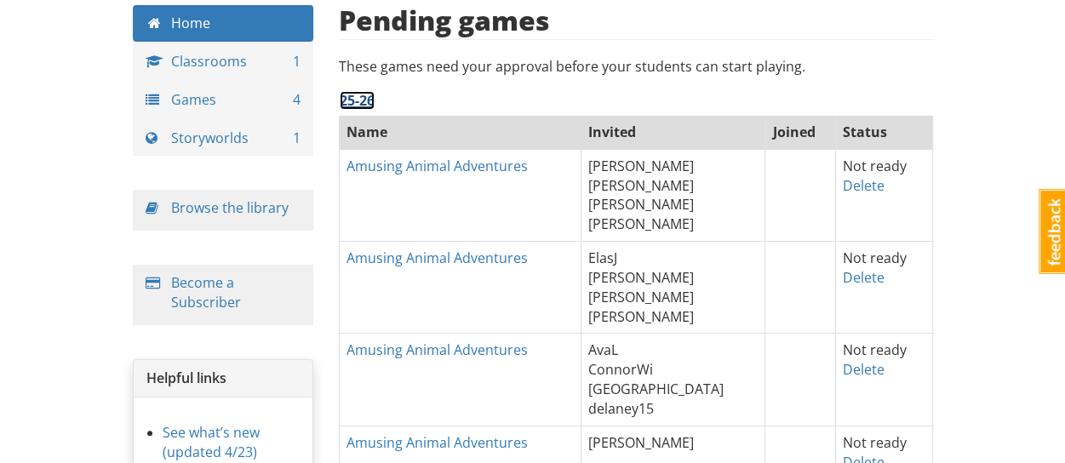
click at [371, 103] on link "25-26" at bounding box center [357, 100] width 35 height 19
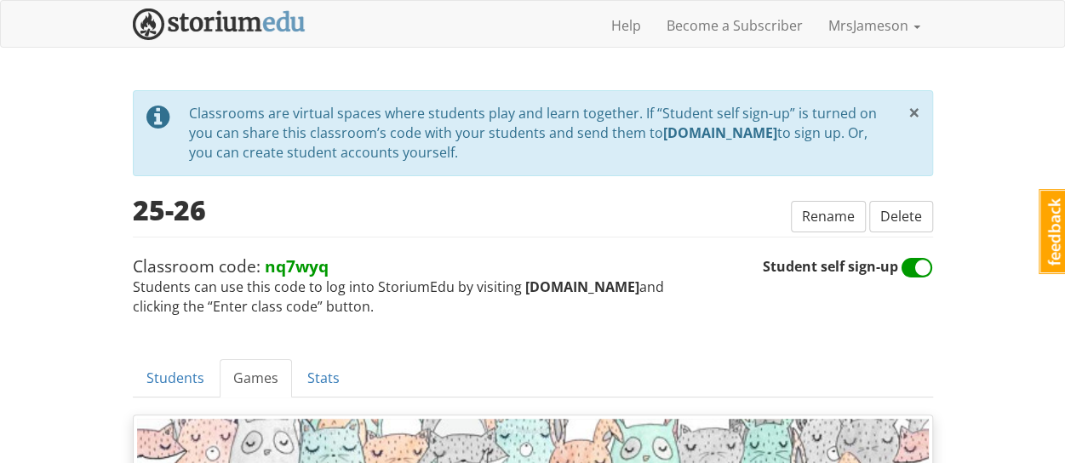
click at [912, 115] on span "×" at bounding box center [914, 112] width 12 height 28
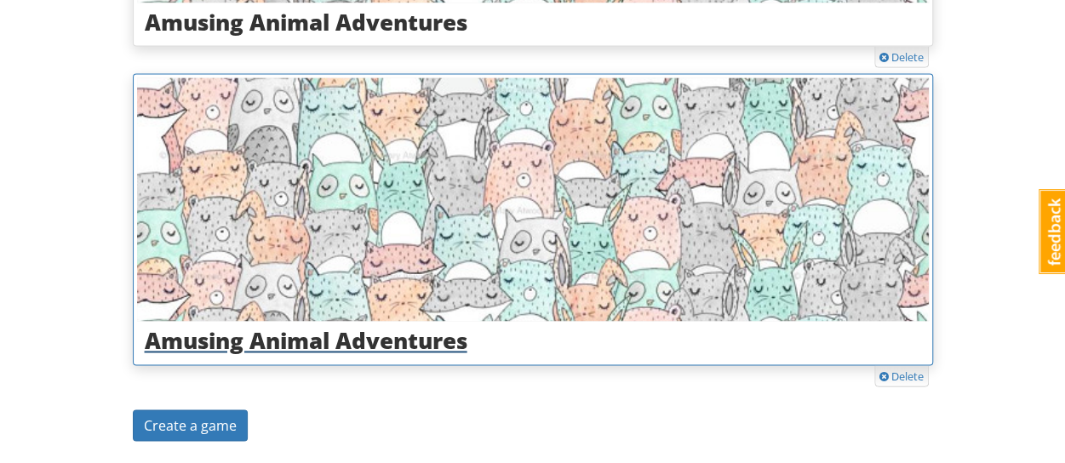
scroll to position [1251, 0]
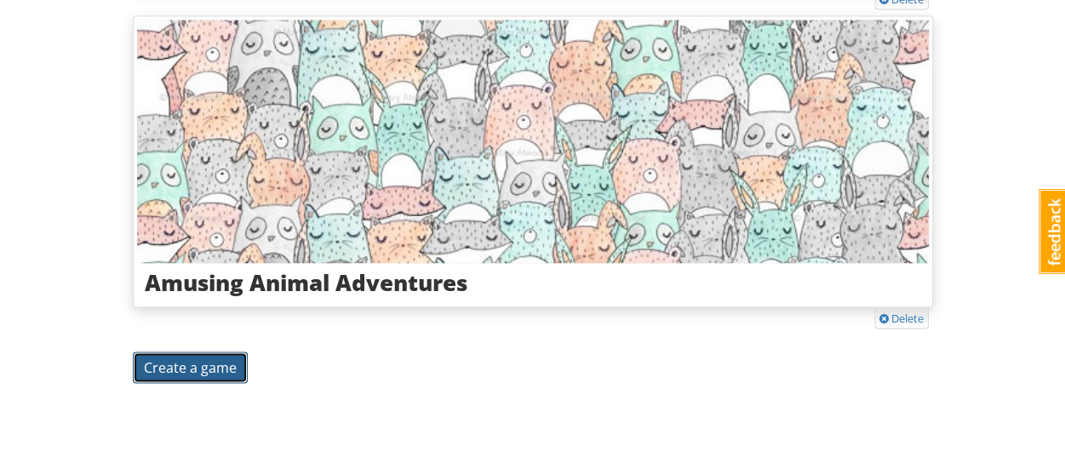
click at [207, 357] on span "Create a game" at bounding box center [190, 366] width 93 height 19
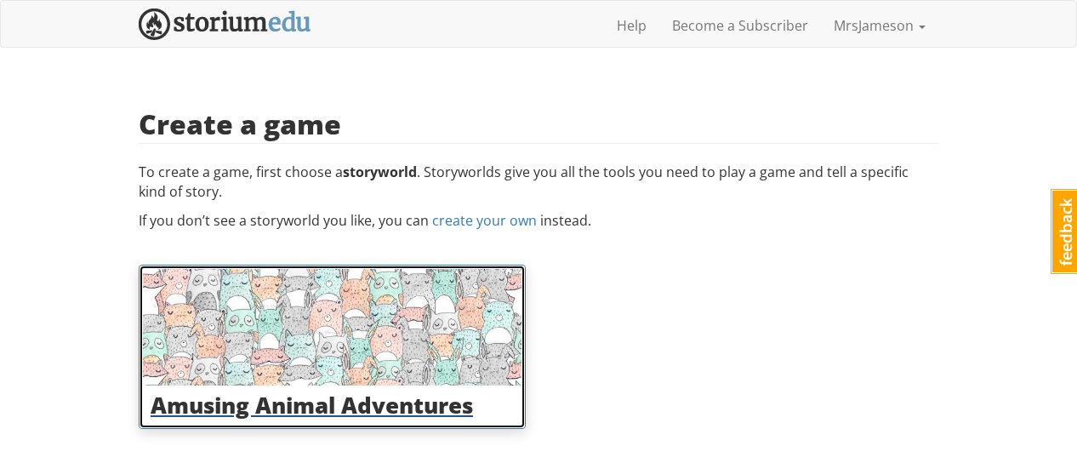
click at [317, 366] on img at bounding box center [332, 327] width 379 height 117
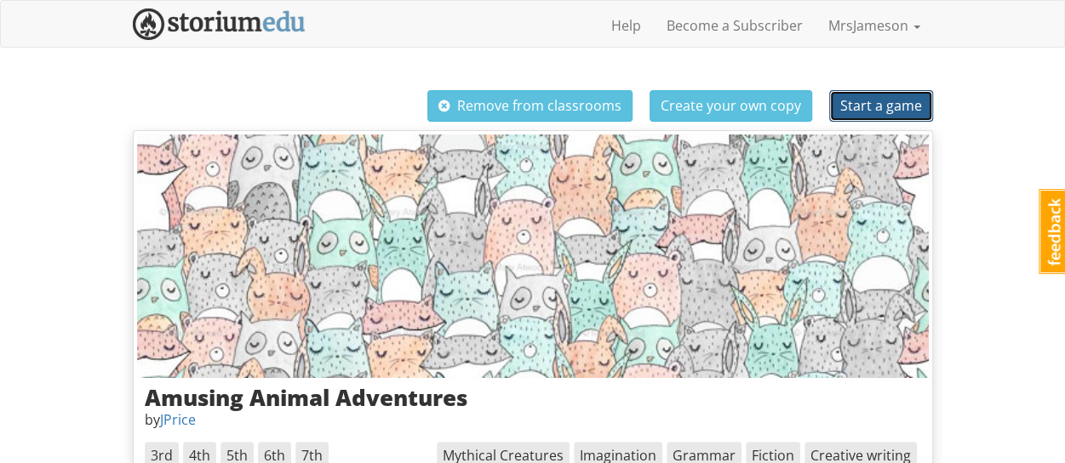
click at [876, 117] on button "Start a game" at bounding box center [881, 105] width 104 height 31
select select "nmh7tn"
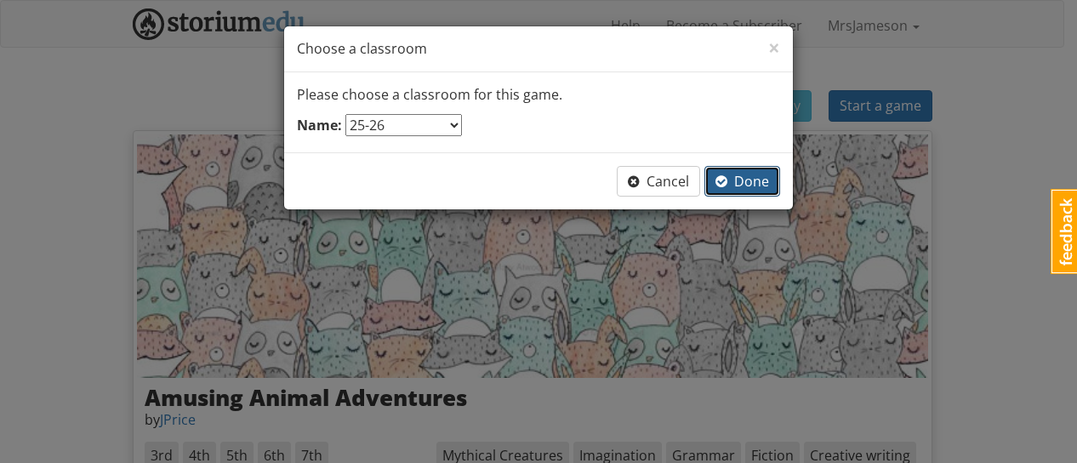
click at [745, 178] on span "Done" at bounding box center [743, 181] width 54 height 19
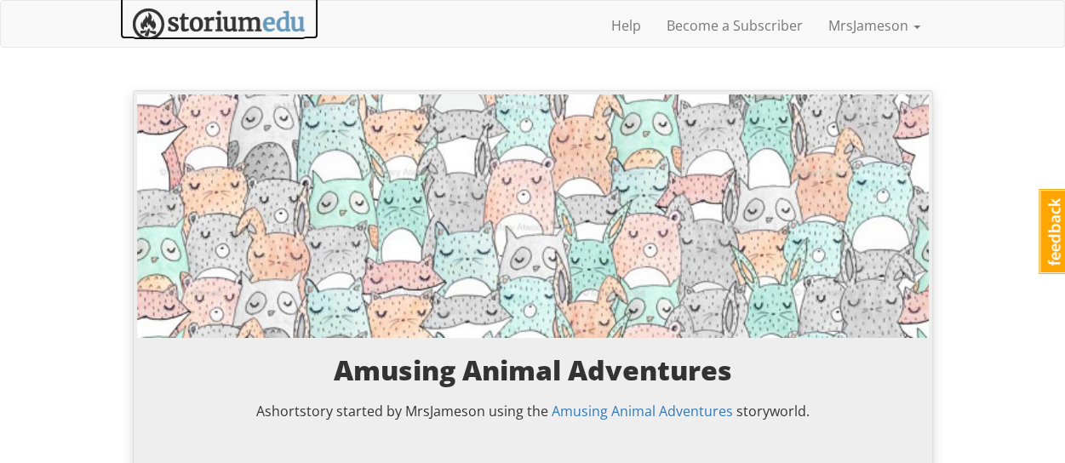
click at [258, 19] on img at bounding box center [219, 24] width 173 height 31
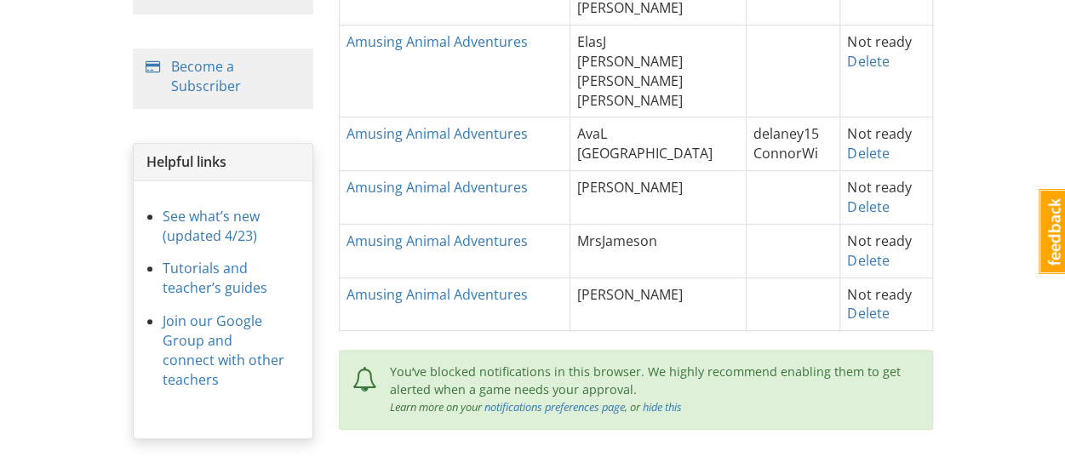
scroll to position [340, 0]
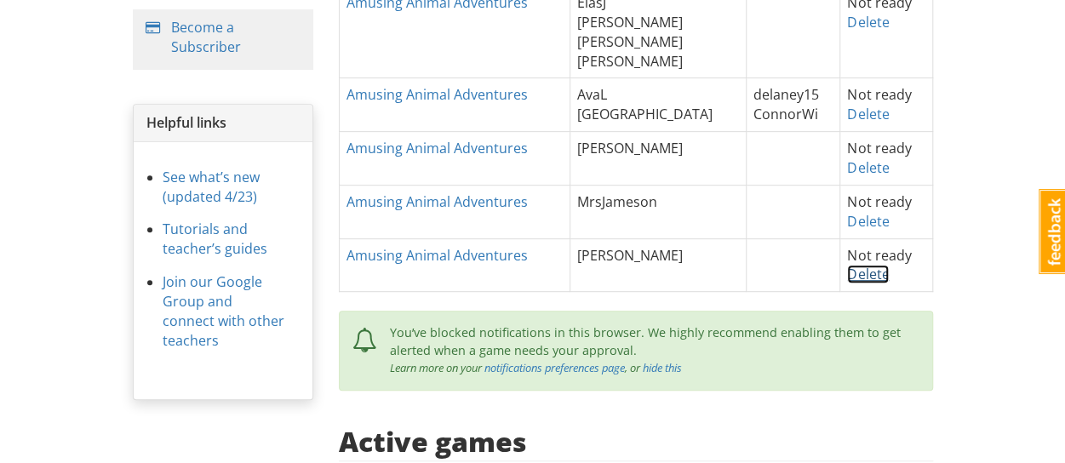
click at [871, 277] on link "Delete" at bounding box center [868, 274] width 42 height 19
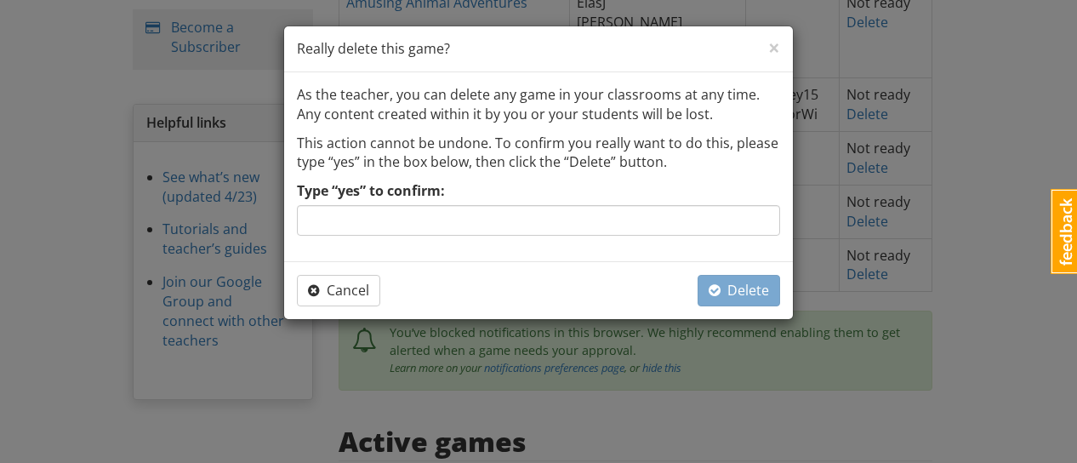
click at [625, 199] on div "Type “yes” to confirm:" at bounding box center [538, 208] width 483 height 54
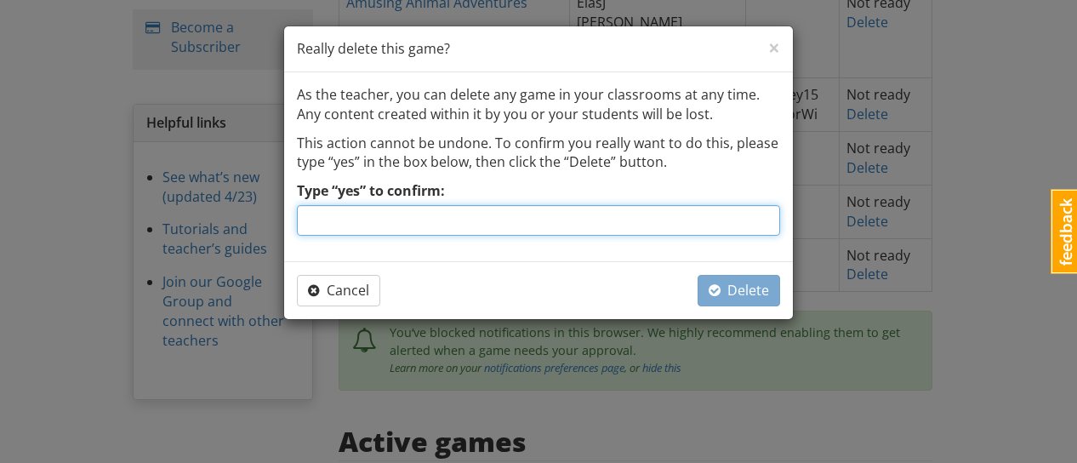
click at [635, 211] on input "Type “yes” to confirm:" at bounding box center [538, 220] width 483 height 31
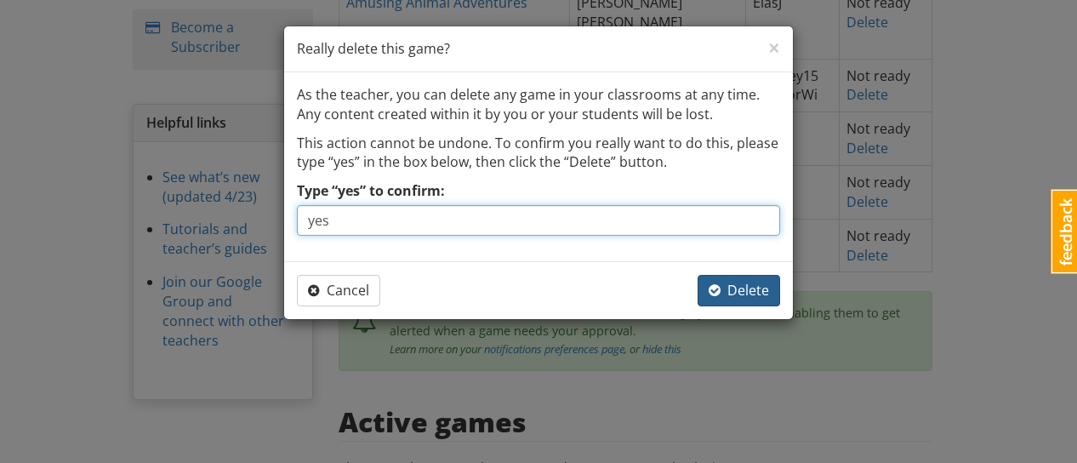
type input "yes"
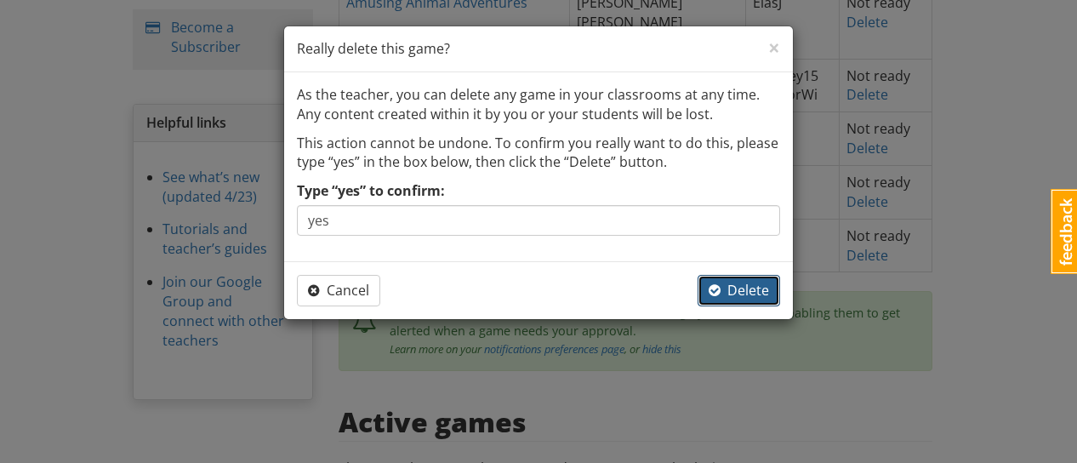
click at [731, 296] on span "Delete" at bounding box center [739, 290] width 60 height 19
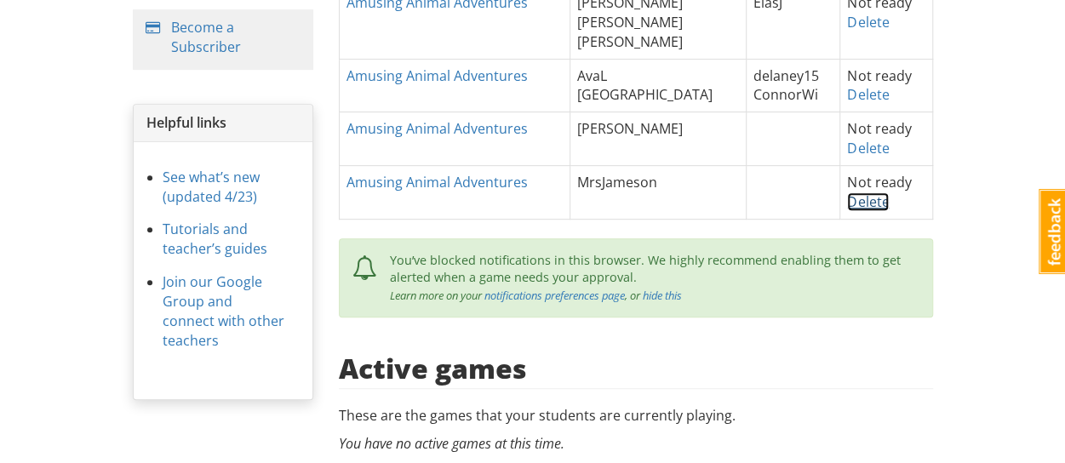
click at [848, 194] on link "Delete" at bounding box center [868, 201] width 42 height 19
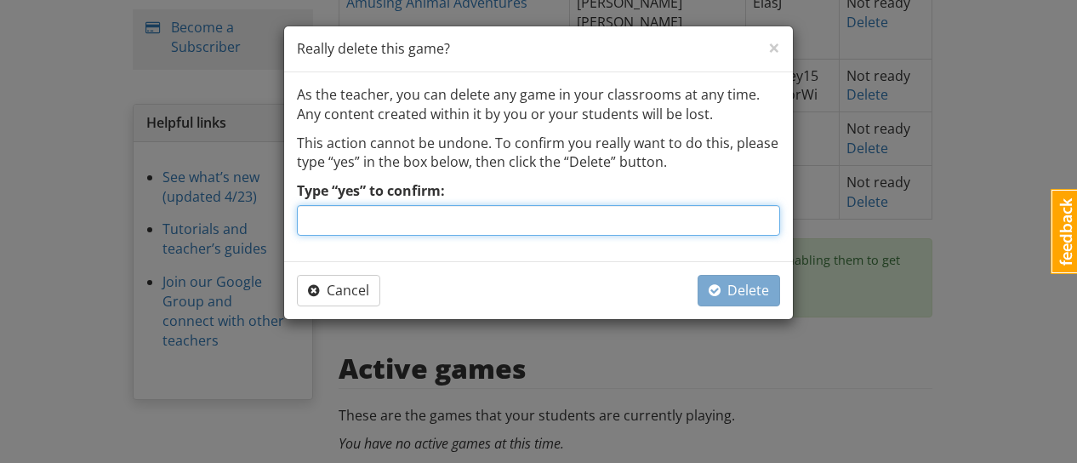
click at [545, 221] on input "Type “yes” to confirm:" at bounding box center [538, 220] width 483 height 31
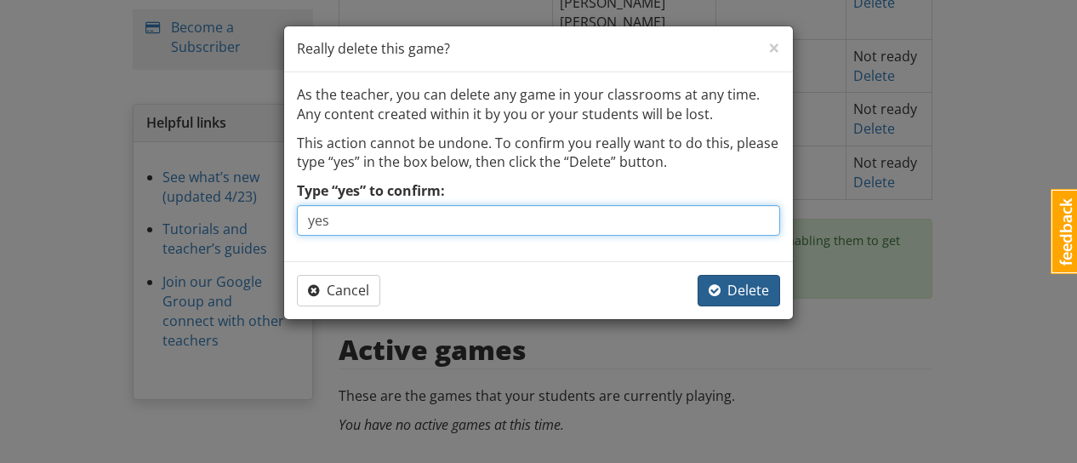
type input "yes"
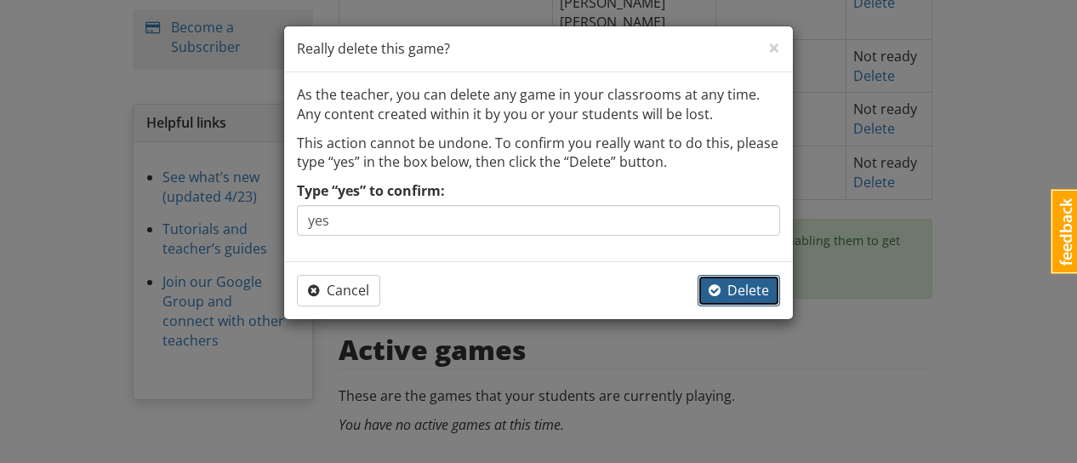
click at [723, 294] on span "Delete" at bounding box center [739, 290] width 60 height 19
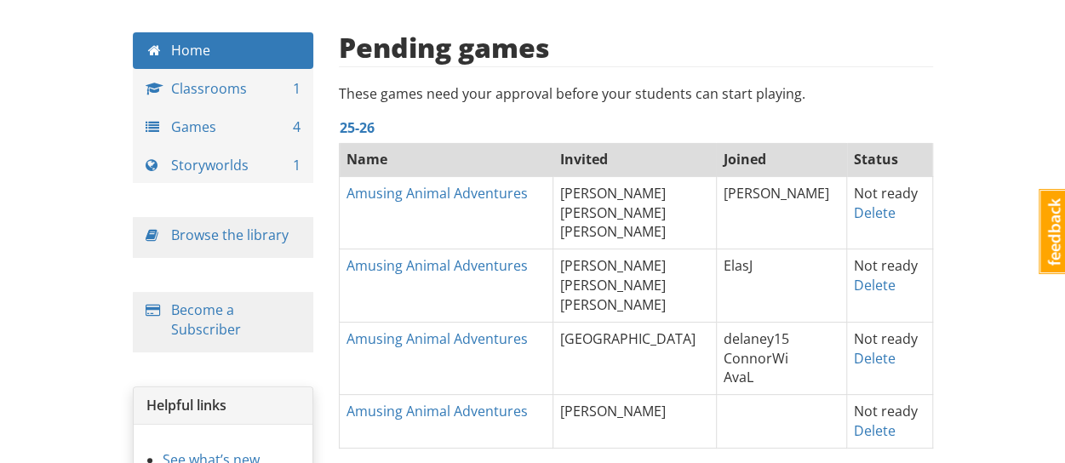
scroll to position [36, 0]
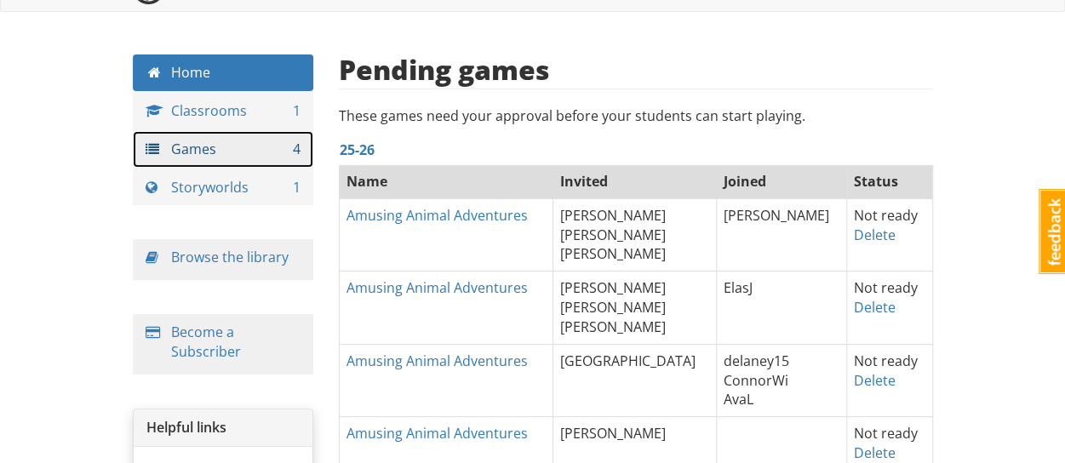
click at [168, 160] on link "Games 4" at bounding box center [223, 149] width 181 height 37
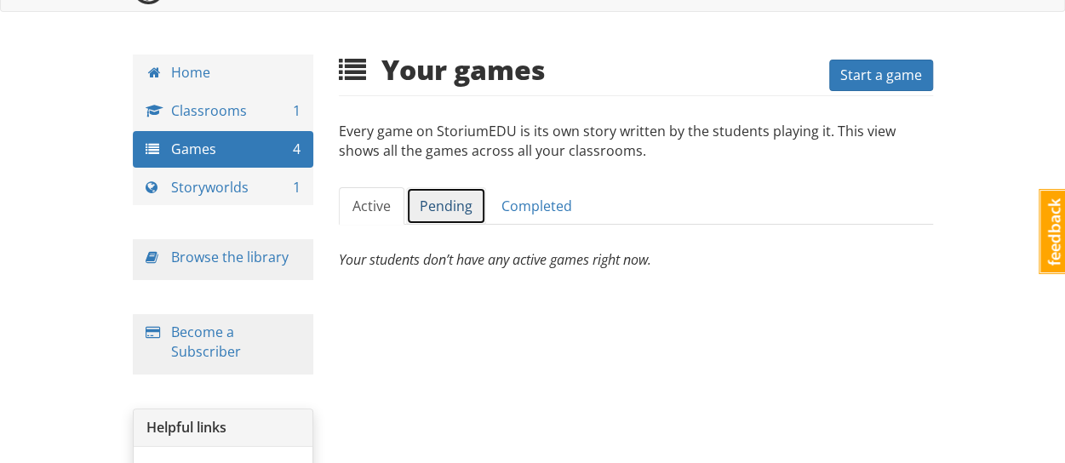
click at [464, 204] on link "Pending" at bounding box center [446, 206] width 80 height 38
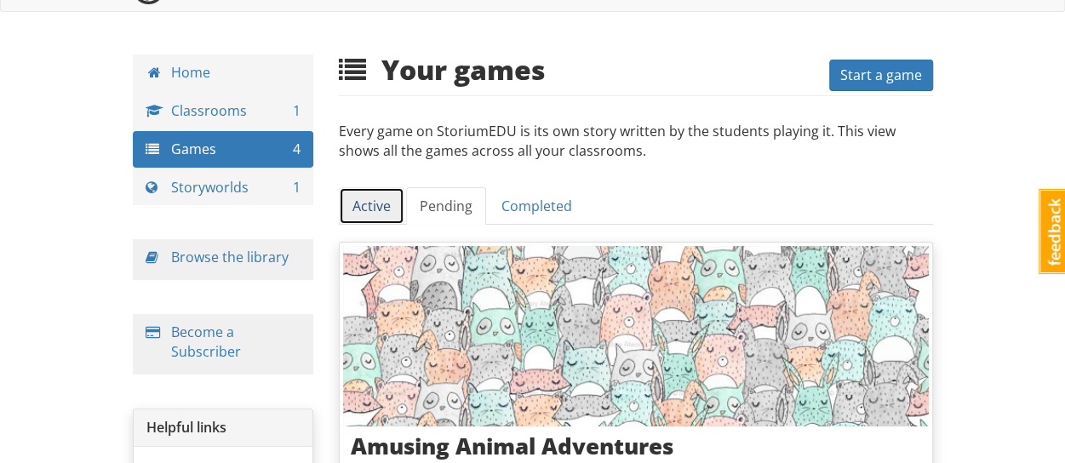
click at [387, 200] on link "Active" at bounding box center [372, 206] width 66 height 38
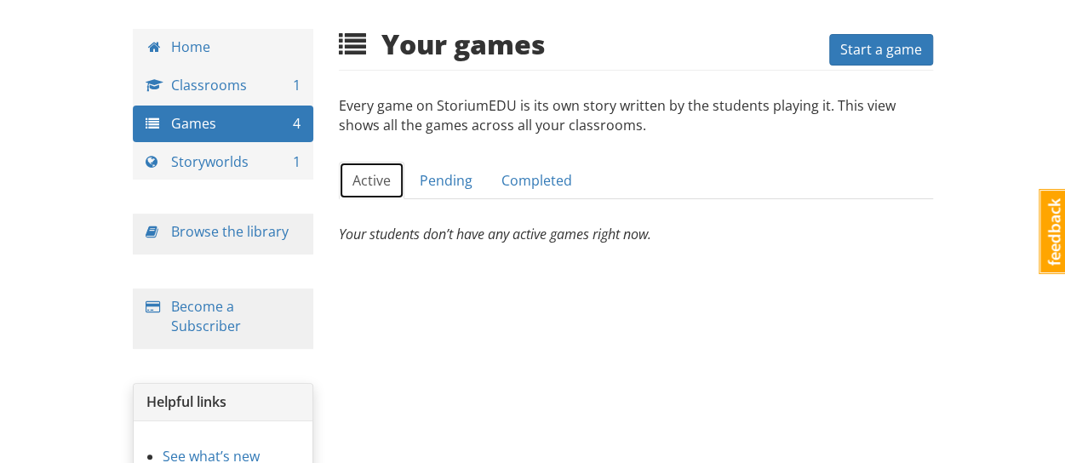
scroll to position [35, 0]
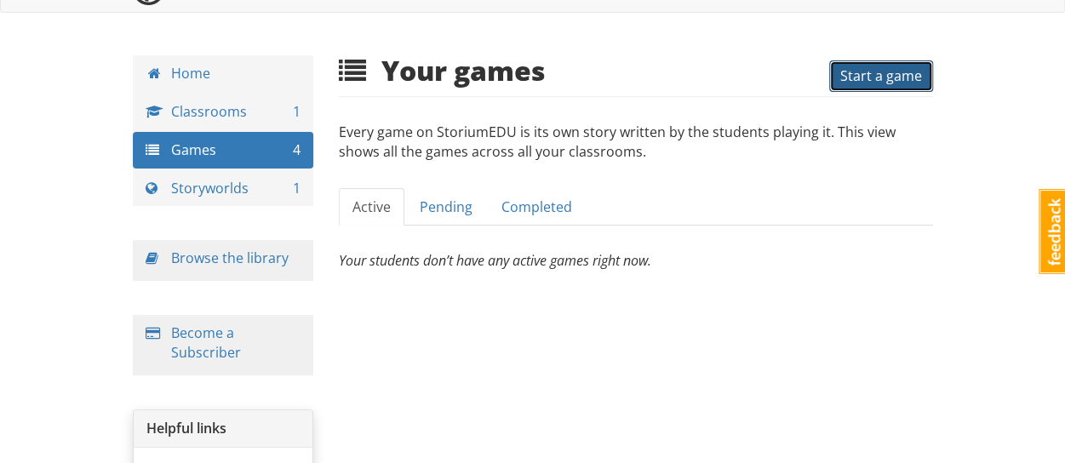
click at [873, 77] on span "Start a game" at bounding box center [881, 75] width 82 height 19
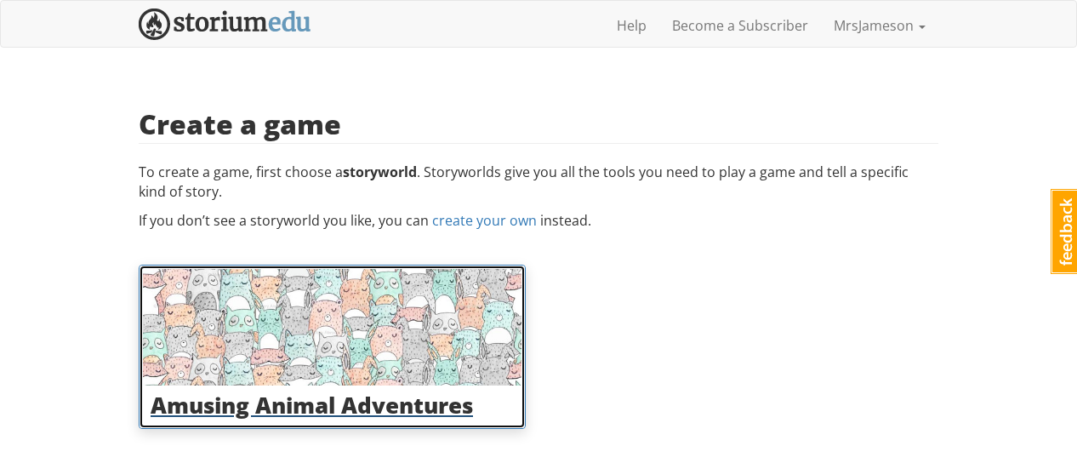
click at [454, 353] on img at bounding box center [332, 327] width 379 height 117
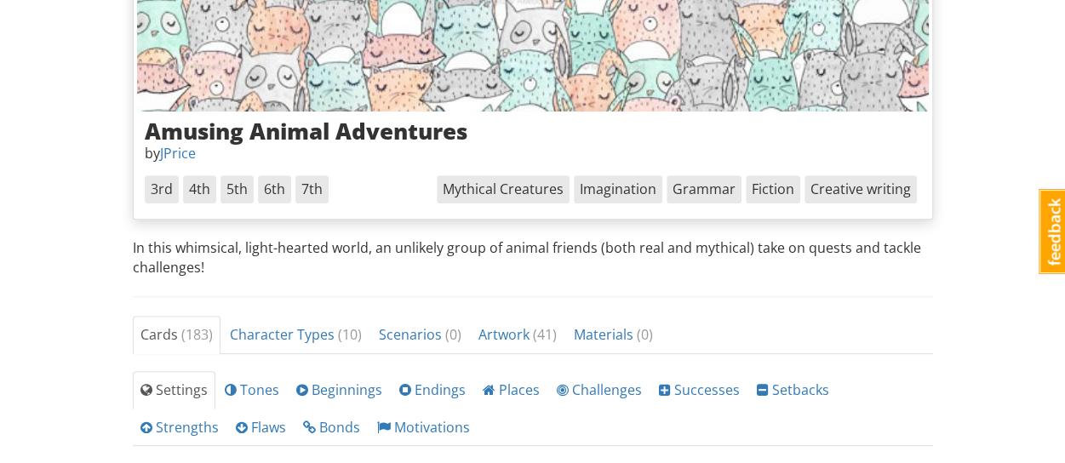
scroll to position [177, 0]
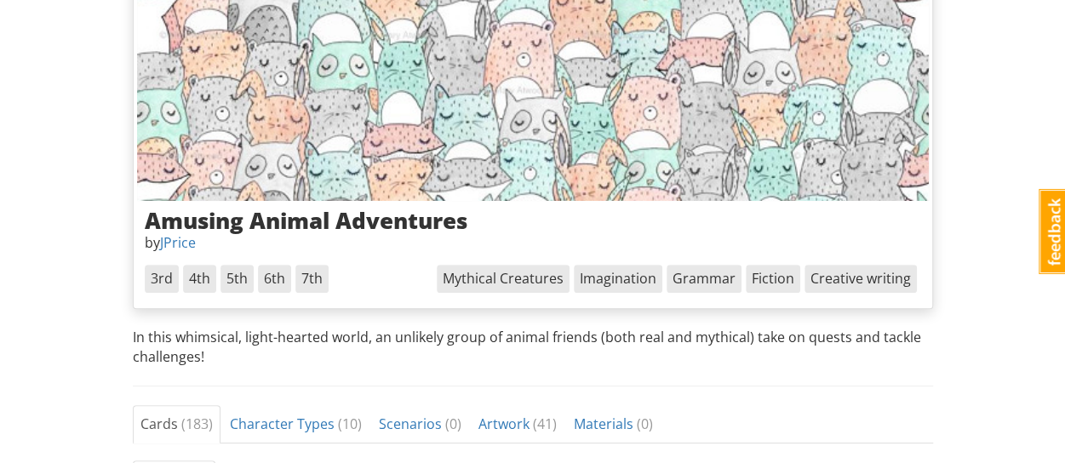
click at [400, 120] on img at bounding box center [532, 78] width 791 height 243
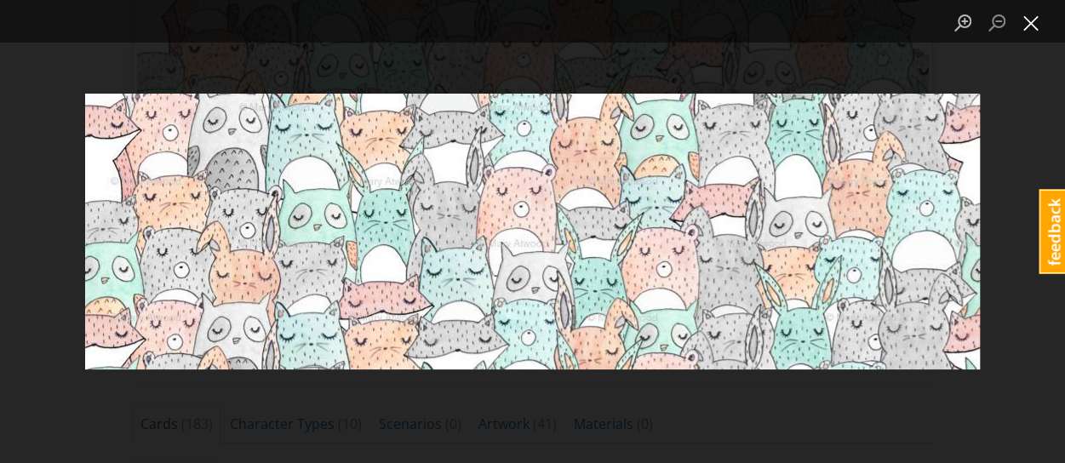
click at [1032, 14] on button "Close lightbox" at bounding box center [1030, 23] width 34 height 30
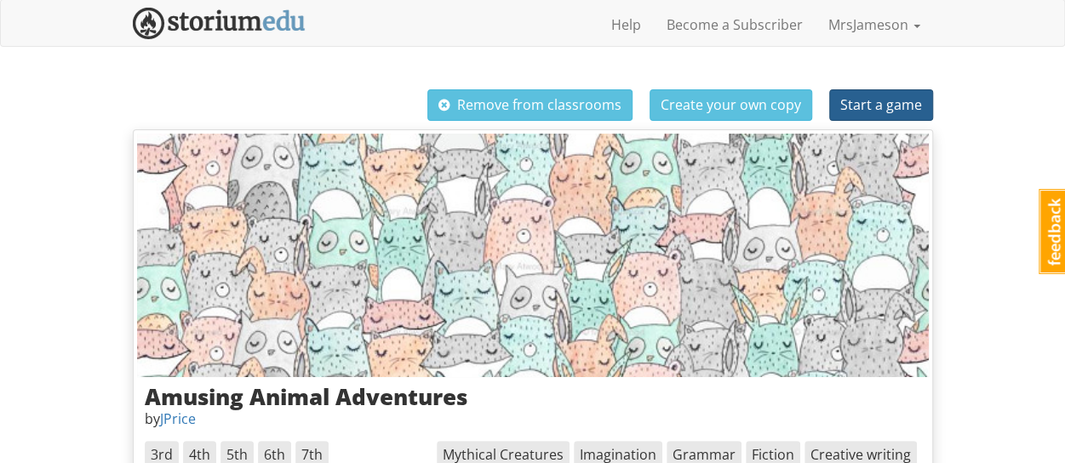
scroll to position [0, 0]
click at [882, 103] on span "Start a game" at bounding box center [881, 105] width 82 height 19
select select "nmh7tn"
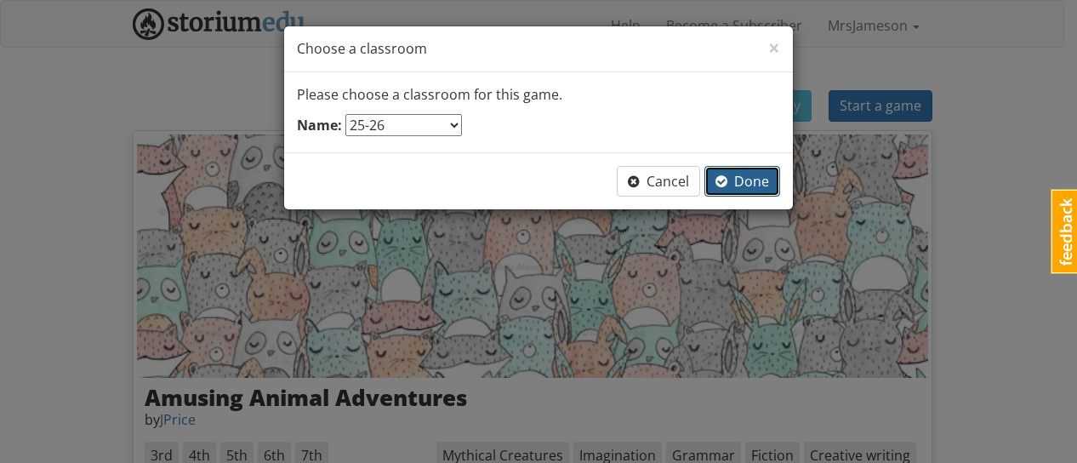
click at [762, 180] on span "Done" at bounding box center [743, 181] width 54 height 19
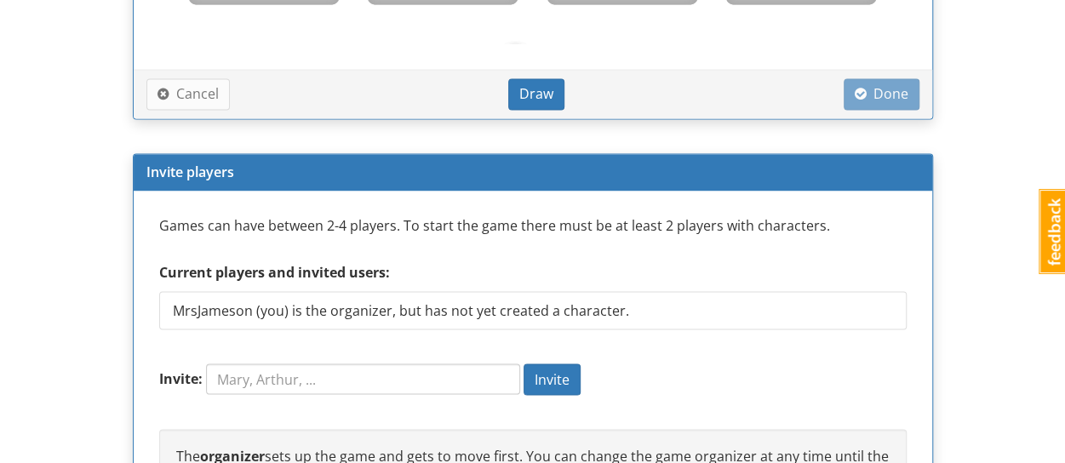
scroll to position [1447, 0]
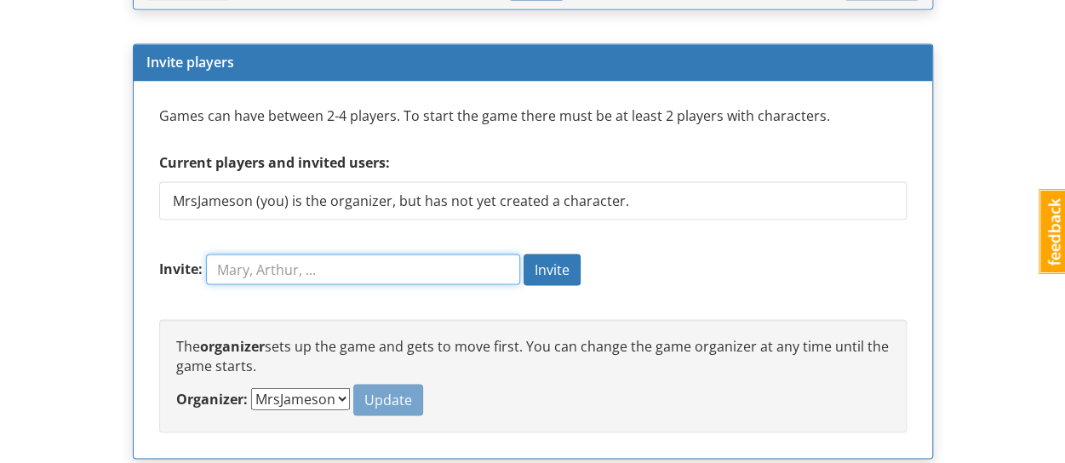
click at [370, 257] on input "Invite:" at bounding box center [363, 269] width 314 height 31
type input "[PERSON_NAME]"
click at [523, 254] on button "Invite" at bounding box center [551, 269] width 57 height 31
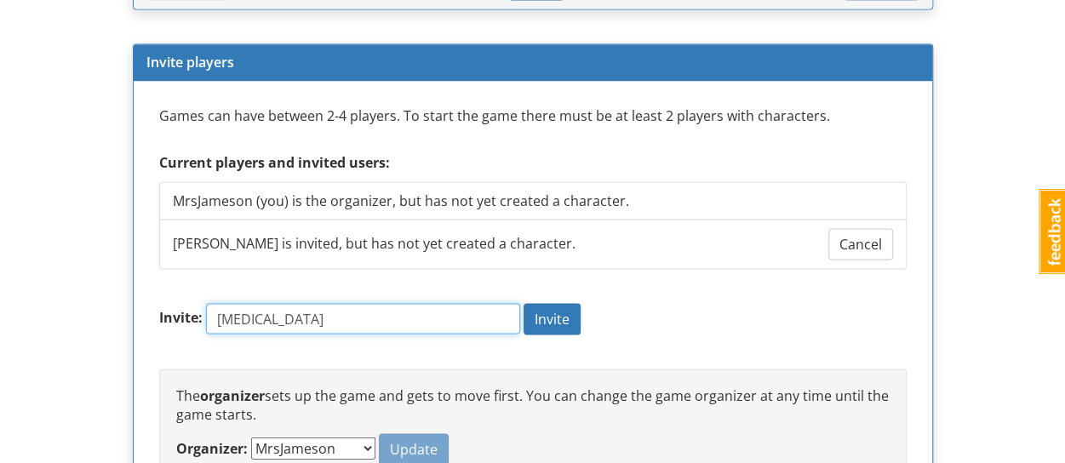
click at [523, 303] on button "Invite" at bounding box center [551, 318] width 57 height 31
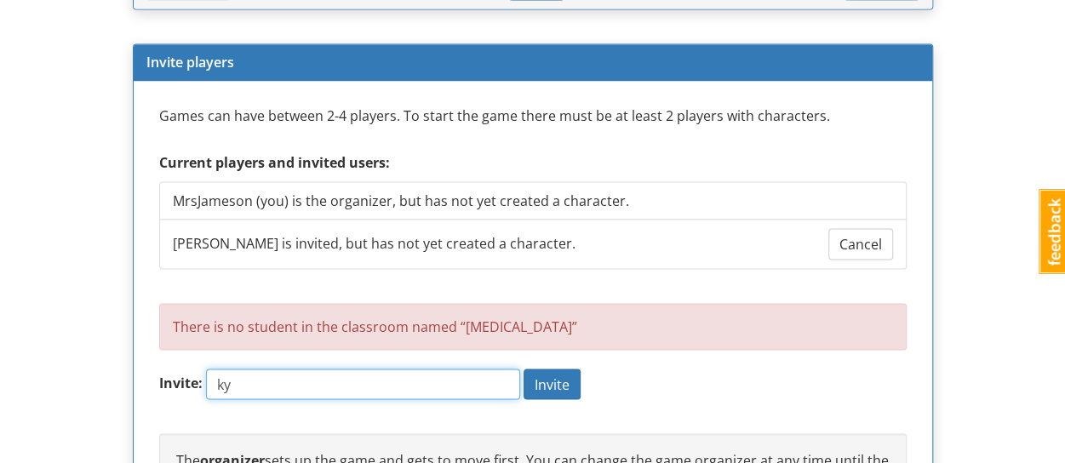
type input "k"
type input "kyraf"
click at [523, 368] on button "Invite" at bounding box center [551, 383] width 57 height 31
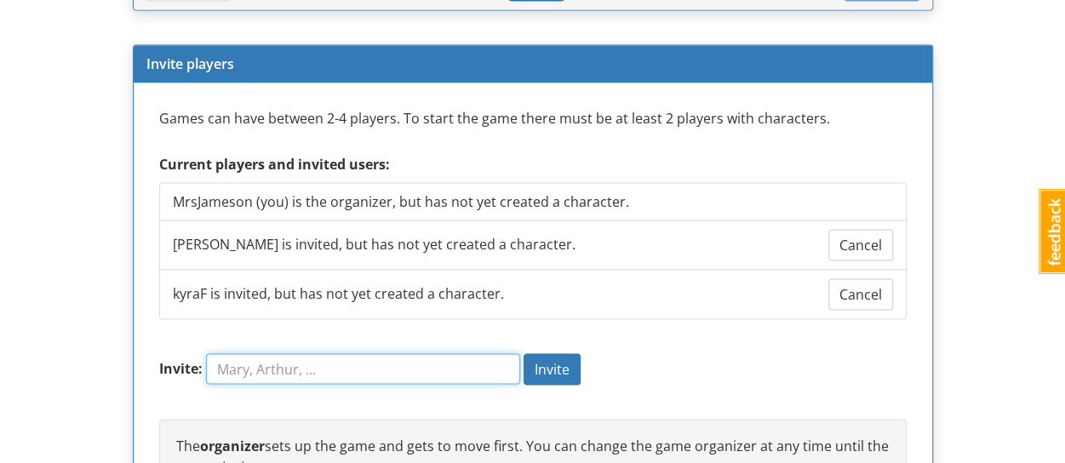
click at [392, 357] on input "Invite:" at bounding box center [363, 368] width 314 height 31
type input "[PERSON_NAME]"
click at [523, 353] on button "Invite" at bounding box center [551, 368] width 57 height 31
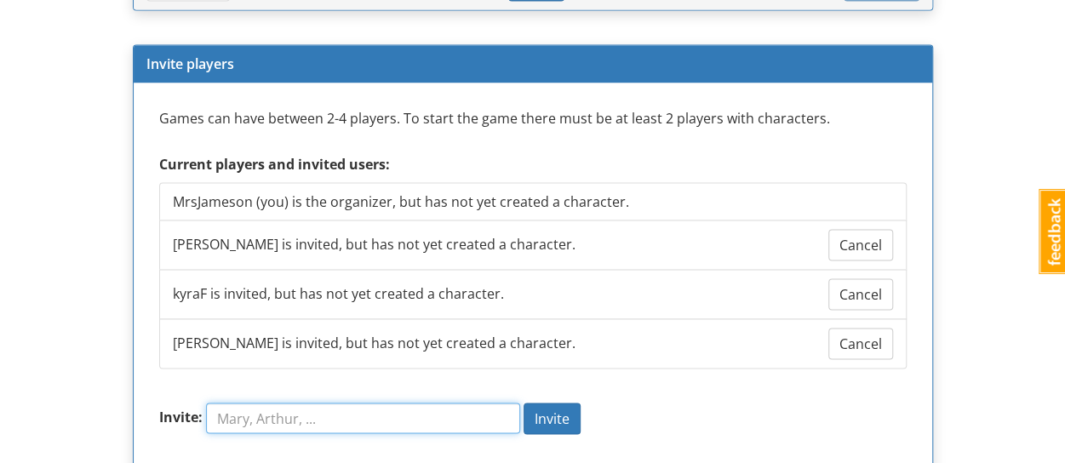
scroll to position [1714, 0]
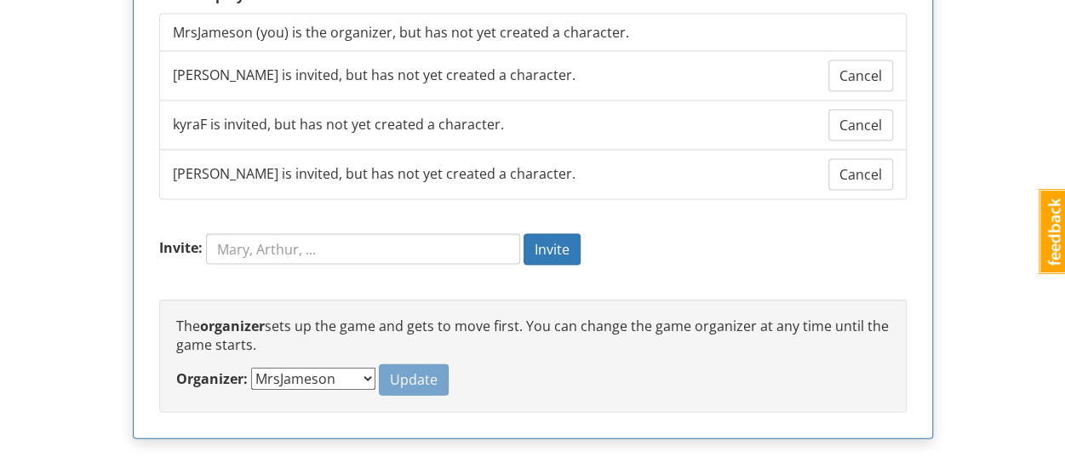
click at [331, 368] on select "MrsJameson [PERSON_NAME] [PERSON_NAME]" at bounding box center [313, 379] width 124 height 22
select select "9sjzby"
click at [251, 368] on select "MrsJameson [PERSON_NAME] [PERSON_NAME]" at bounding box center [313, 379] width 124 height 22
click at [390, 370] on span "Update" at bounding box center [414, 379] width 48 height 19
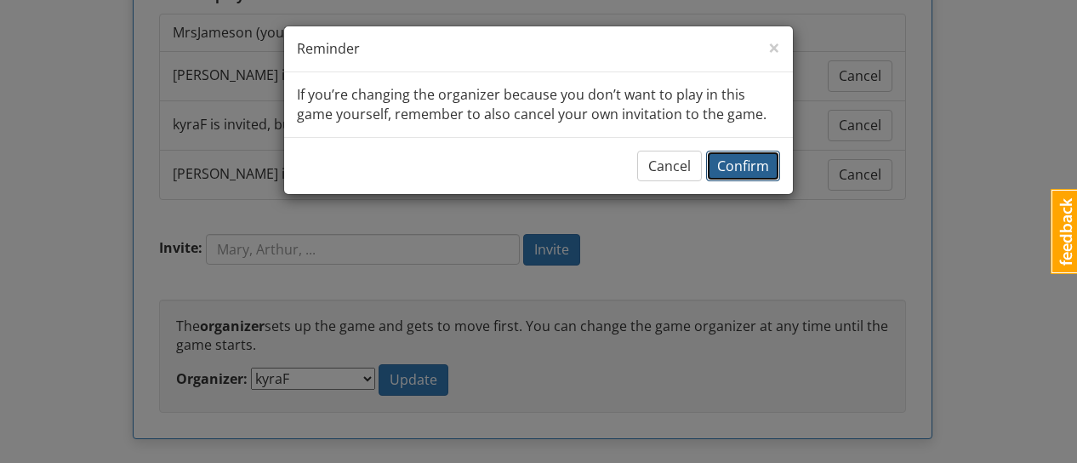
click at [738, 166] on span "Confirm" at bounding box center [743, 166] width 52 height 19
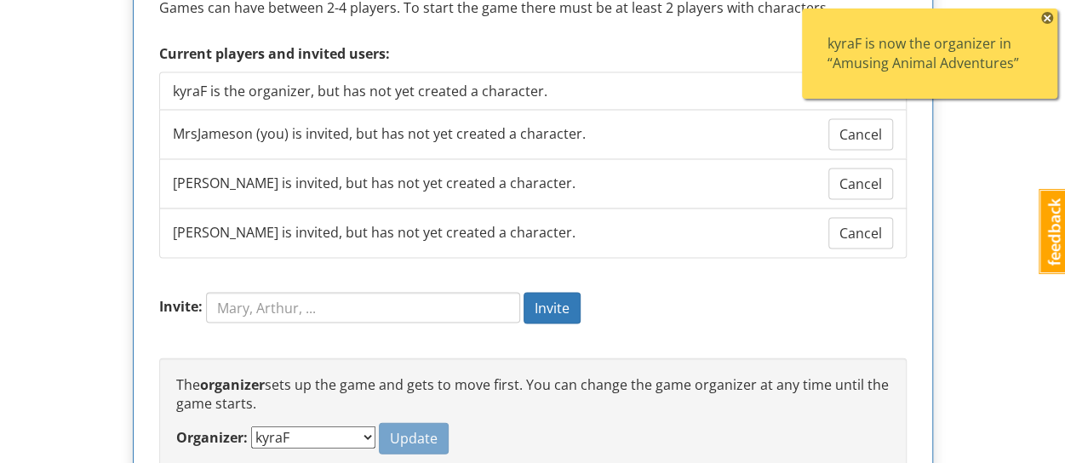
scroll to position [1629, 0]
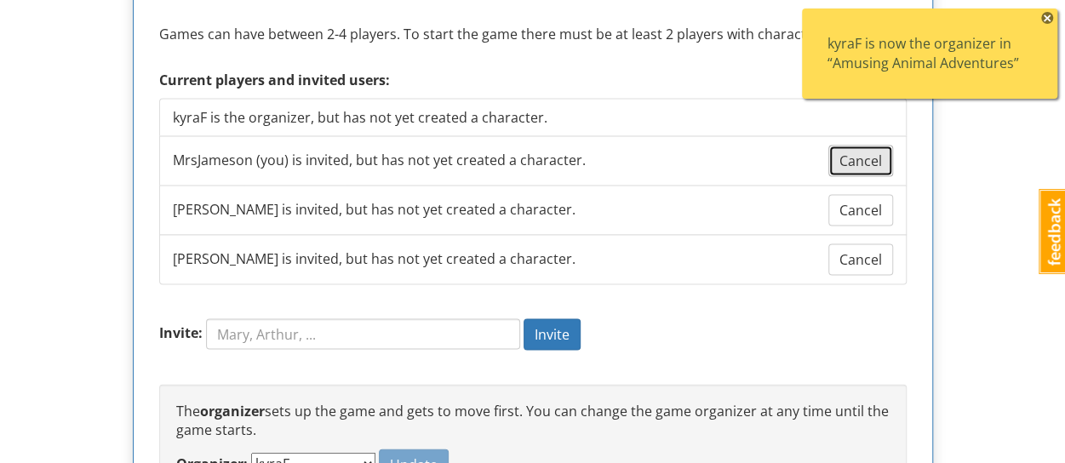
click at [861, 163] on span "Cancel" at bounding box center [860, 160] width 43 height 19
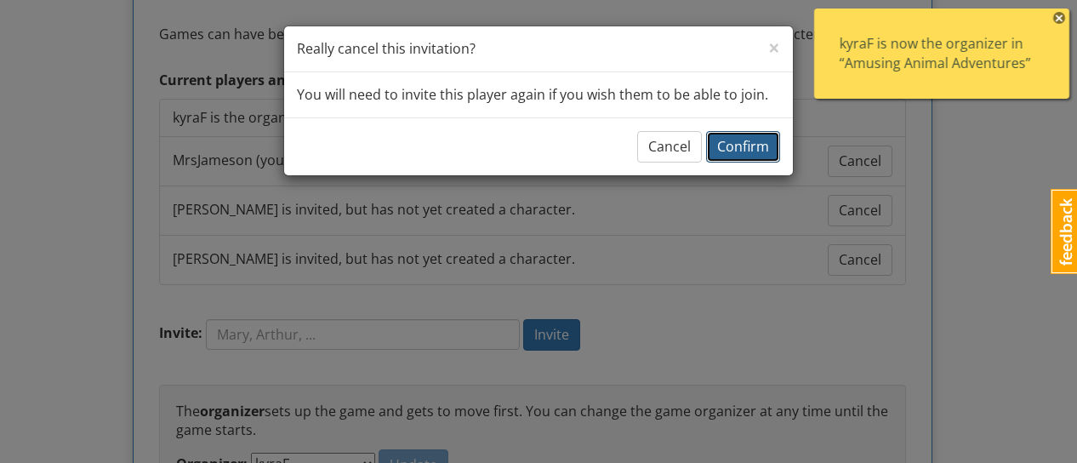
click at [751, 151] on span "Confirm" at bounding box center [743, 146] width 52 height 19
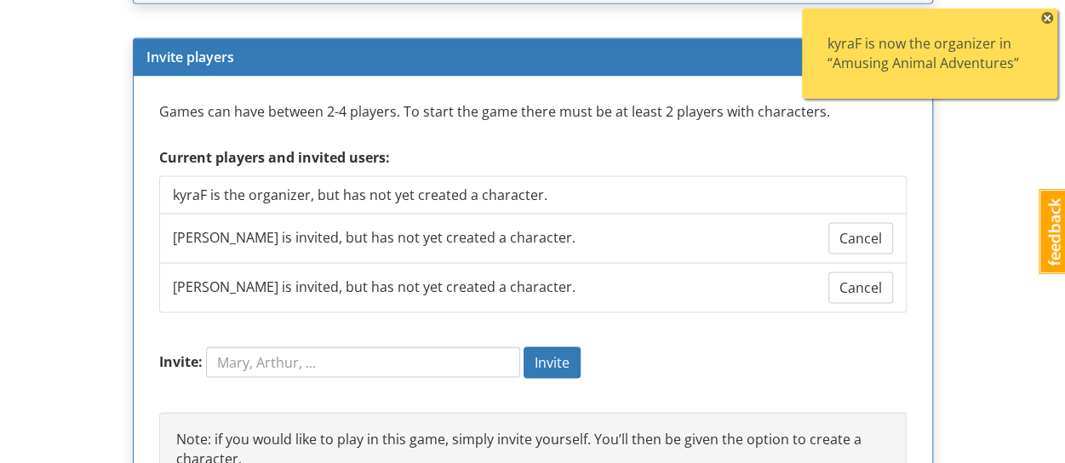
scroll to position [1373, 0]
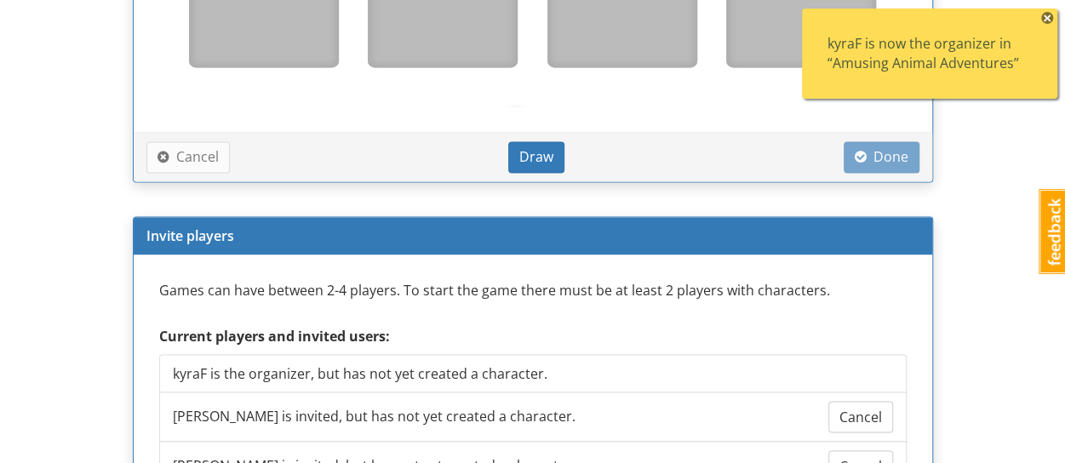
click at [1048, 13] on span "×" at bounding box center [1047, 18] width 12 height 12
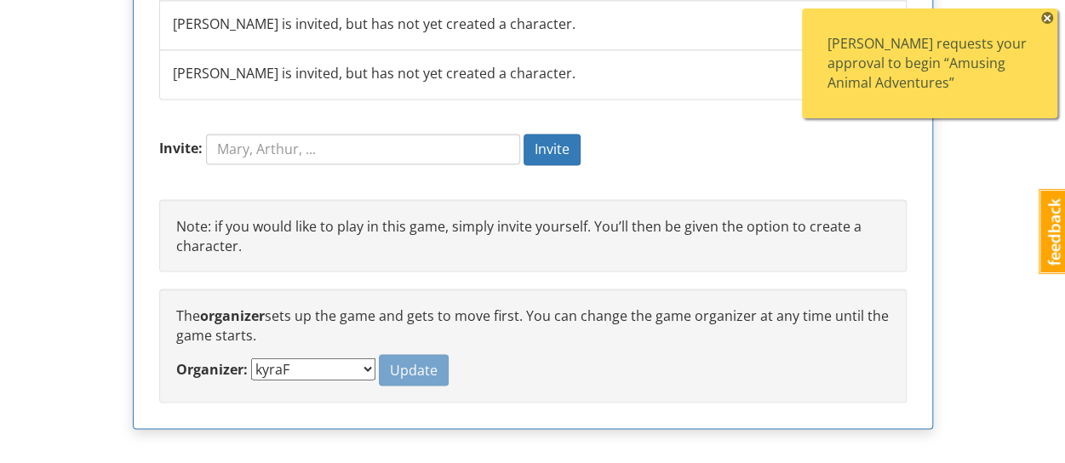
scroll to position [976, 0]
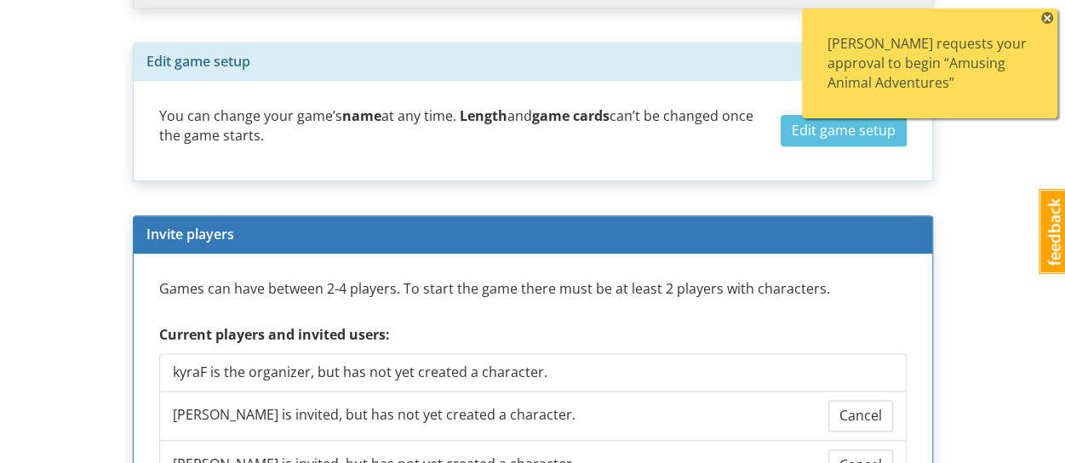
click at [885, 65] on div "[PERSON_NAME] requests your approval to begin “Amusing Animal Adventures”" at bounding box center [929, 63] width 204 height 59
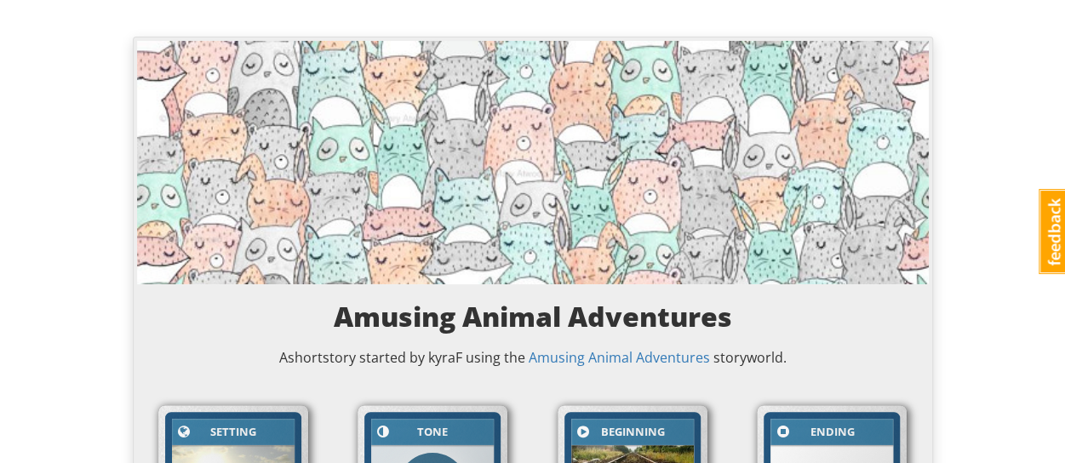
scroll to position [0, 0]
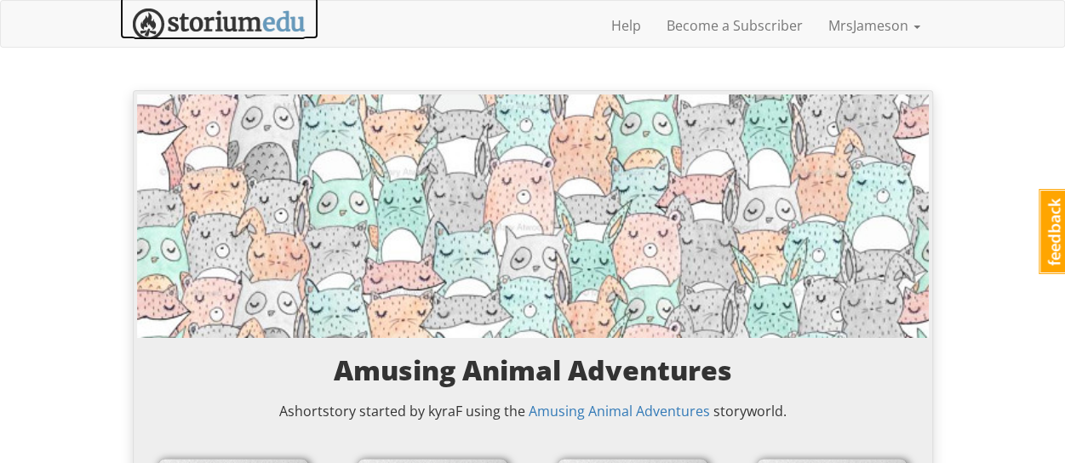
click at [276, 21] on img at bounding box center [219, 24] width 173 height 31
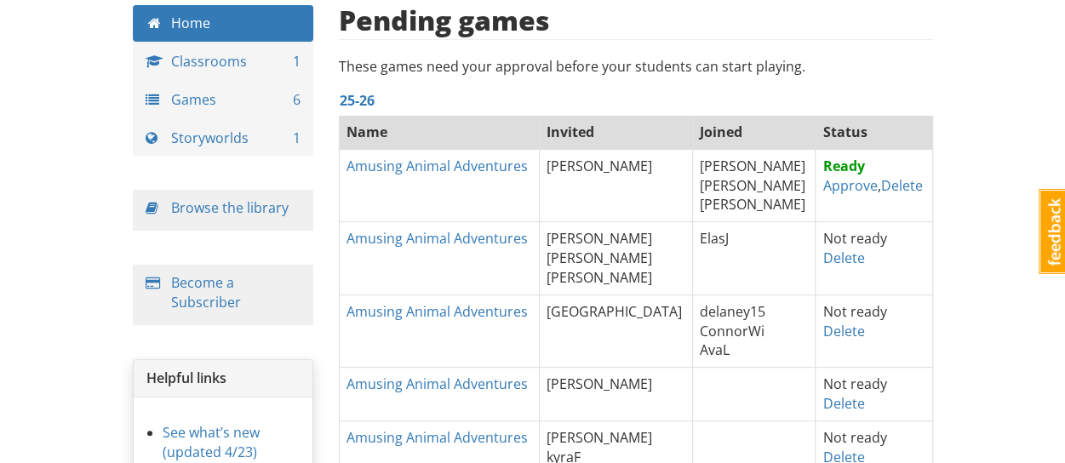
scroll to position [170, 0]
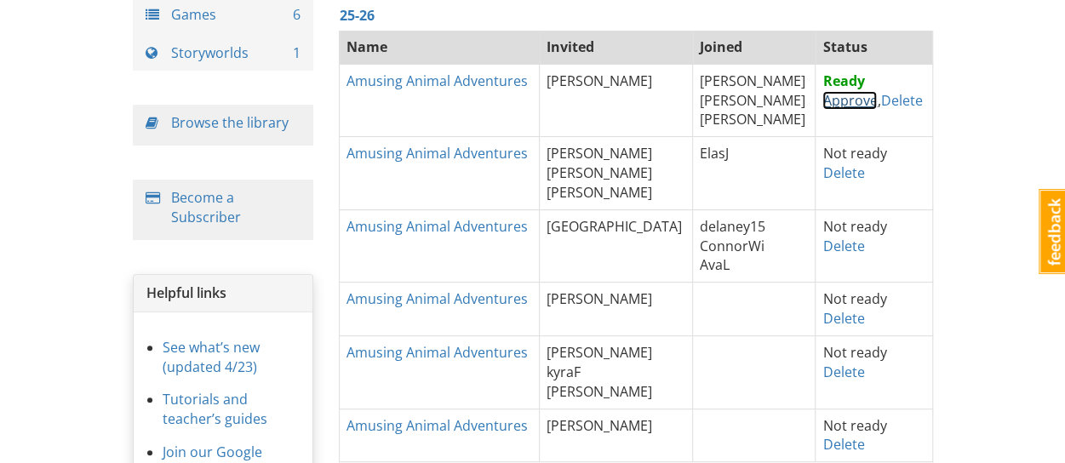
click at [822, 101] on link "Approve" at bounding box center [849, 100] width 54 height 19
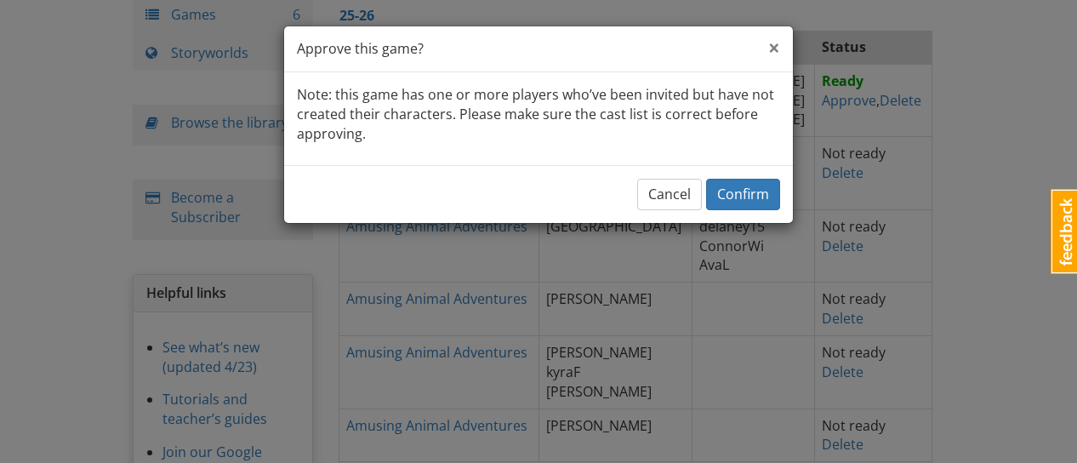
click at [773, 42] on span "×" at bounding box center [774, 47] width 12 height 28
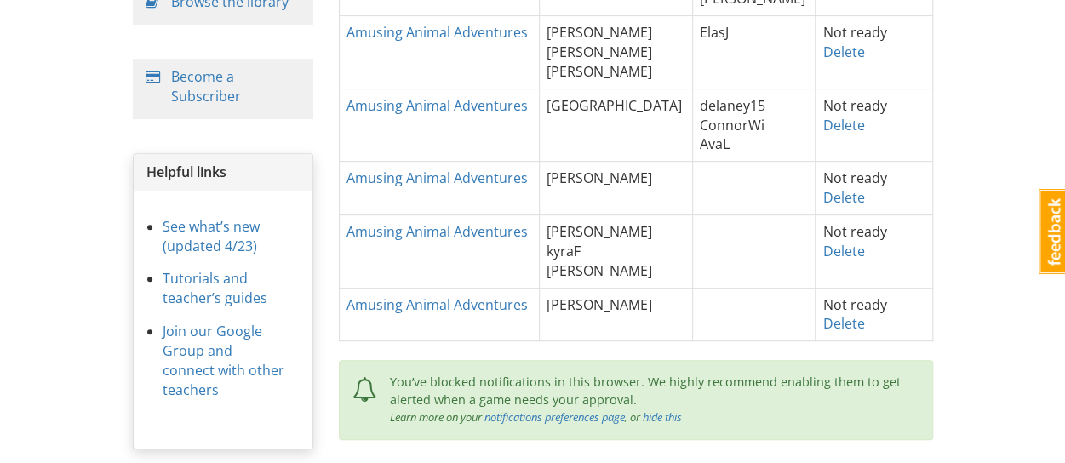
scroll to position [293, 0]
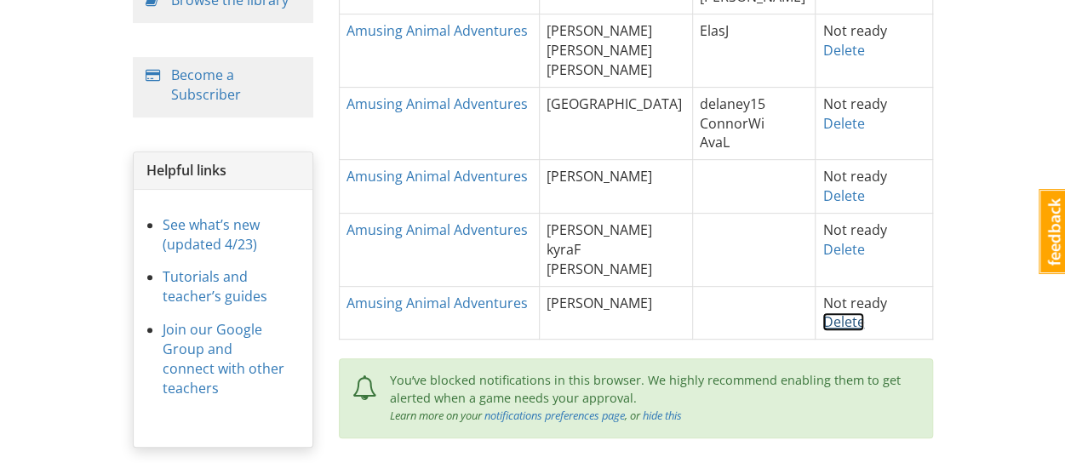
click at [822, 320] on link "Delete" at bounding box center [843, 321] width 42 height 19
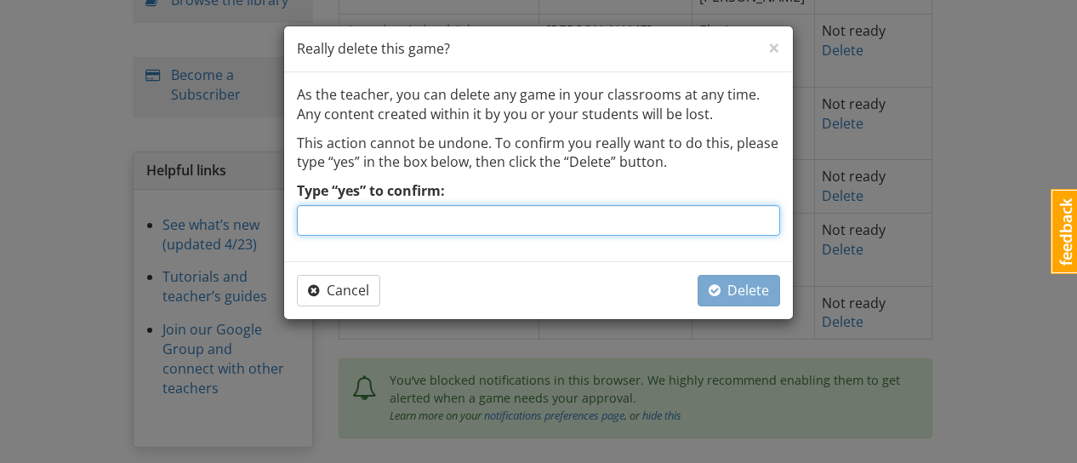
click at [646, 228] on input "Type “yes” to confirm:" at bounding box center [538, 220] width 483 height 31
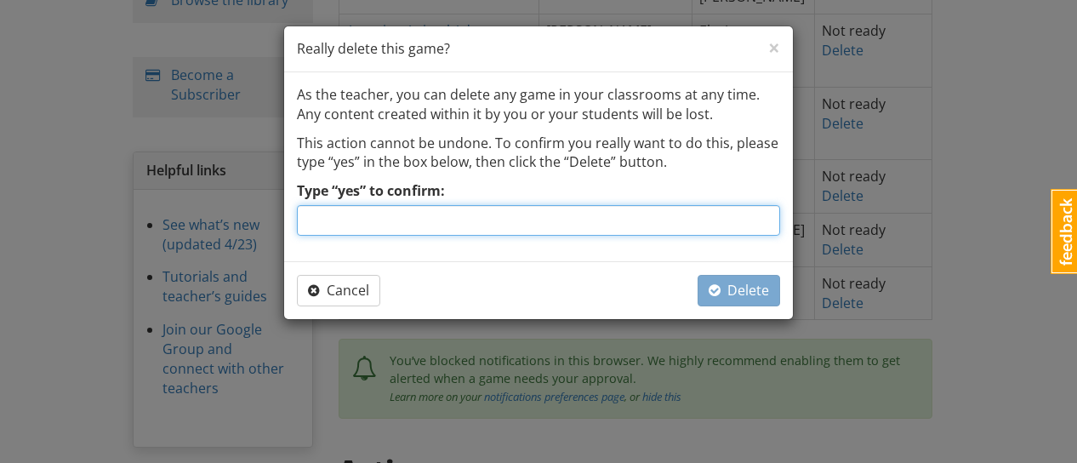
type input "yes"
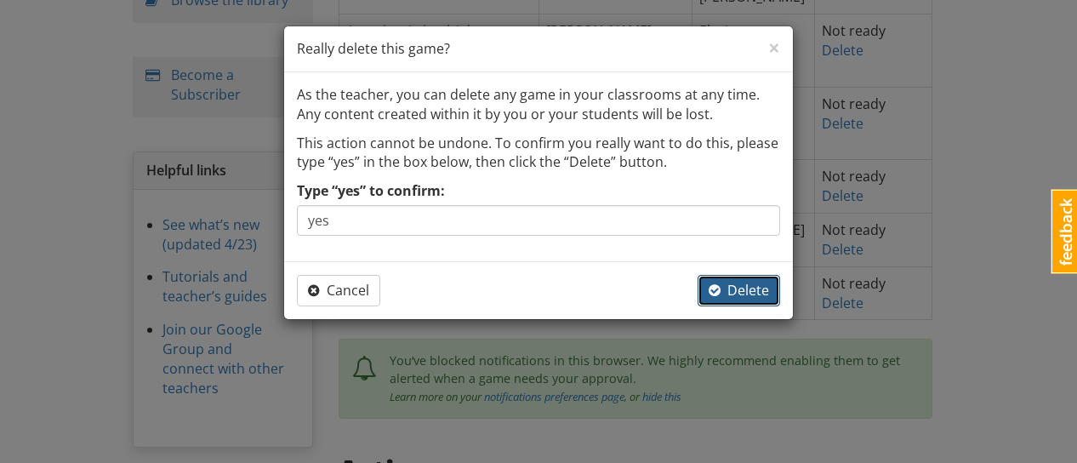
click at [715, 300] on button "Delete" at bounding box center [739, 290] width 83 height 31
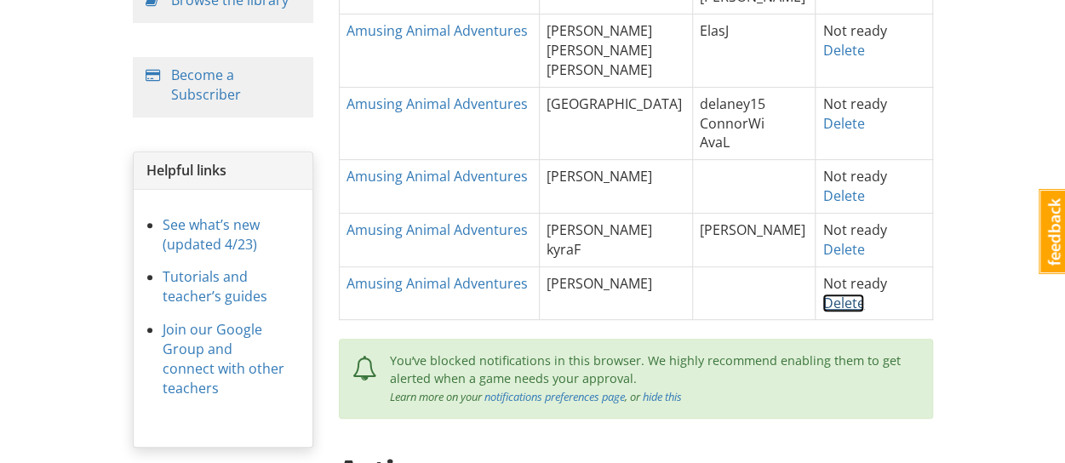
click at [822, 300] on link "Delete" at bounding box center [843, 303] width 42 height 19
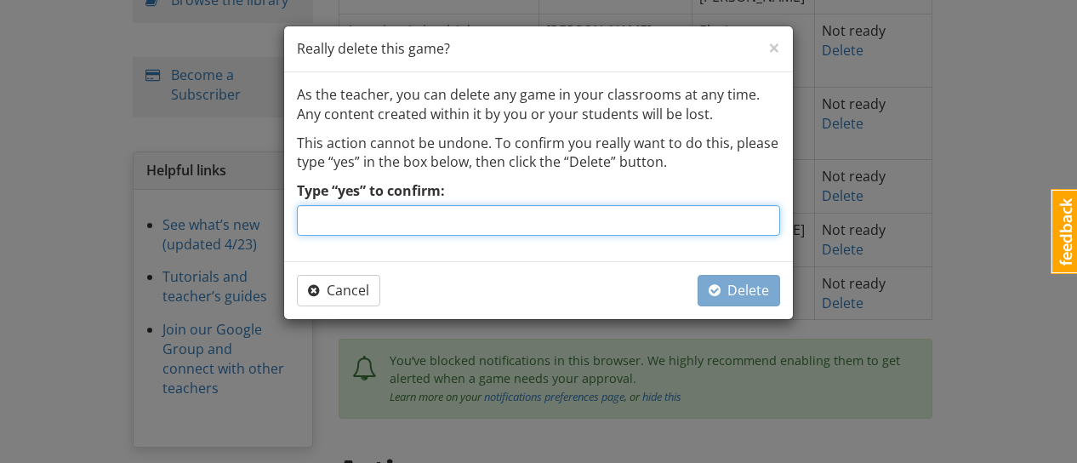
click at [652, 228] on input "Type “yes” to confirm:" at bounding box center [538, 220] width 483 height 31
type input "yes"
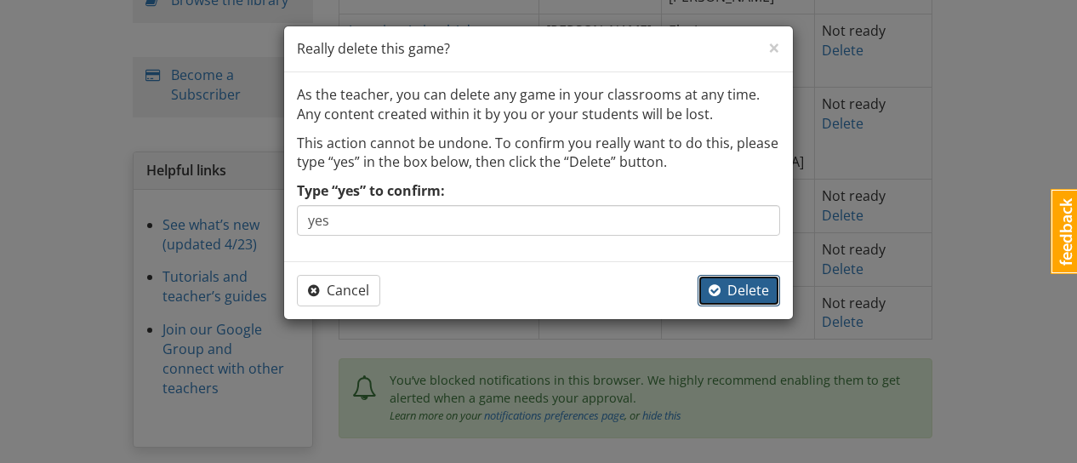
click at [712, 288] on span "button" at bounding box center [715, 290] width 12 height 14
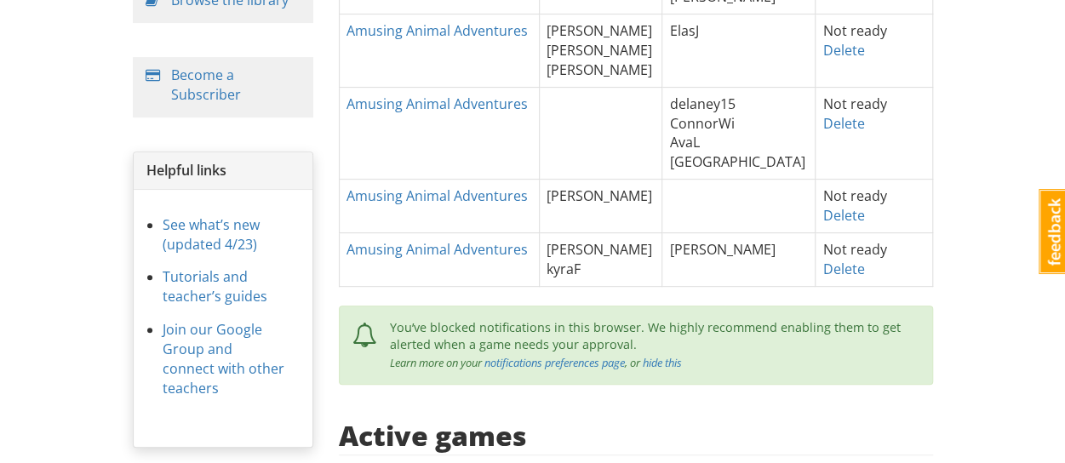
drag, startPoint x: 712, startPoint y: 288, endPoint x: 645, endPoint y: 71, distance: 226.3
drag, startPoint x: 1059, startPoint y: 197, endPoint x: 1045, endPoint y: 180, distance: 21.8
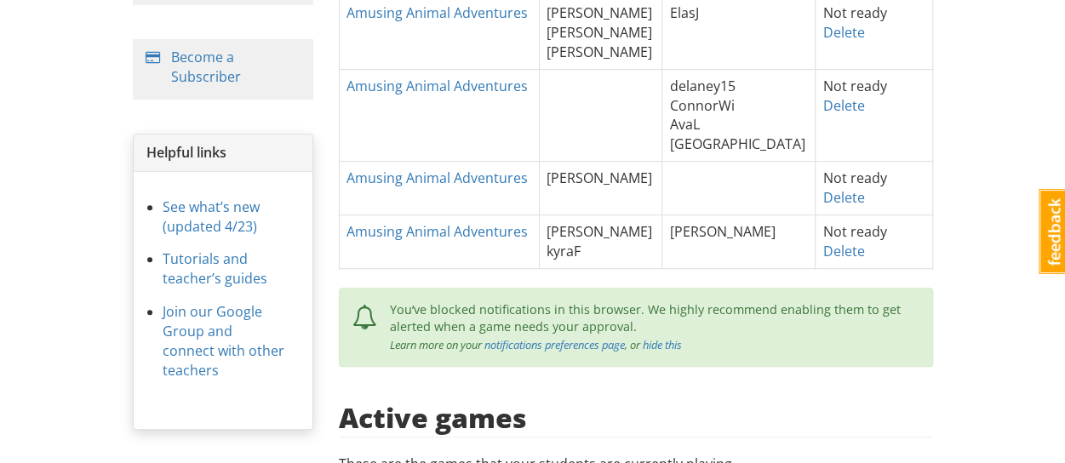
scroll to position [193, 0]
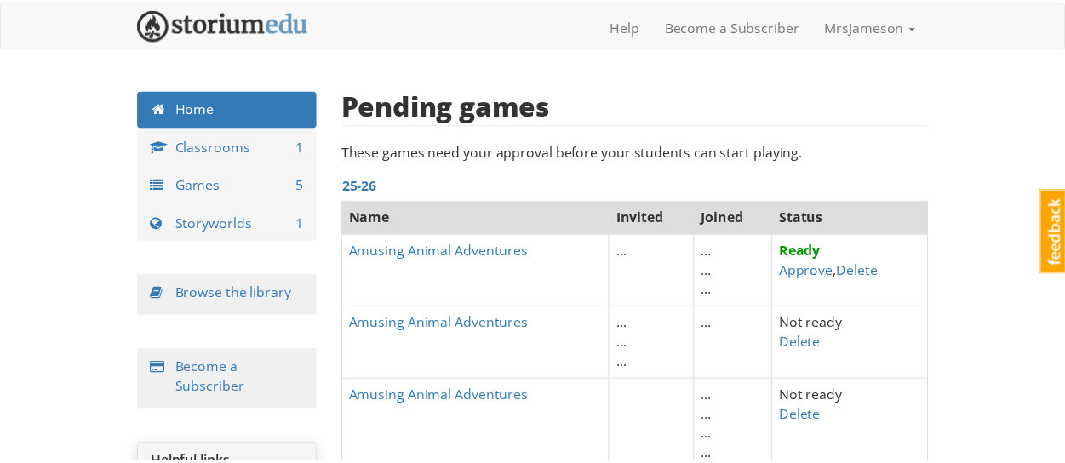
scroll to position [193, 0]
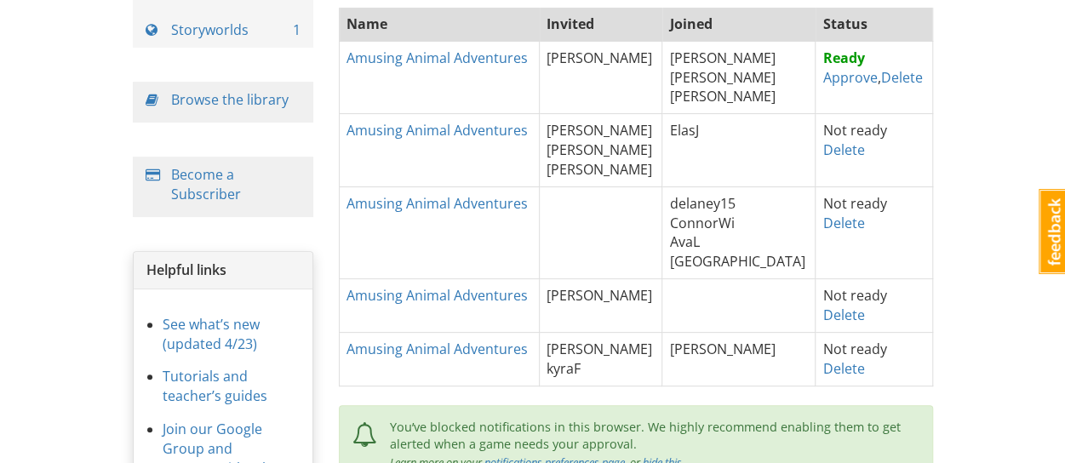
drag, startPoint x: 638, startPoint y: 297, endPoint x: 939, endPoint y: 226, distance: 308.6
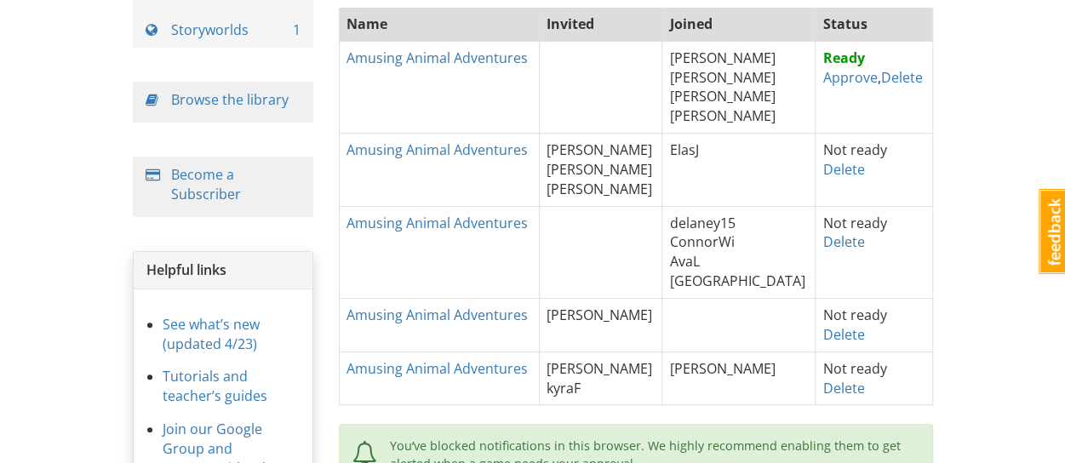
drag, startPoint x: 943, startPoint y: 285, endPoint x: 939, endPoint y: 276, distance: 10.0
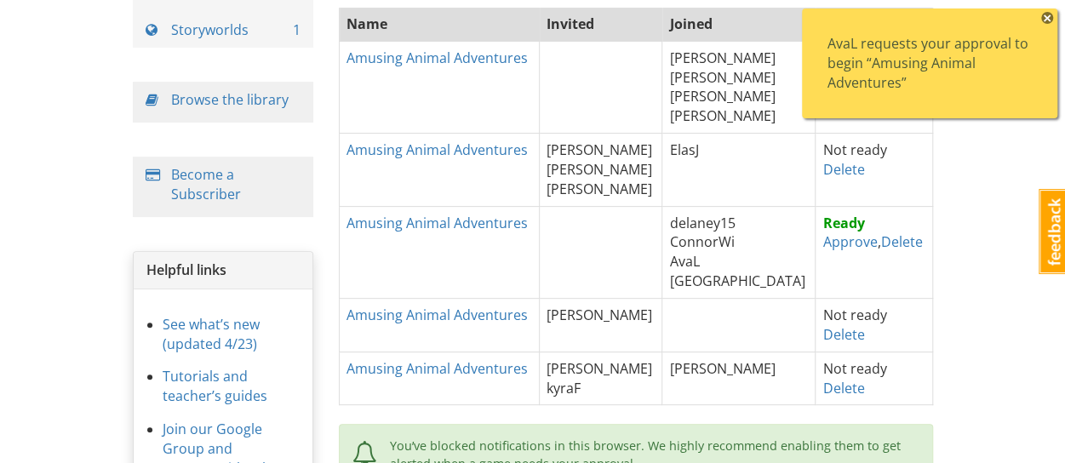
click at [1042, 21] on span "×" at bounding box center [1047, 18] width 12 height 12
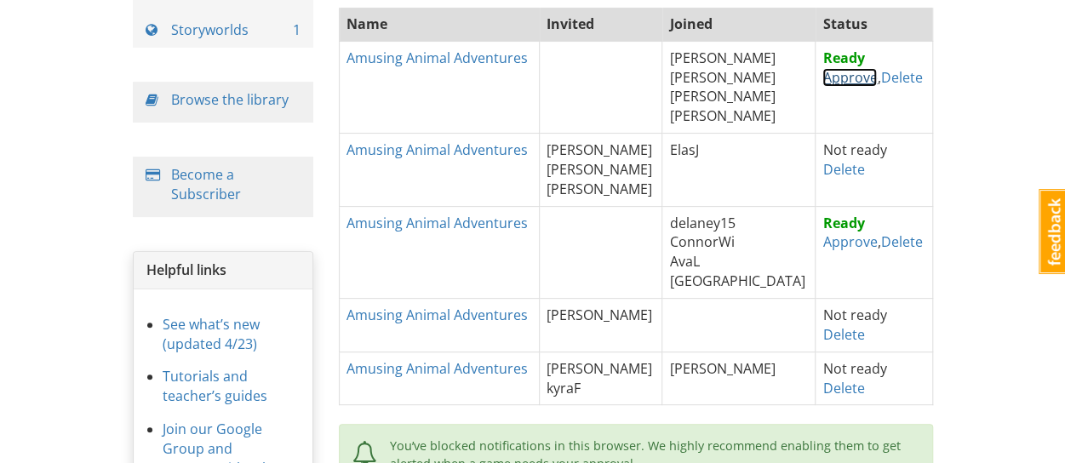
click at [823, 74] on link "Approve" at bounding box center [849, 77] width 54 height 19
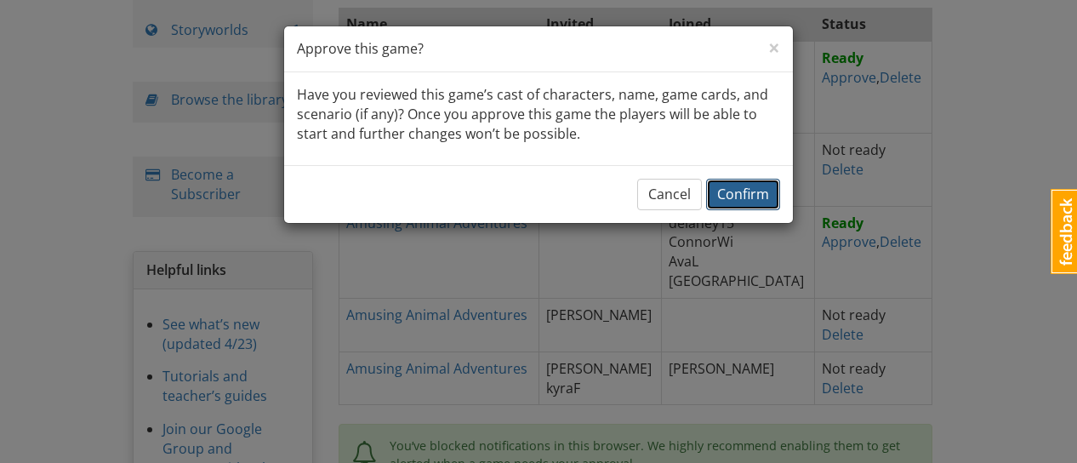
click at [742, 198] on span "Confirm" at bounding box center [743, 194] width 52 height 19
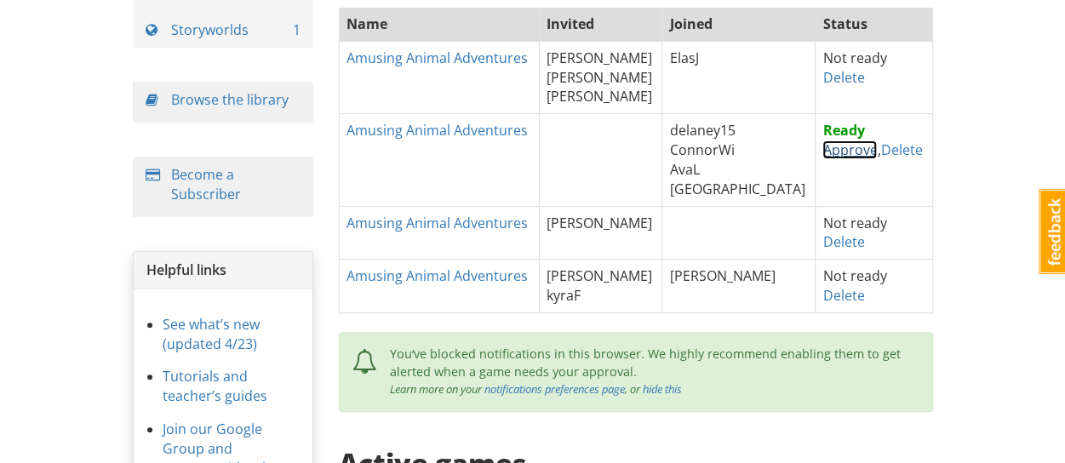
click at [826, 143] on link "Approve" at bounding box center [849, 149] width 54 height 19
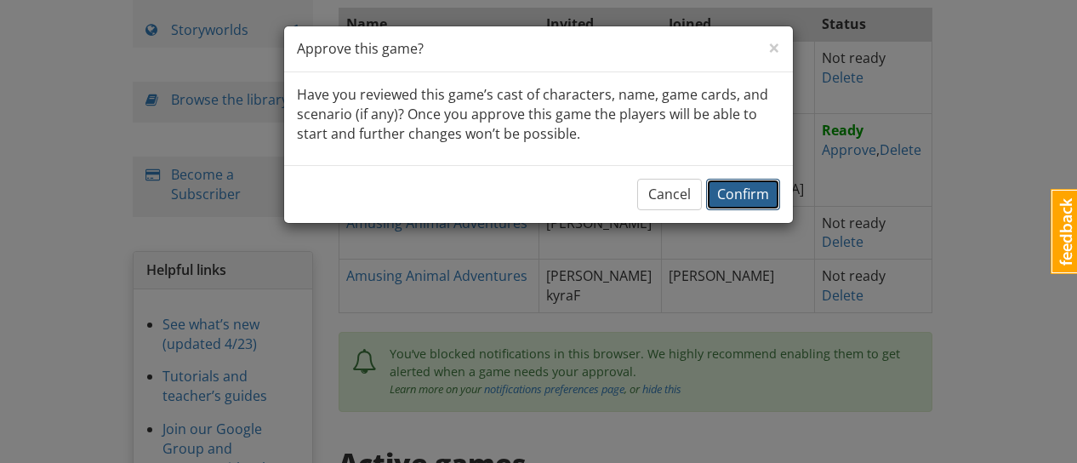
click at [766, 188] on span "Confirm" at bounding box center [743, 194] width 52 height 19
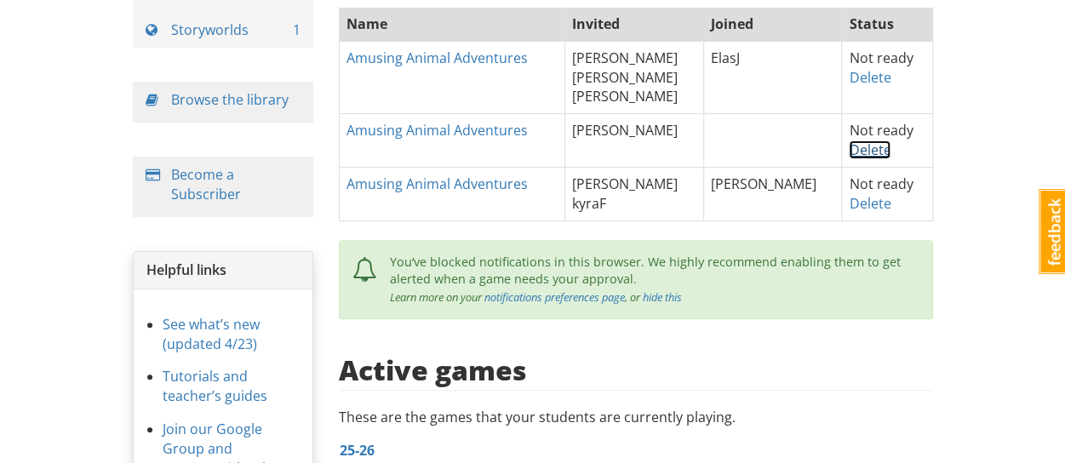
click at [848, 151] on link "Delete" at bounding box center [869, 149] width 42 height 19
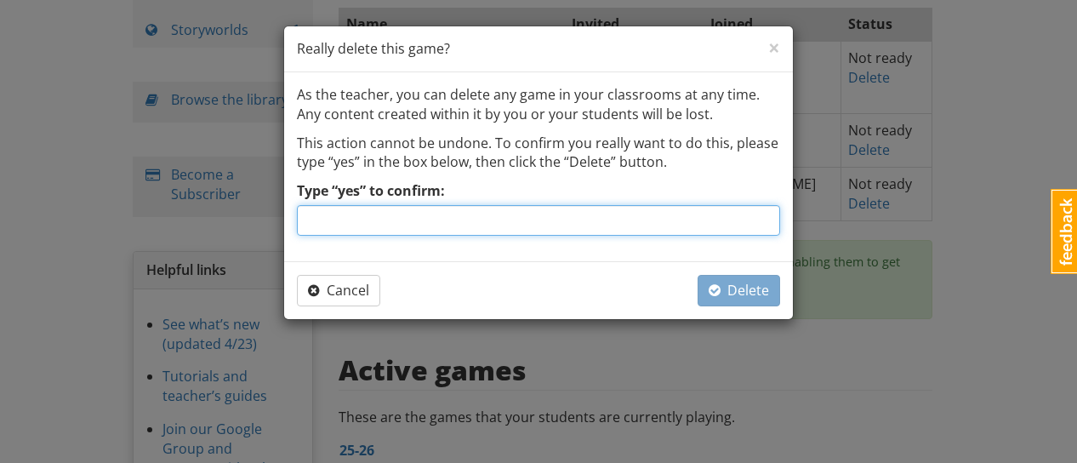
click at [739, 213] on input "Type “yes” to confirm:" at bounding box center [538, 220] width 483 height 31
type input "yes"
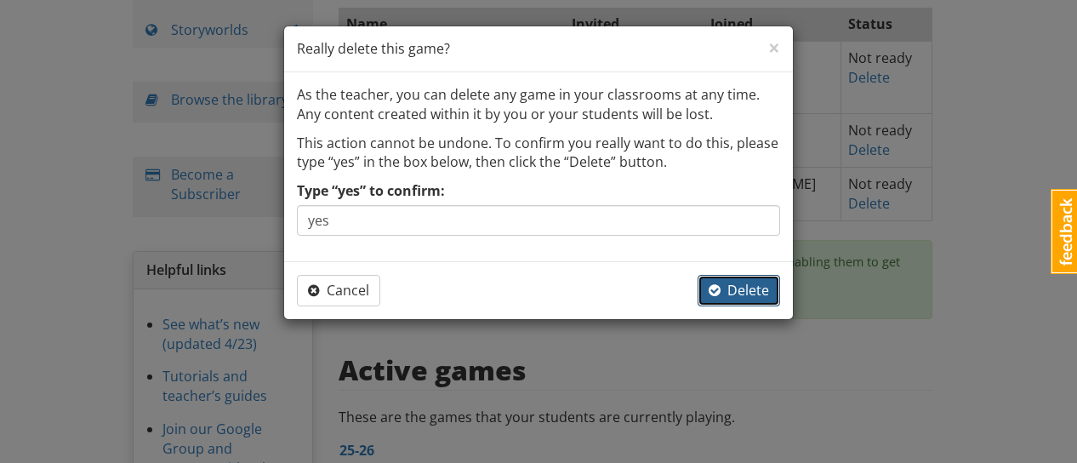
click at [749, 285] on span "Delete" at bounding box center [739, 290] width 60 height 19
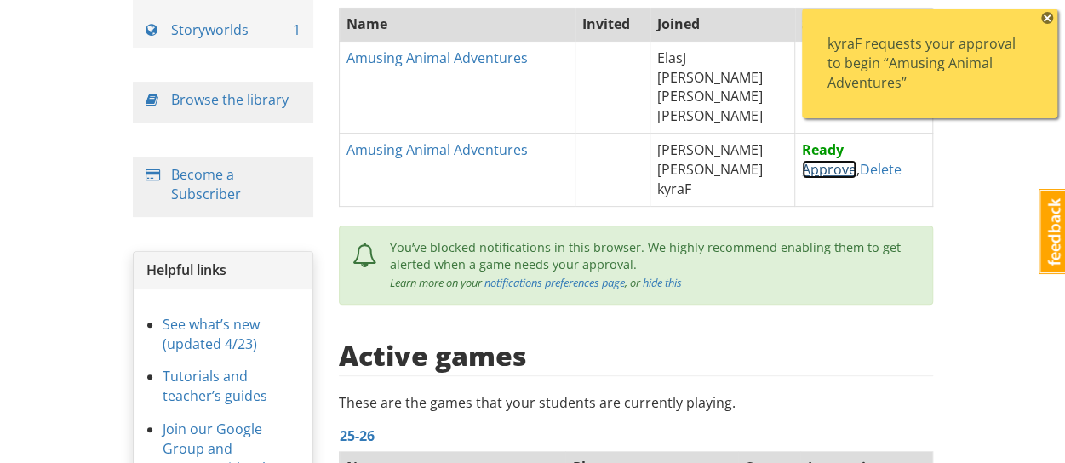
click at [808, 170] on link "Approve" at bounding box center [829, 169] width 54 height 19
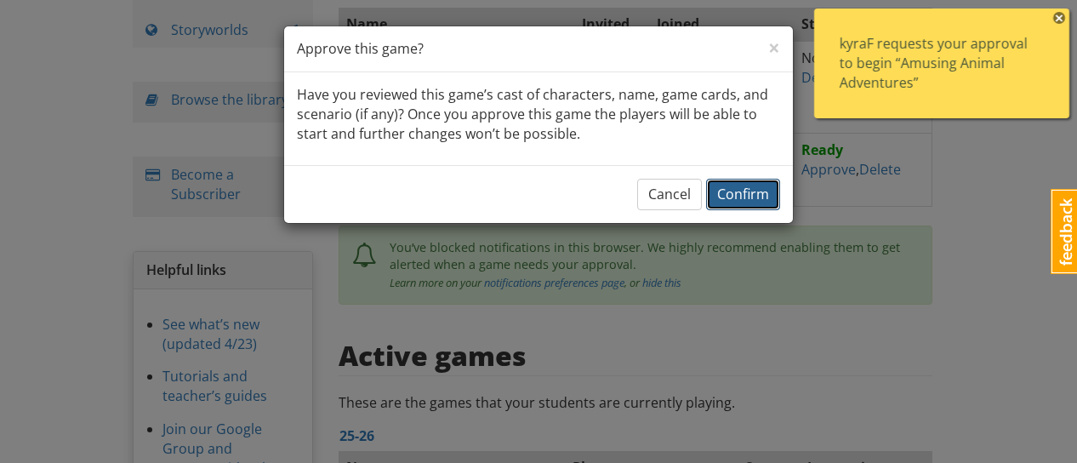
click at [733, 195] on span "Confirm" at bounding box center [743, 194] width 52 height 19
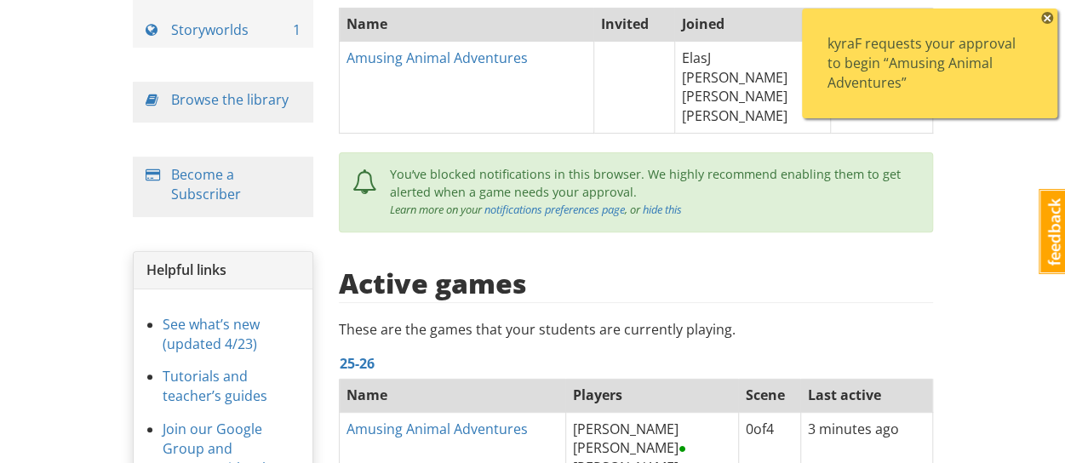
click at [1050, 14] on span "×" at bounding box center [1047, 18] width 12 height 12
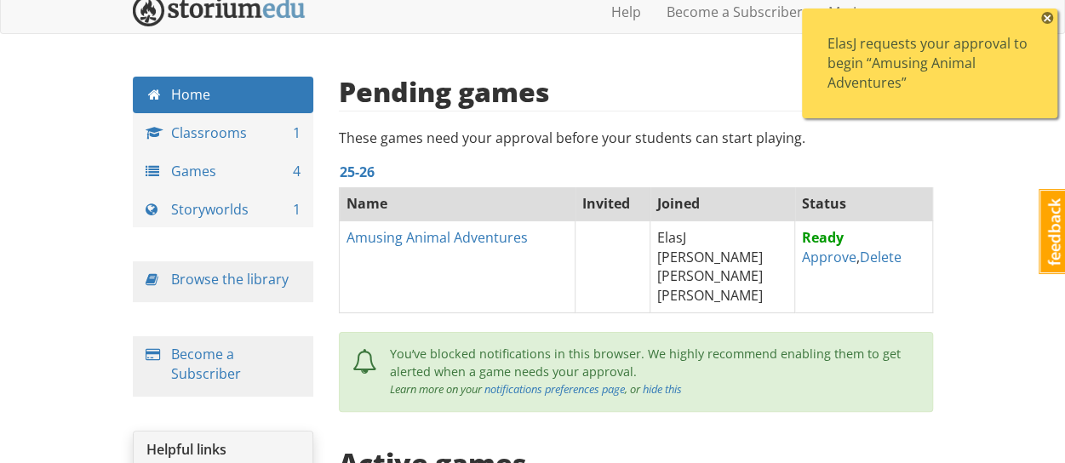
scroll to position [0, 0]
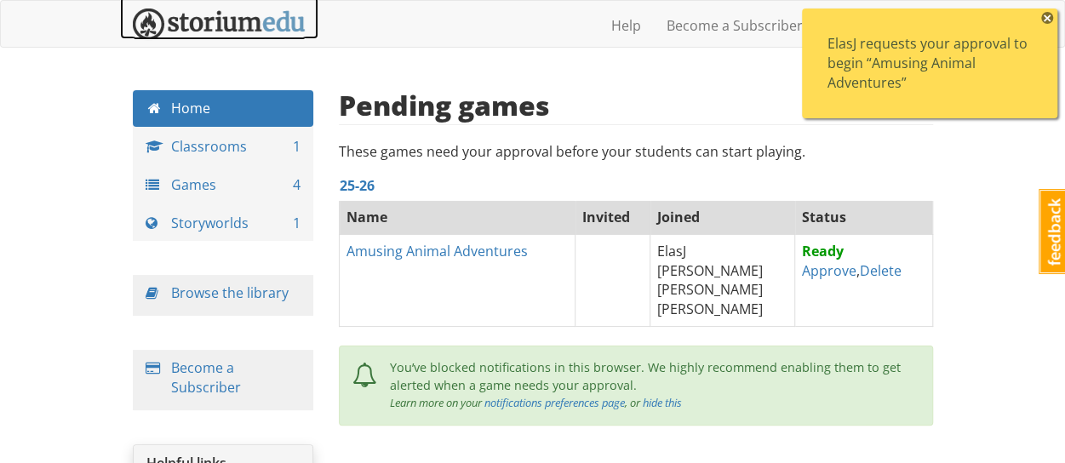
click at [207, 20] on img at bounding box center [219, 24] width 173 height 31
click at [194, 28] on img at bounding box center [219, 24] width 173 height 31
click at [150, 29] on img at bounding box center [219, 24] width 173 height 31
click at [272, 28] on img at bounding box center [219, 24] width 173 height 31
click at [199, 26] on img at bounding box center [219, 24] width 173 height 31
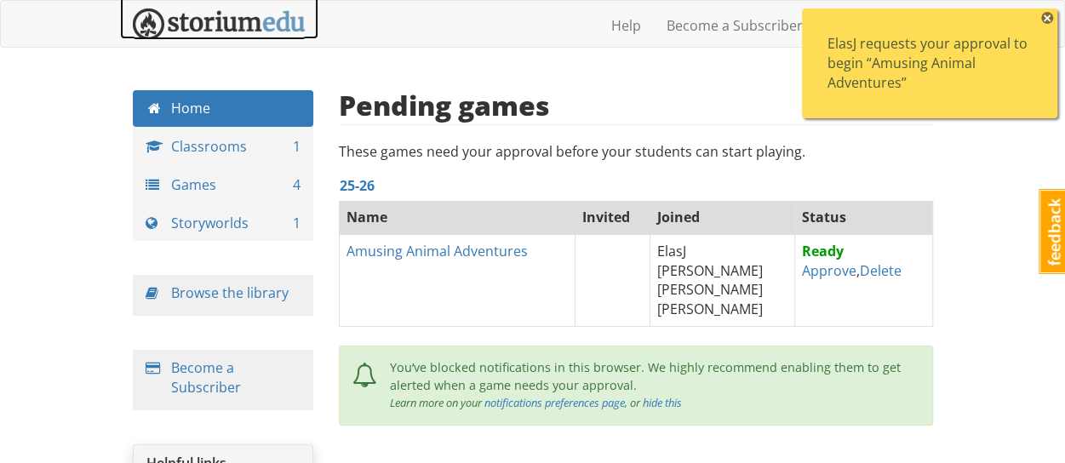
click at [197, 26] on img at bounding box center [219, 24] width 173 height 31
click at [220, 24] on img at bounding box center [219, 24] width 173 height 31
click at [208, 20] on img at bounding box center [219, 24] width 173 height 31
click at [214, 25] on img at bounding box center [219, 24] width 173 height 31
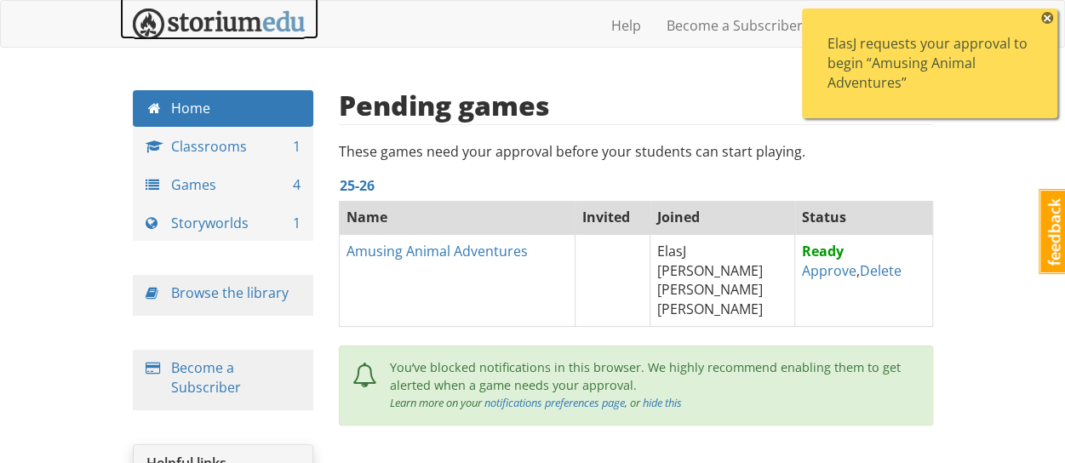
click at [216, 24] on img at bounding box center [219, 24] width 173 height 31
click at [194, 26] on img at bounding box center [219, 24] width 173 height 31
click at [802, 273] on link "Approve" at bounding box center [829, 270] width 54 height 19
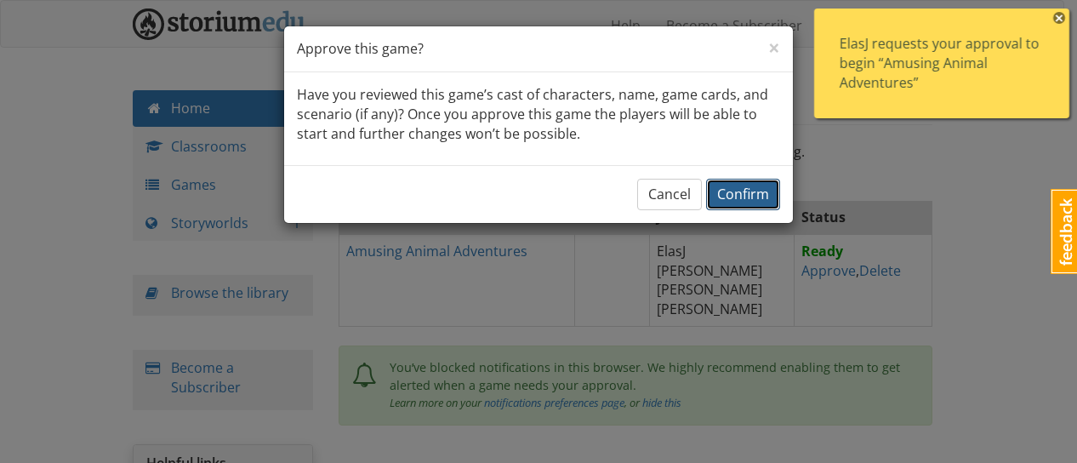
click at [734, 198] on span "Confirm" at bounding box center [743, 194] width 52 height 19
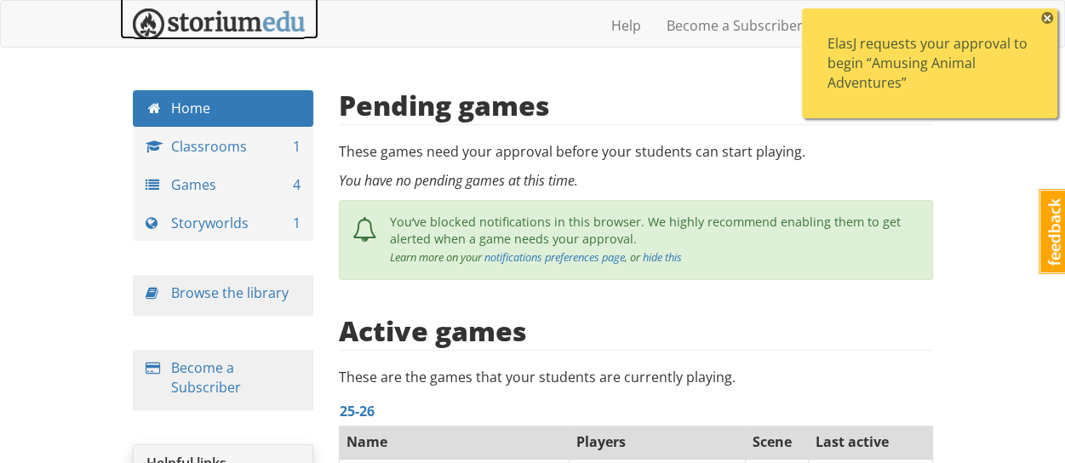
click at [233, 21] on img at bounding box center [219, 24] width 173 height 31
click at [169, 28] on img at bounding box center [219, 24] width 173 height 31
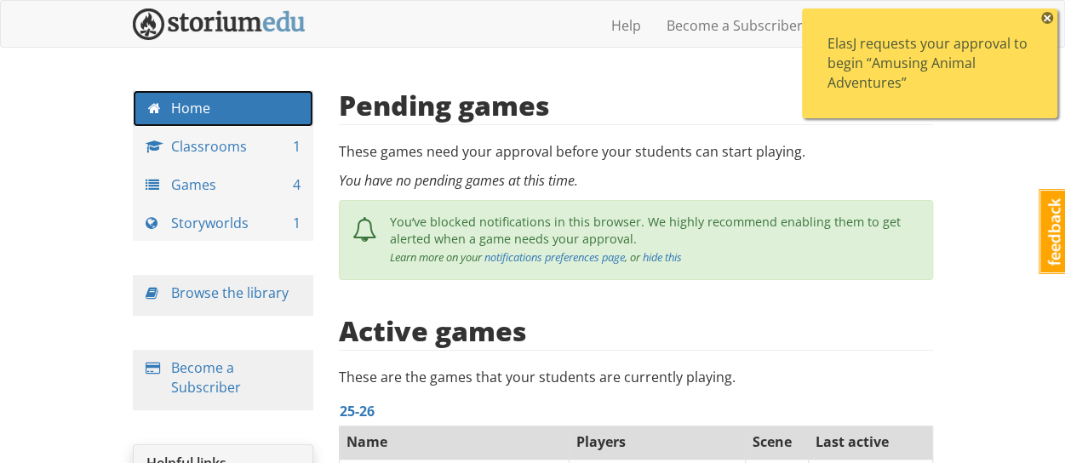
click at [218, 106] on link "Home" at bounding box center [223, 108] width 181 height 37
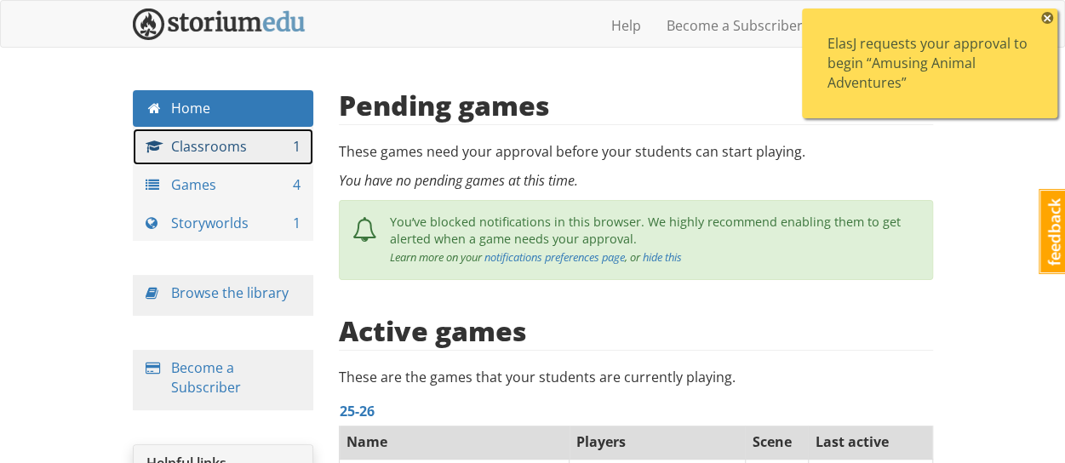
click at [226, 142] on link "Classrooms 1" at bounding box center [223, 146] width 181 height 37
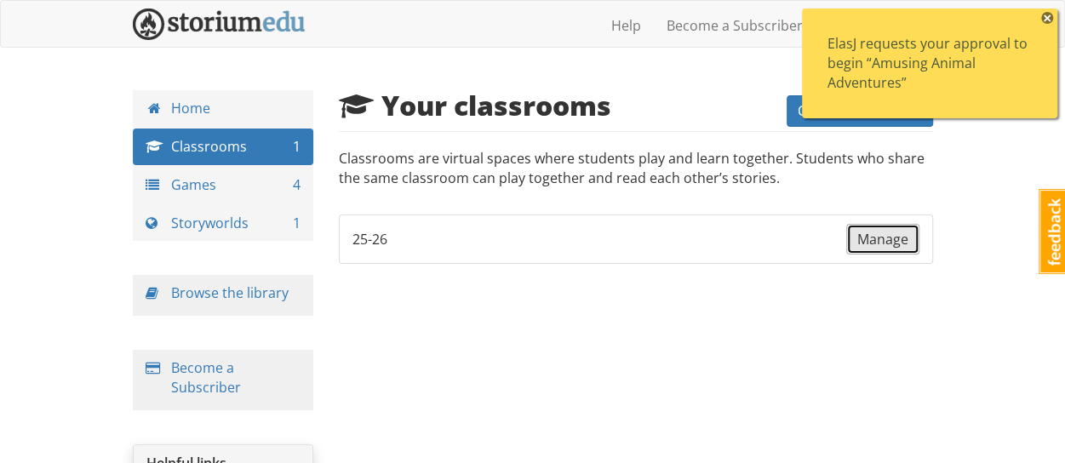
click at [905, 232] on span "Manage" at bounding box center [882, 239] width 51 height 19
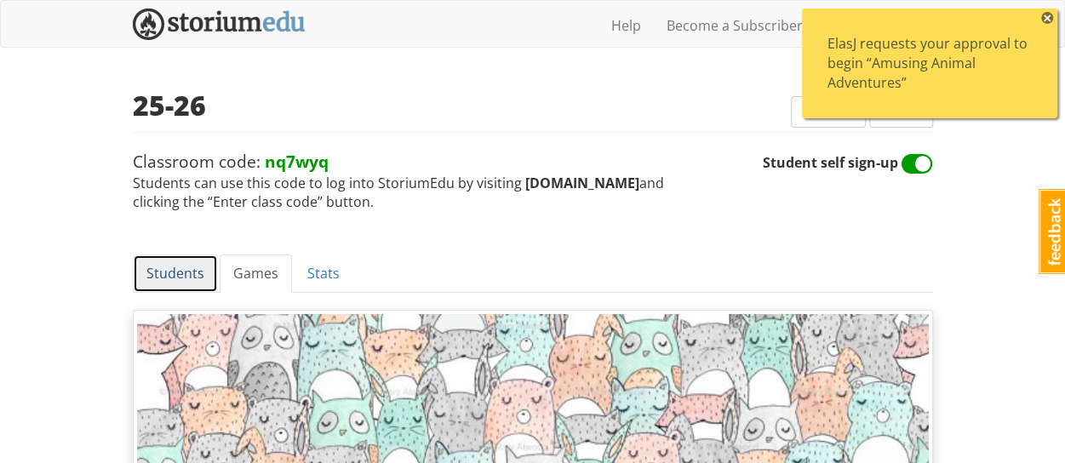
click at [170, 280] on link "Students" at bounding box center [175, 273] width 85 height 38
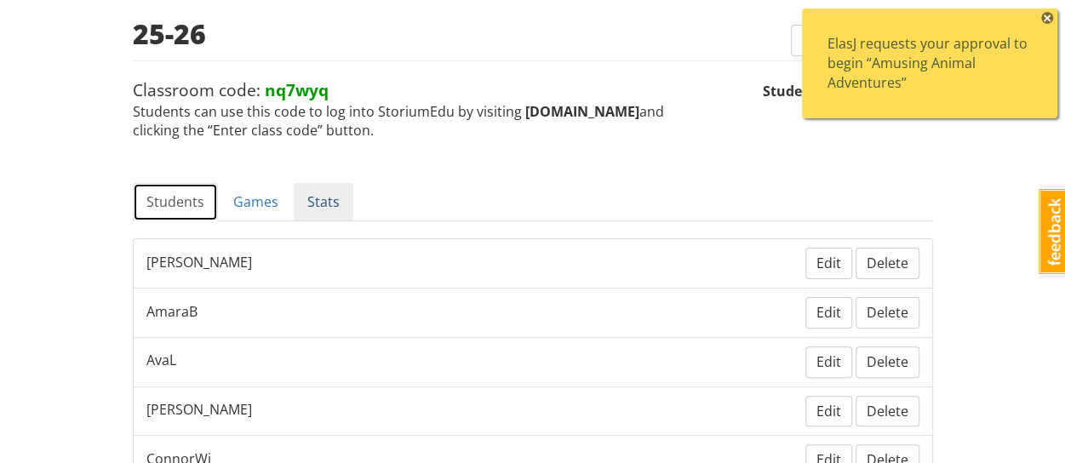
scroll to position [170, 0]
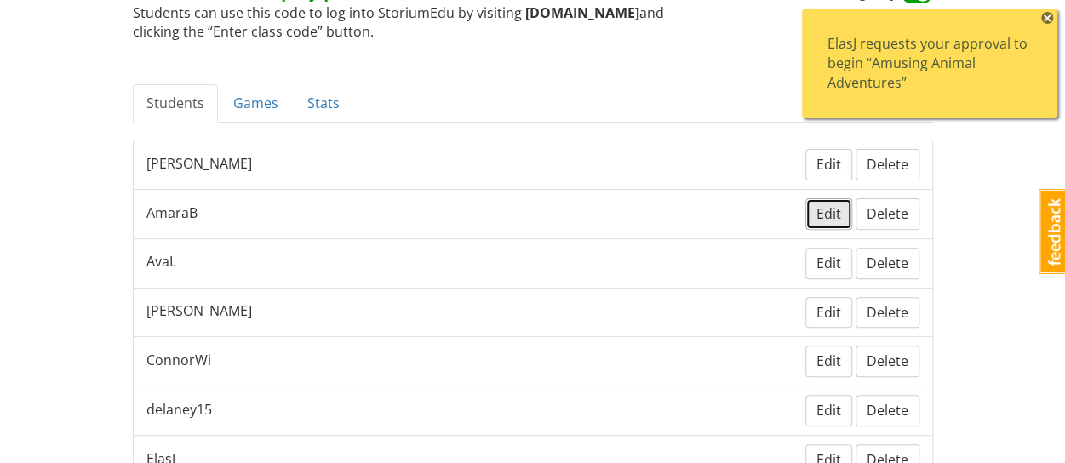
click at [834, 211] on span "Edit" at bounding box center [828, 213] width 25 height 19
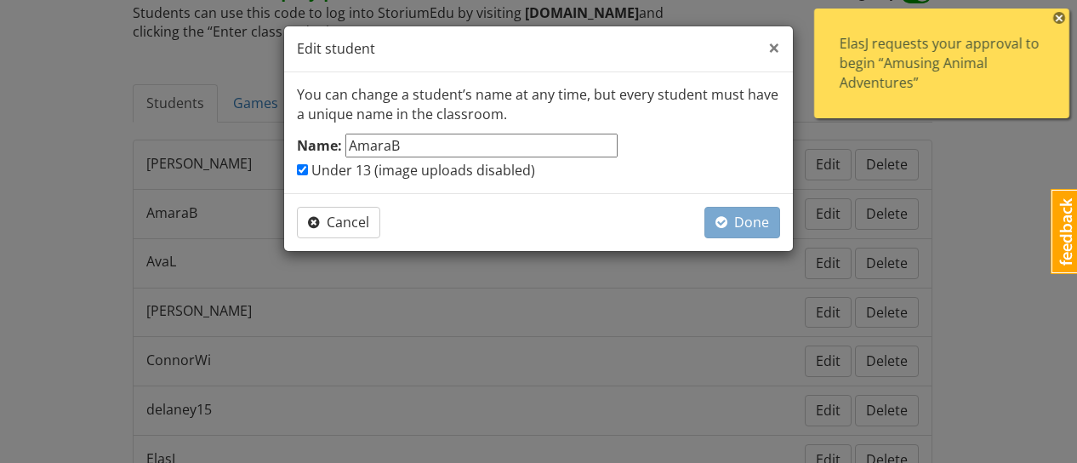
click at [773, 45] on span "×" at bounding box center [774, 47] width 12 height 28
checkbox input "false"
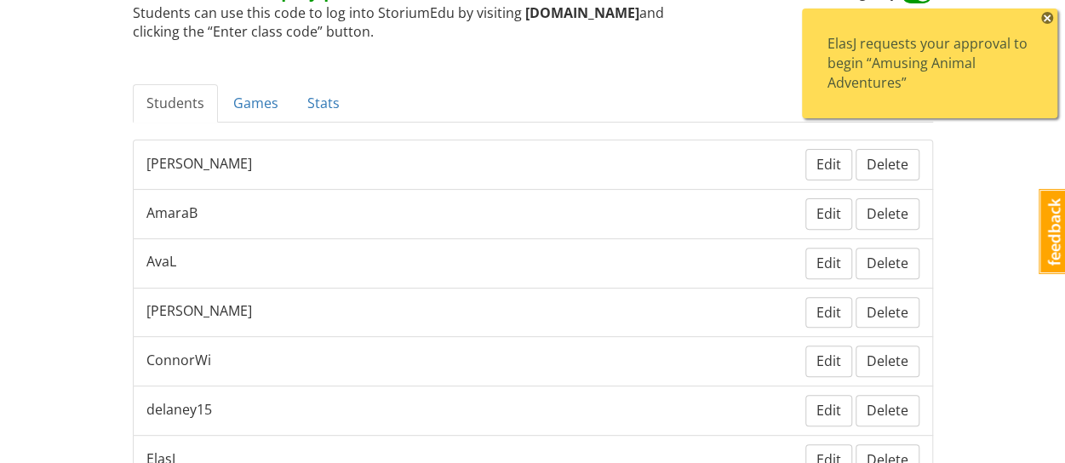
click at [1050, 14] on span "×" at bounding box center [1047, 18] width 12 height 12
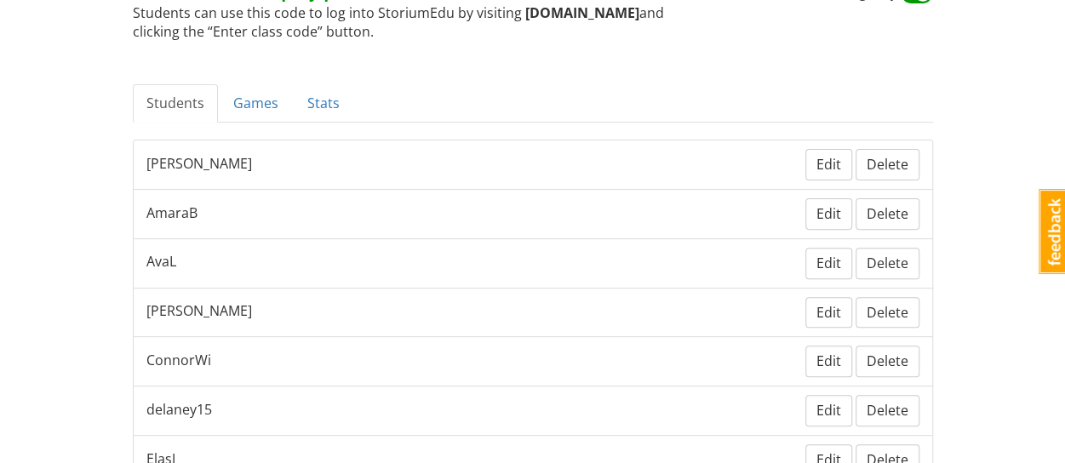
scroll to position [0, 0]
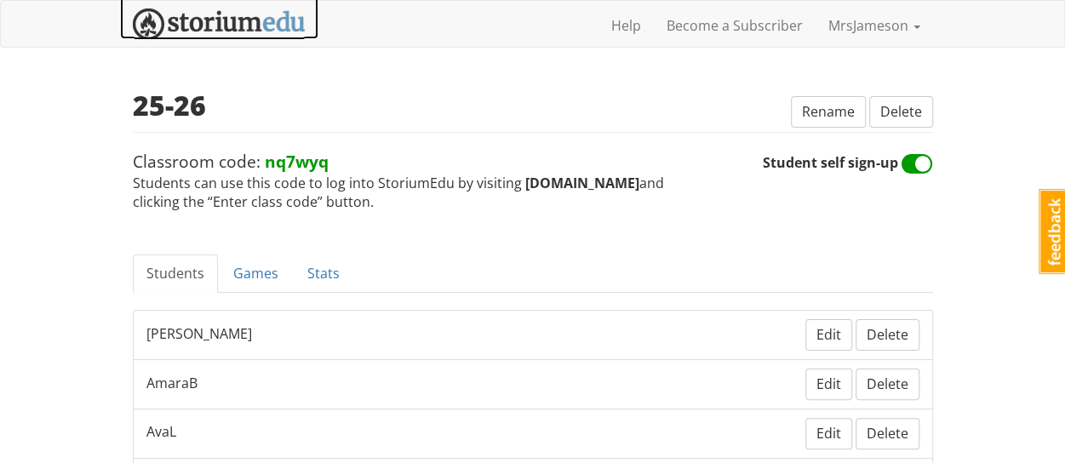
click at [233, 26] on img at bounding box center [219, 24] width 173 height 31
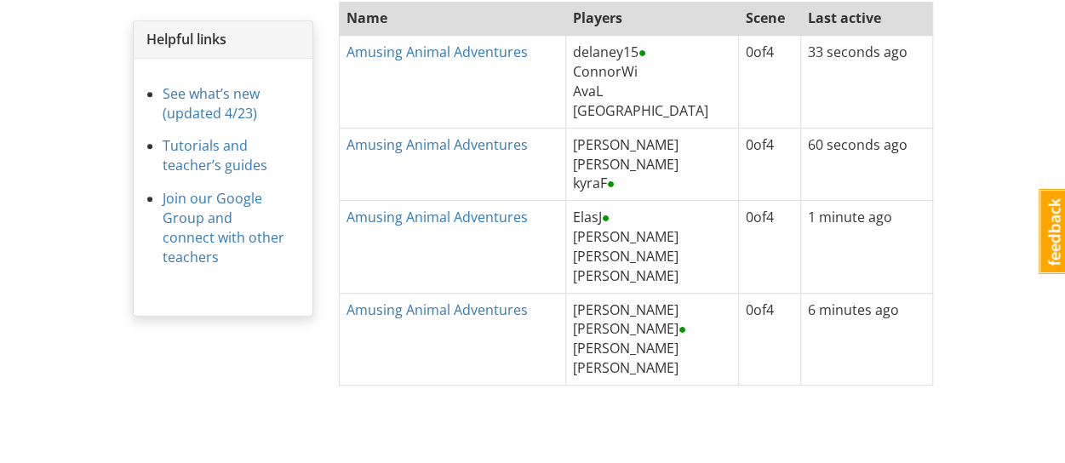
scroll to position [425, 0]
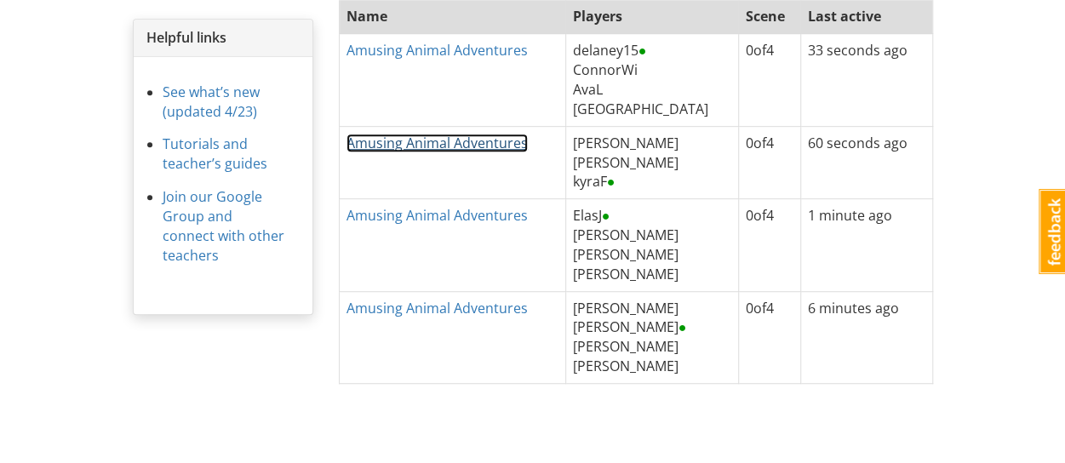
click at [468, 142] on link "Amusing Animal Adventures" at bounding box center [436, 143] width 181 height 19
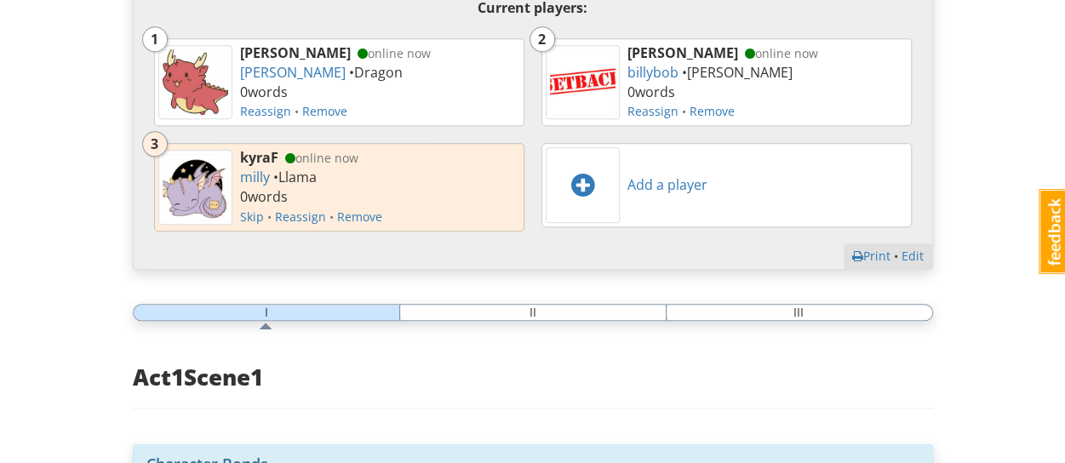
scroll to position [681, 0]
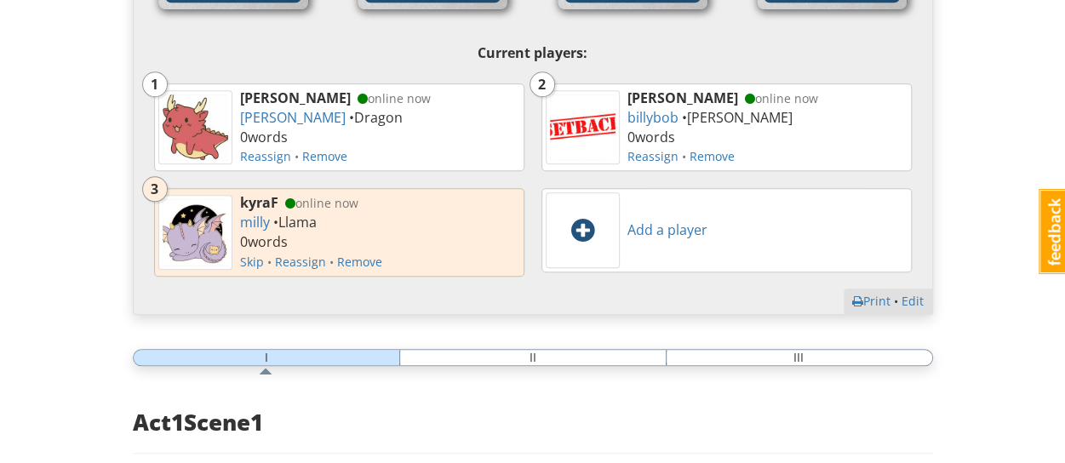
click at [579, 222] on span at bounding box center [582, 229] width 23 height 27
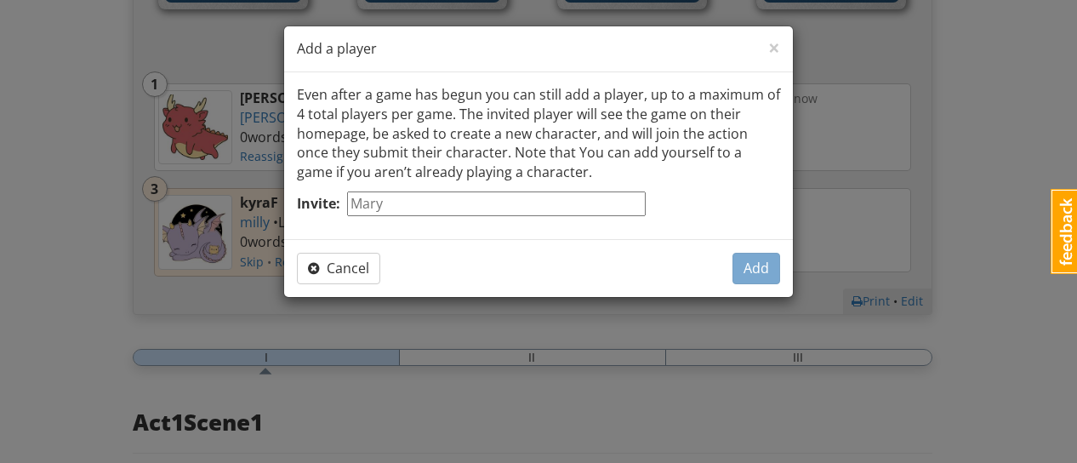
drag, startPoint x: 596, startPoint y: 208, endPoint x: 604, endPoint y: 214, distance: 9.9
click at [597, 208] on input "Invite:" at bounding box center [496, 203] width 299 height 25
type input "amarab"
